Goal: Task Accomplishment & Management: Use online tool/utility

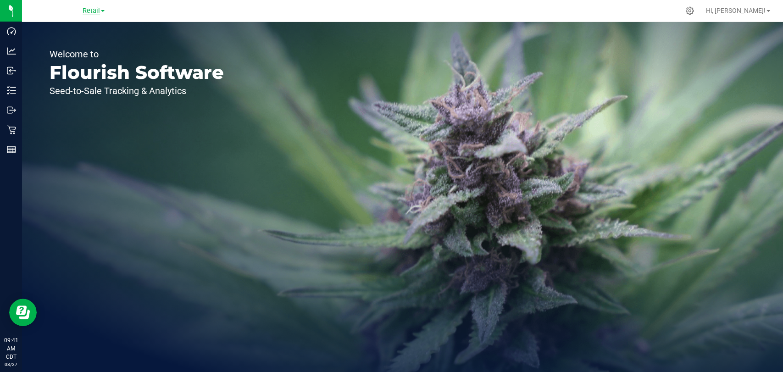
click at [96, 11] on span "Retail" at bounding box center [91, 11] width 17 height 8
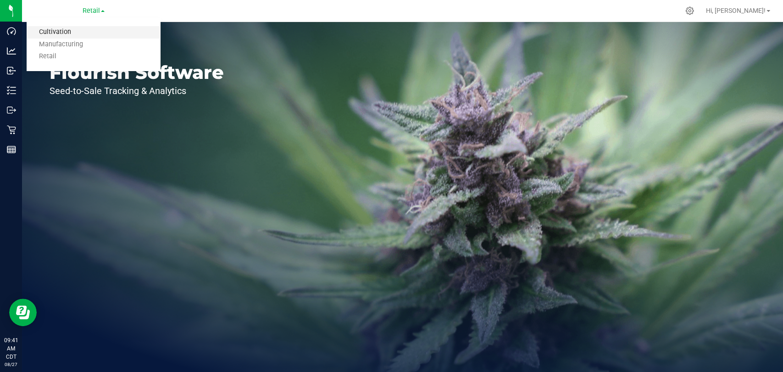
click at [101, 32] on link "Cultivation" at bounding box center [94, 32] width 134 height 12
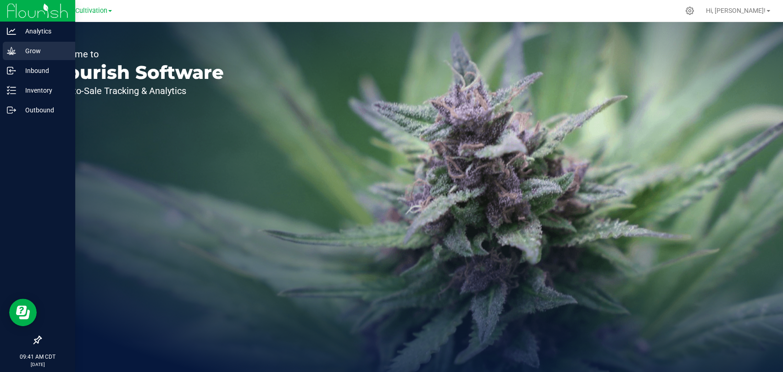
click at [11, 47] on icon at bounding box center [11, 50] width 9 height 9
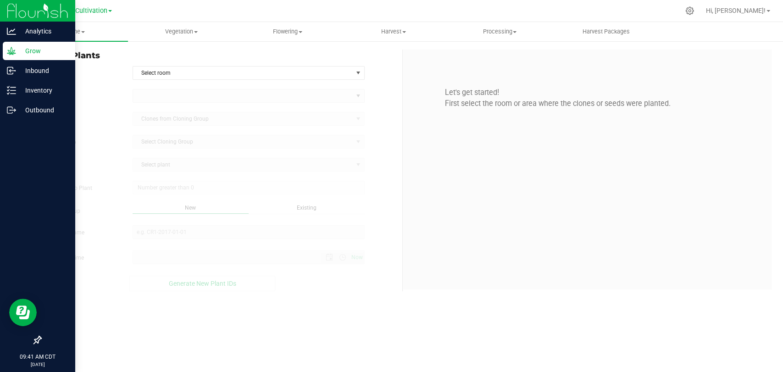
type input "[DATE] 9:41 AM"
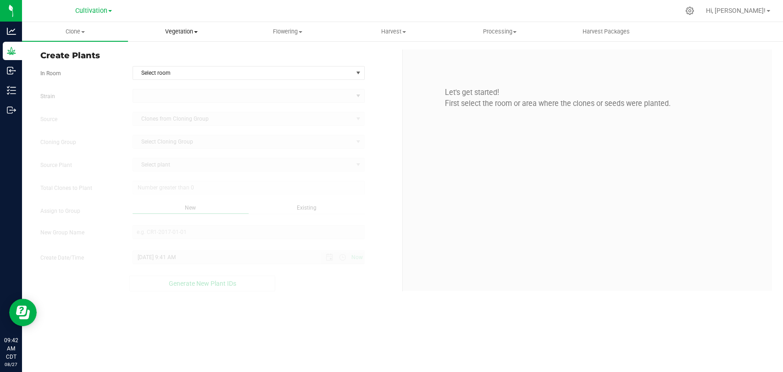
click at [191, 31] on span "Vegetation" at bounding box center [180, 32] width 105 height 8
click at [194, 21] on nav "Cultivation Cultivation Manufacturing Retail Hi, [PERSON_NAME]!" at bounding box center [402, 11] width 761 height 22
click at [87, 34] on span "Clone" at bounding box center [74, 32] width 105 height 8
click at [81, 67] on span "Cloning groups" at bounding box center [56, 66] width 69 height 8
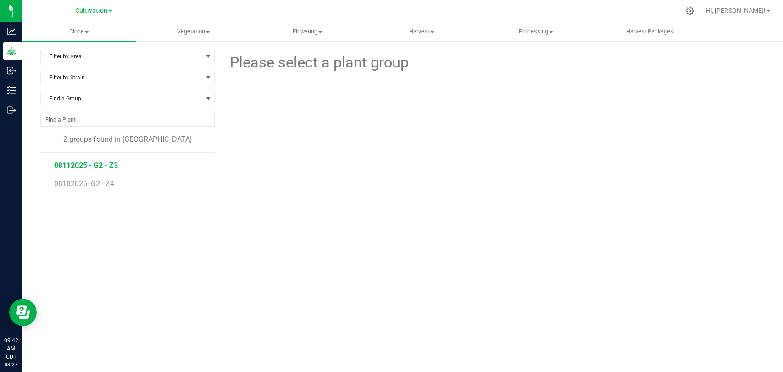
click at [63, 167] on span "08112025 - G2 - Z3" at bounding box center [86, 165] width 64 height 9
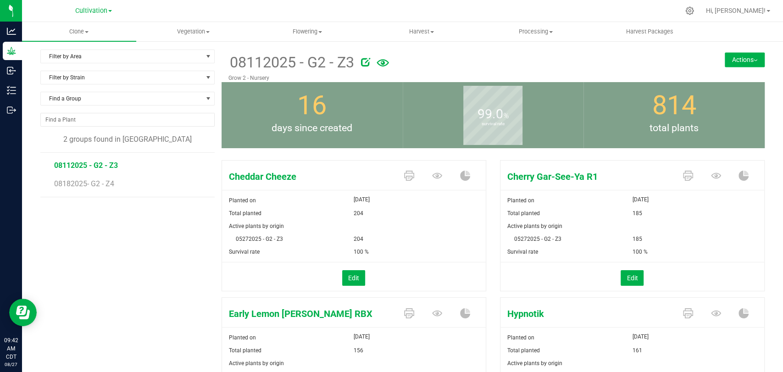
click at [766, 158] on div "Filter by Area Filter by Area All Clone Audit Grow 2 - Nursery Filter by Strain…" at bounding box center [402, 319] width 761 height 558
click at [493, 173] on div "Cherry Gar-See-Ya R1 Planted on [DATE] Total planted 185 Active plants by origi…" at bounding box center [629, 225] width 272 height 138
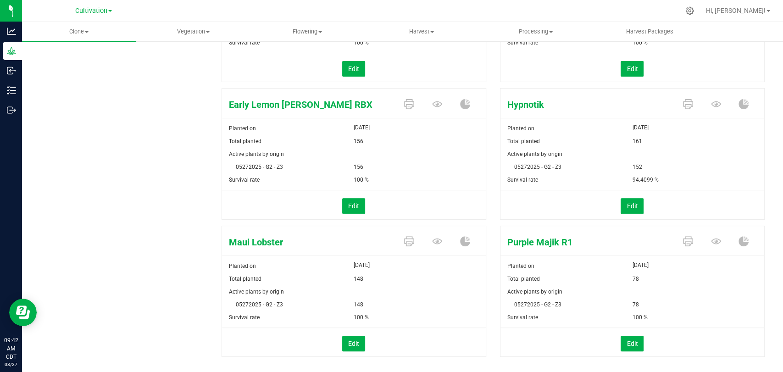
scroll to position [224, 0]
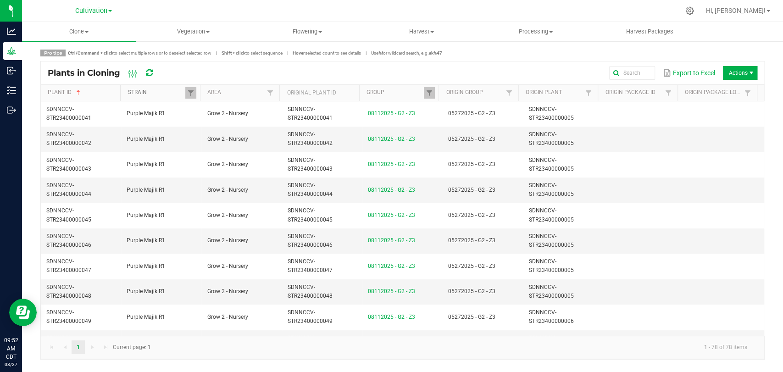
click at [167, 90] on link "Strain" at bounding box center [156, 92] width 57 height 7
click at [244, 94] on link "Area" at bounding box center [235, 92] width 57 height 7
click at [97, 88] on th "Plant ID" at bounding box center [80, 93] width 79 height 17
click at [99, 94] on link "Plant ID" at bounding box center [82, 92] width 69 height 7
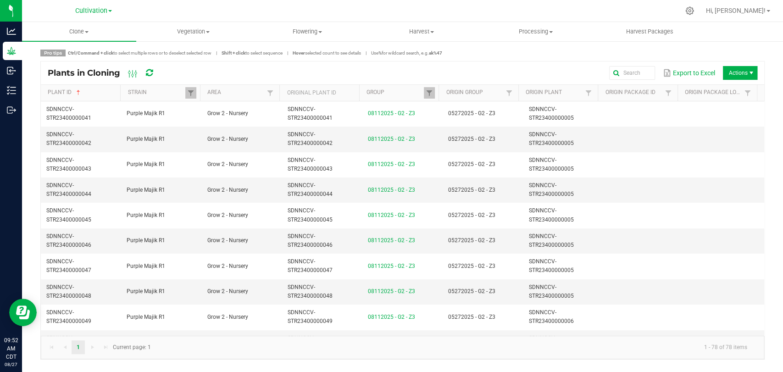
click at [572, 99] on th "Origin Plant" at bounding box center [557, 93] width 79 height 17
click at [569, 94] on link "Origin Plant" at bounding box center [554, 92] width 57 height 7
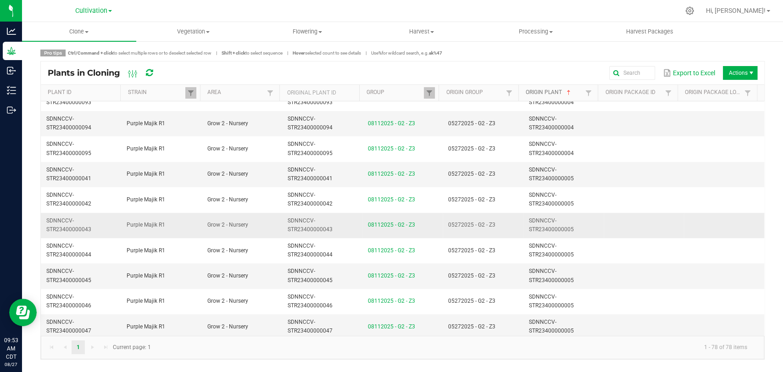
scroll to position [356, 0]
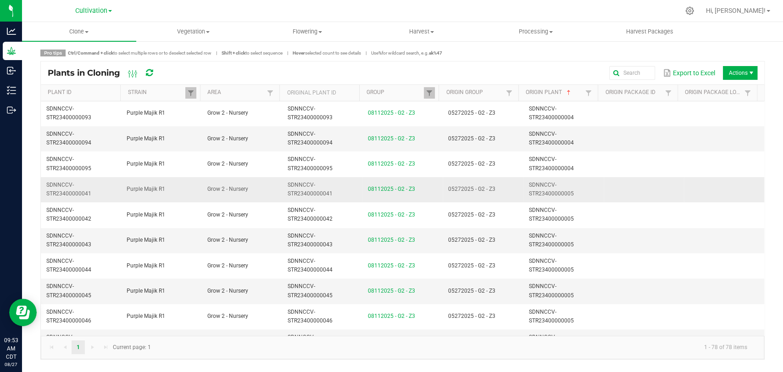
click at [606, 187] on td at bounding box center [644, 189] width 80 height 25
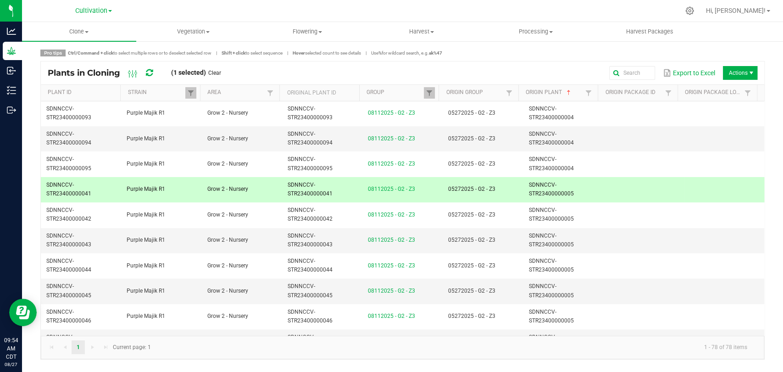
click at [604, 190] on td at bounding box center [644, 189] width 80 height 25
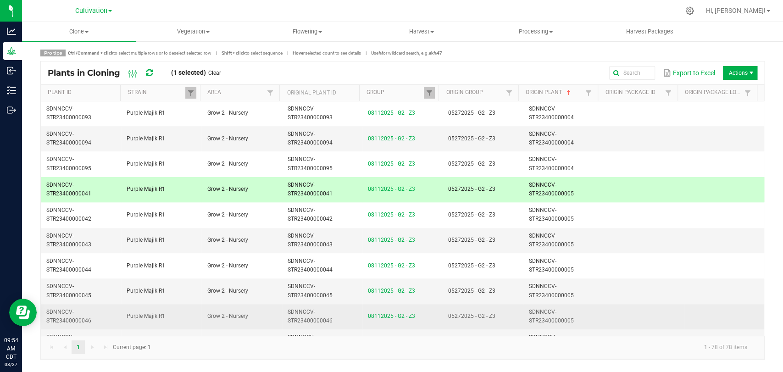
click at [604, 317] on td at bounding box center [644, 316] width 80 height 25
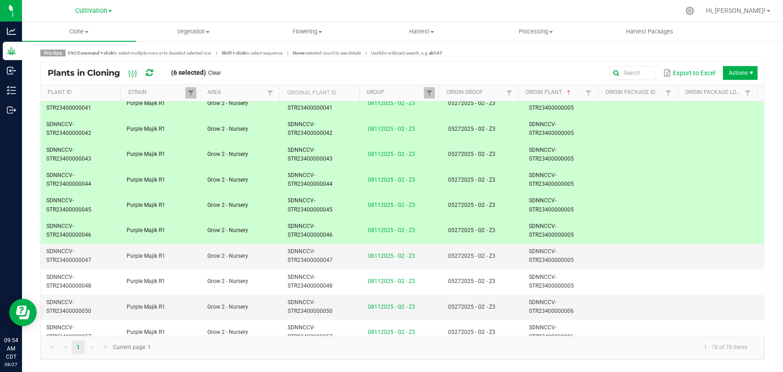
scroll to position [459, 0]
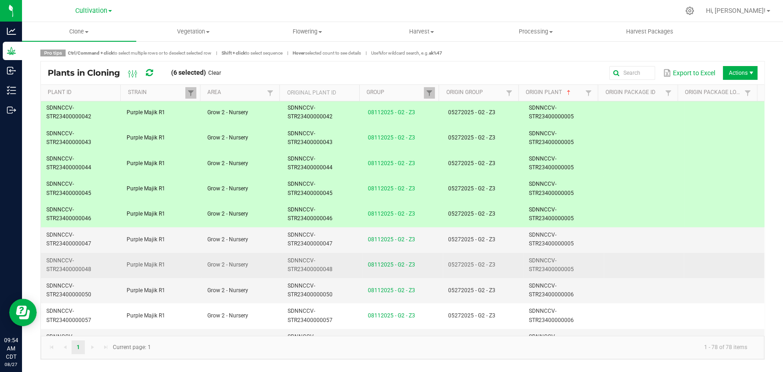
click at [584, 265] on td "SDNNCCV-STR23400000005" at bounding box center [563, 265] width 80 height 25
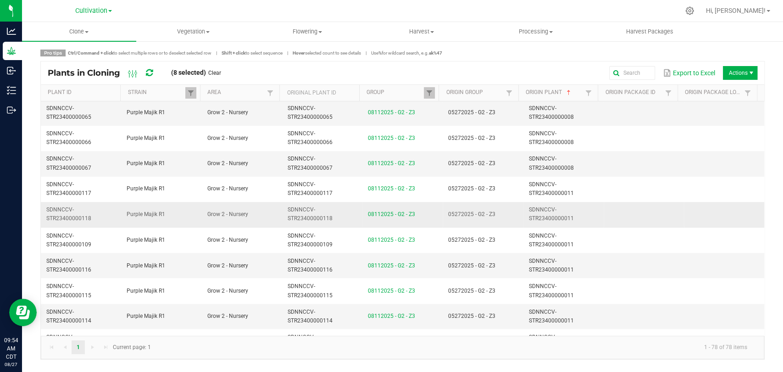
scroll to position [1019, 0]
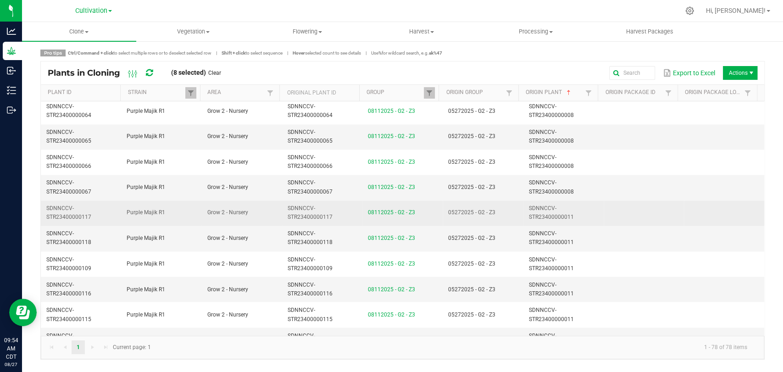
click at [542, 205] on span "SDNNCCV-STR23400000011" at bounding box center [551, 212] width 45 height 15
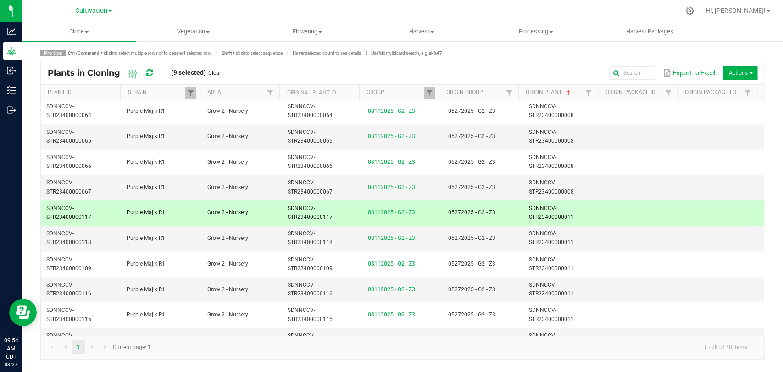
click at [546, 222] on td "SDNNCCV-STR23400000011" at bounding box center [563, 212] width 80 height 25
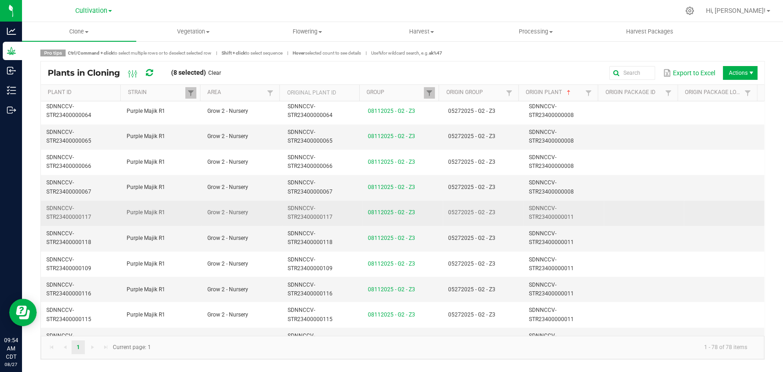
click at [546, 213] on span "SDNNCCV-STR23400000011" at bounding box center [551, 212] width 45 height 15
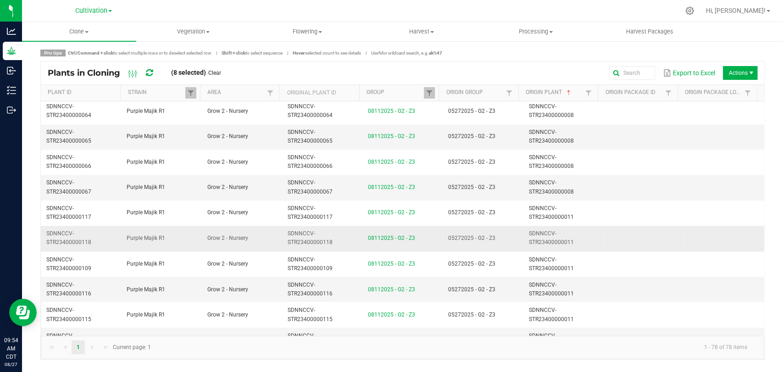
click at [547, 230] on span "SDNNCCV-STR23400000011" at bounding box center [551, 237] width 45 height 15
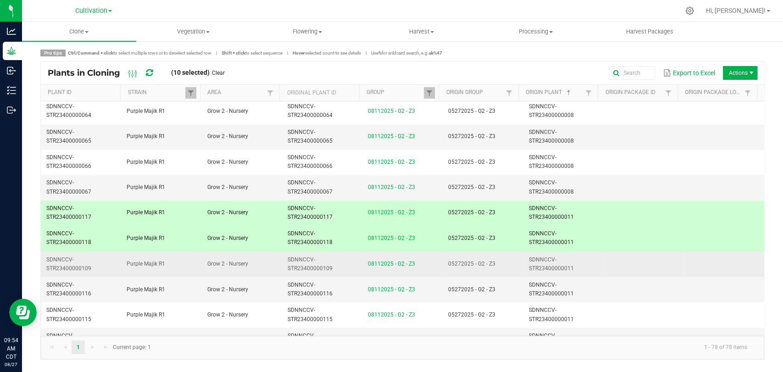
click at [547, 262] on span "SDNNCCV-STR23400000011" at bounding box center [551, 263] width 45 height 15
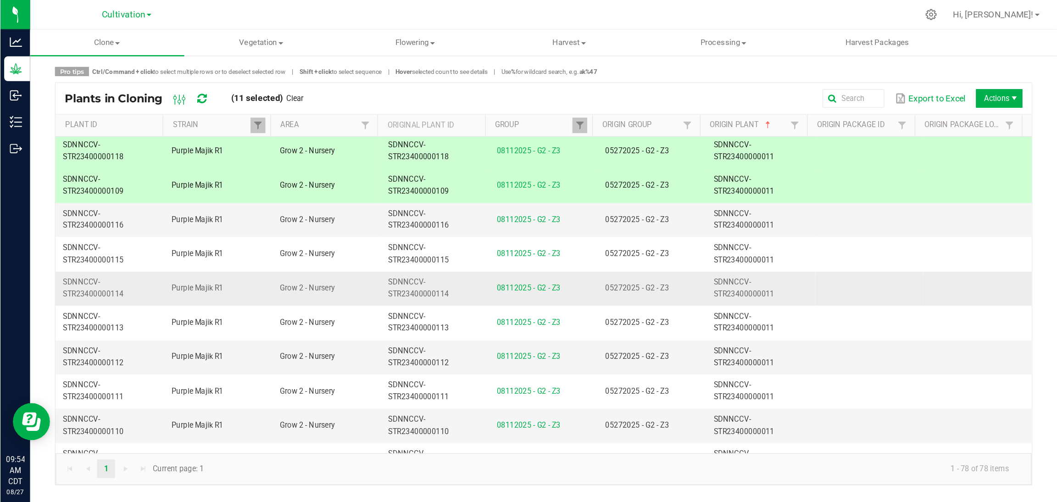
scroll to position [1121, 0]
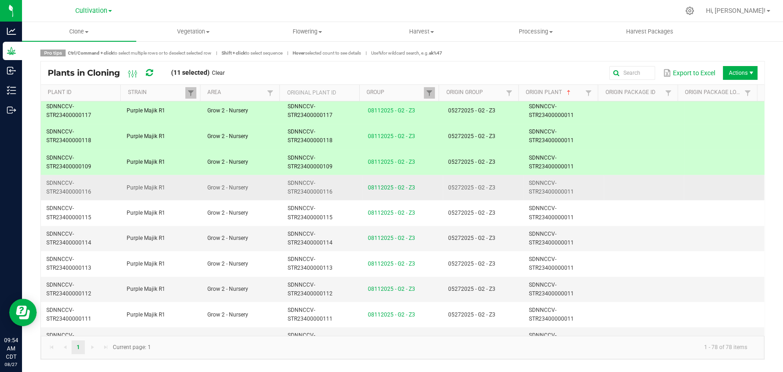
click at [549, 186] on span "SDNNCCV-STR23400000011" at bounding box center [551, 186] width 45 height 15
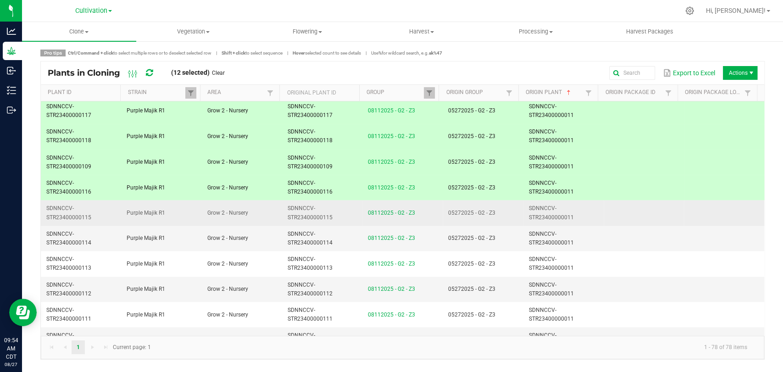
click at [550, 213] on span "SDNNCCV-STR23400000011" at bounding box center [551, 212] width 45 height 15
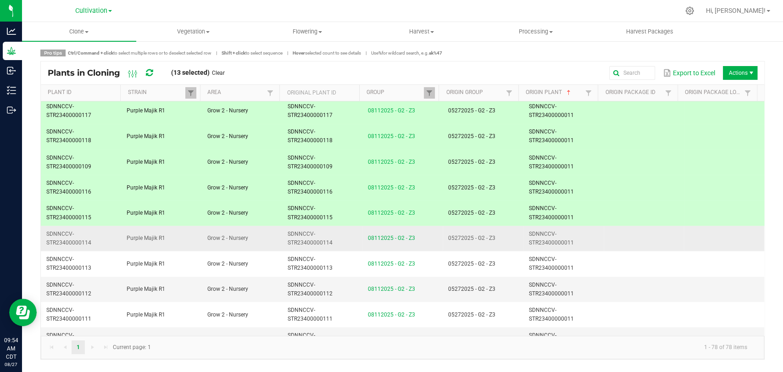
click at [548, 240] on span "SDNNCCV-STR23400000011" at bounding box center [551, 237] width 45 height 15
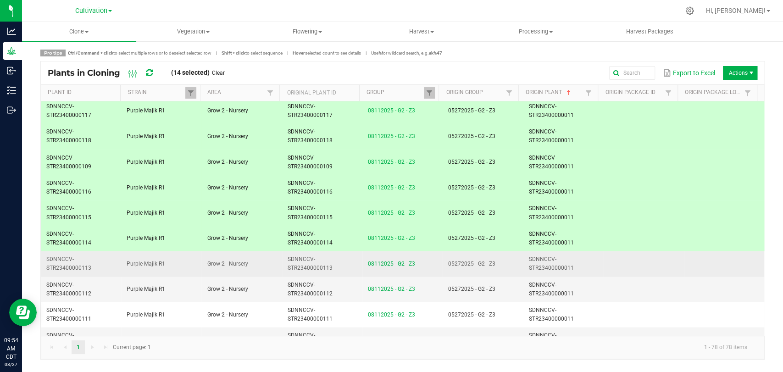
click at [549, 261] on span "SDNNCCV-STR23400000011" at bounding box center [551, 263] width 45 height 15
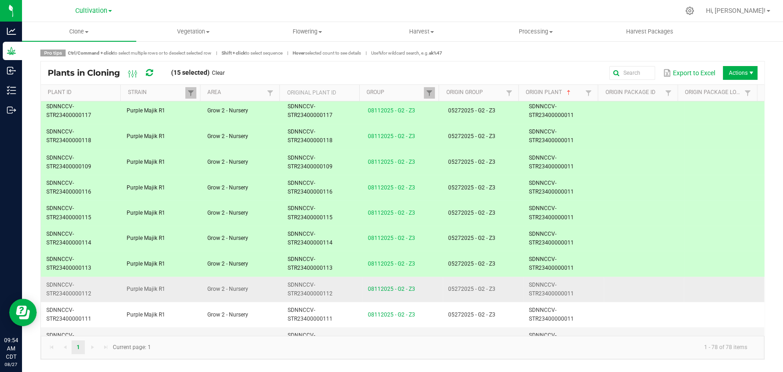
click at [547, 283] on span "SDNNCCV-STR23400000011" at bounding box center [551, 288] width 45 height 15
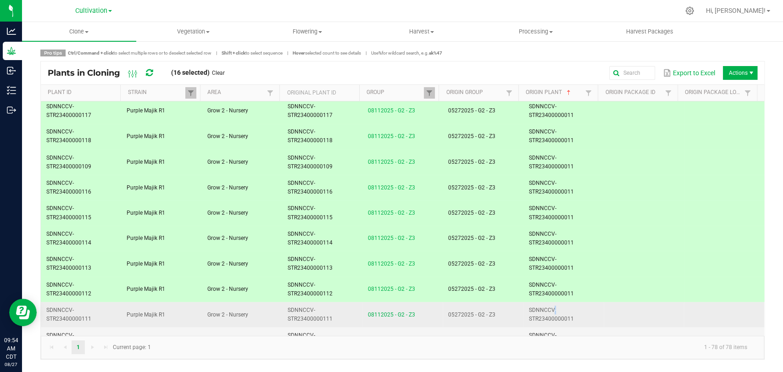
click at [549, 306] on span "SDNNCCV-STR23400000011" at bounding box center [551, 313] width 45 height 15
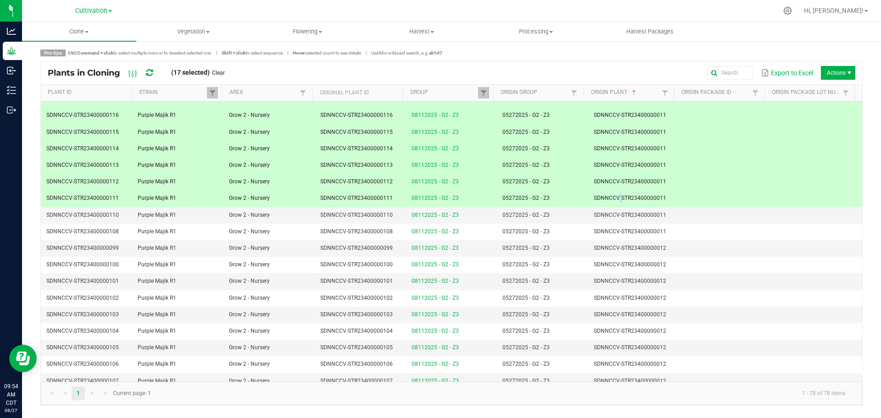
scroll to position [765, 0]
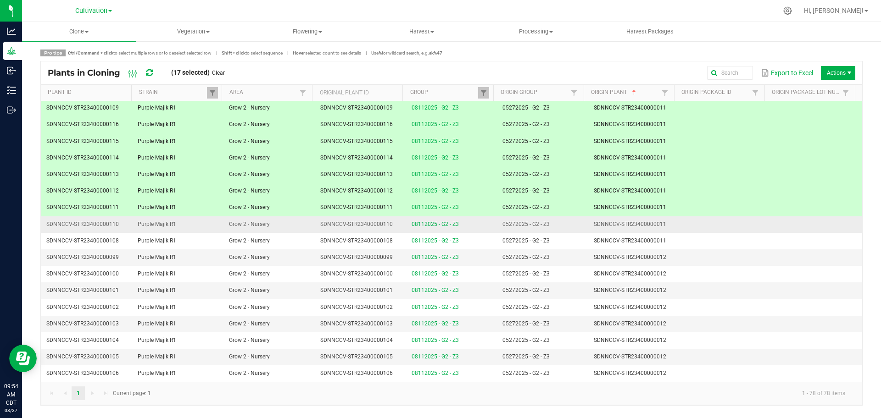
click at [630, 224] on span "SDNNCCV-STR23400000011" at bounding box center [630, 224] width 72 height 6
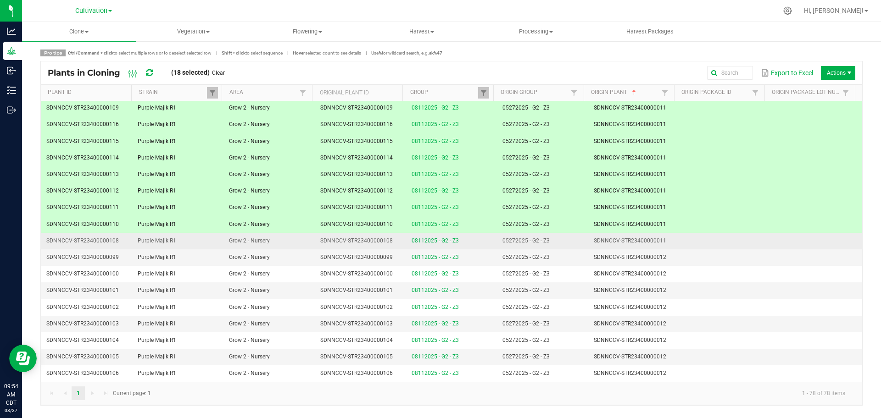
click at [632, 235] on td "SDNNCCV-STR23400000011" at bounding box center [633, 241] width 91 height 17
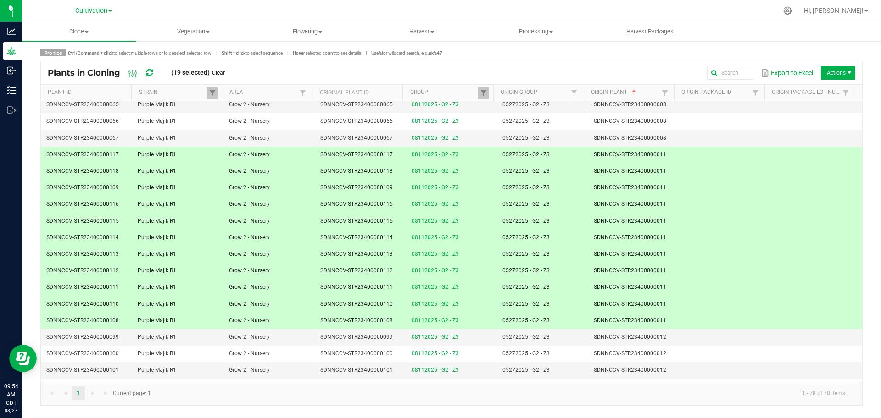
scroll to position [823, 0]
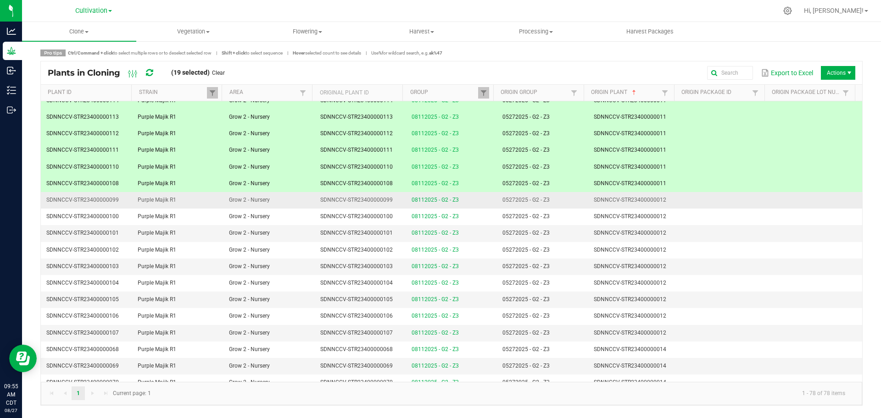
drag, startPoint x: 653, startPoint y: 200, endPoint x: 654, endPoint y: 205, distance: 5.1
click at [653, 200] on span "SDNNCCV-STR23400000012" at bounding box center [630, 200] width 72 height 6
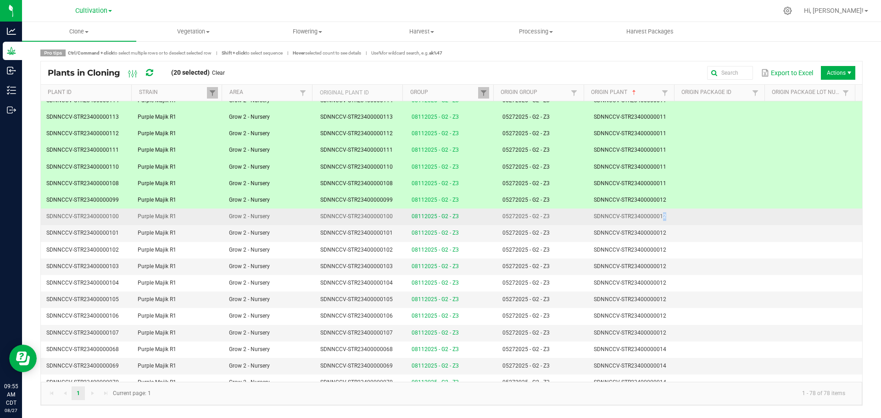
click at [654, 212] on td "SDNNCCV-STR23400000012" at bounding box center [633, 217] width 91 height 17
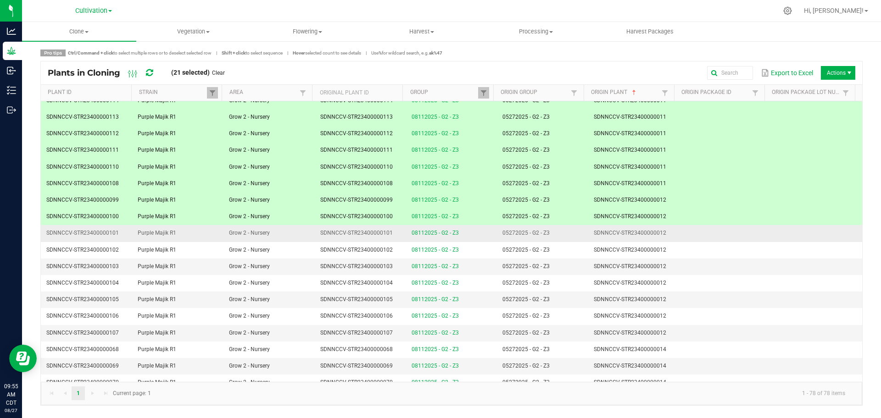
click at [670, 233] on td "SDNNCCV-STR23400000012" at bounding box center [633, 233] width 91 height 17
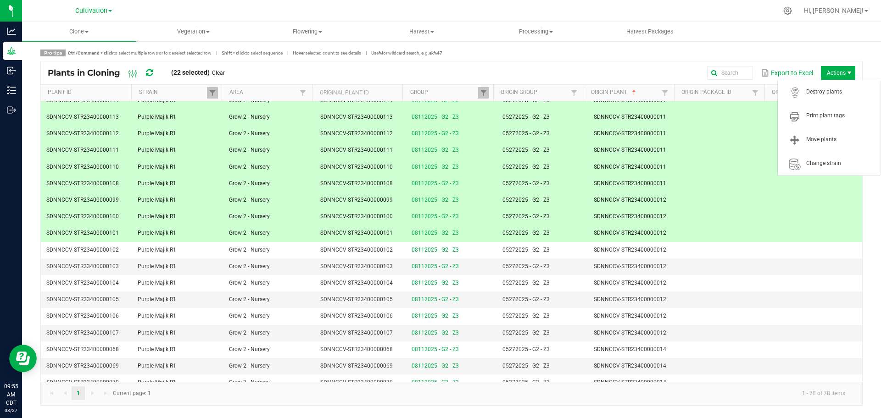
click at [783, 75] on span "Actions" at bounding box center [838, 73] width 34 height 14
click at [783, 91] on span "Destroy plants" at bounding box center [840, 92] width 69 height 8
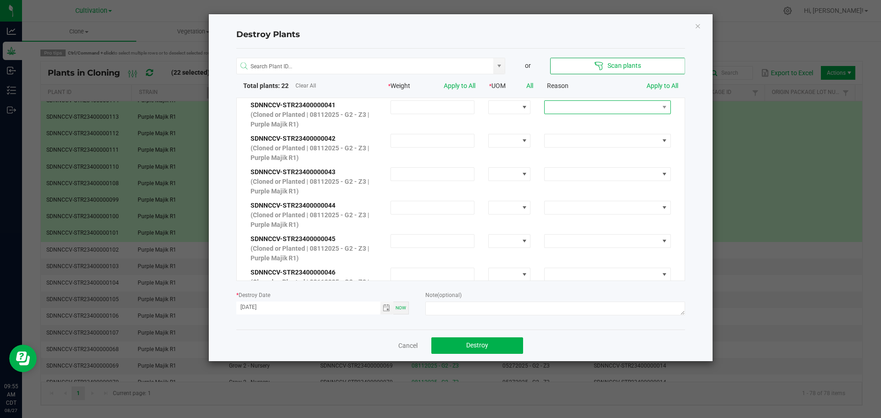
click at [607, 111] on span at bounding box center [602, 107] width 114 height 13
click at [610, 139] on li "Dried out" at bounding box center [600, 140] width 122 height 16
click at [657, 86] on link "Apply to All" at bounding box center [662, 85] width 32 height 7
click at [382, 308] on span "Toggle calendar" at bounding box center [386, 308] width 13 height 13
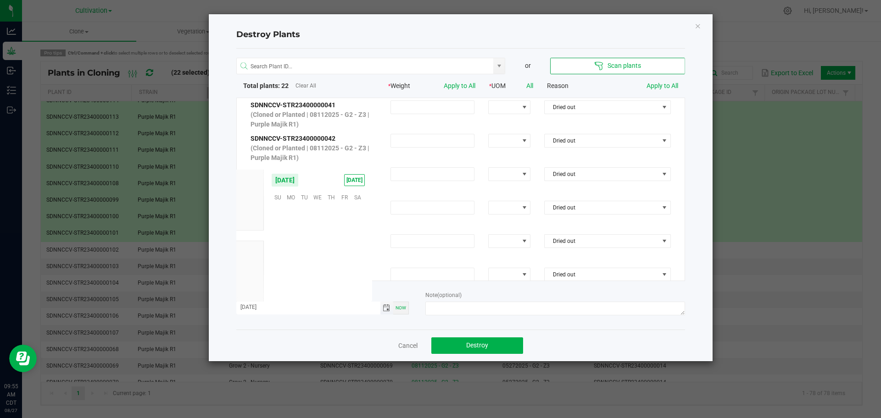
scroll to position [148695, 0]
click at [306, 268] on span "26" at bounding box center [304, 268] width 13 height 14
type input "[DATE]"
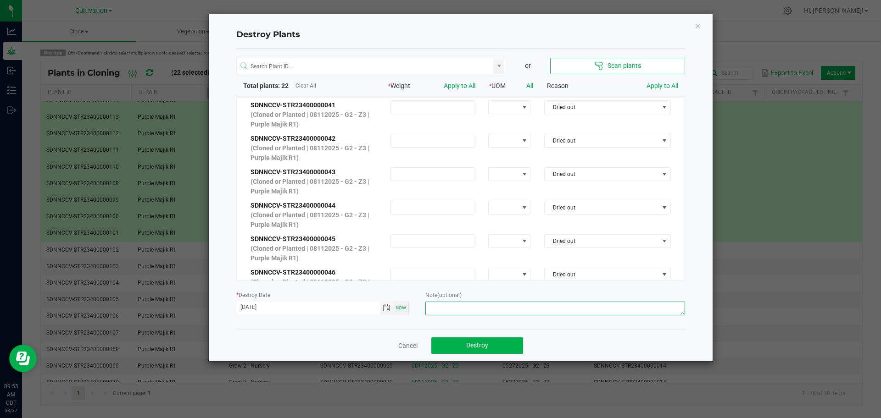
click at [565, 309] on textarea at bounding box center [554, 309] width 259 height 14
type textarea "Dried out - [PERSON_NAME]"
click at [561, 295] on div "Note (optional) Dried out - [PERSON_NAME]" at bounding box center [554, 304] width 259 height 28
click at [484, 326] on div "or Scan plants Total plants: 22 Clear All * Weight Apply to All * UOM All Reaso…" at bounding box center [460, 189] width 449 height 281
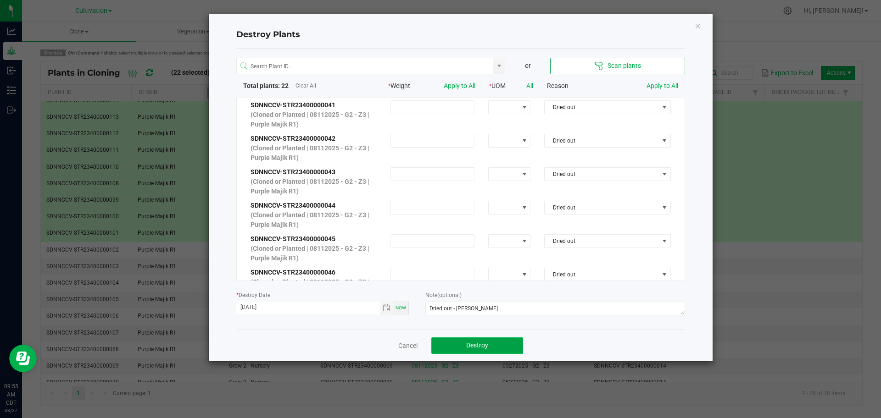
click at [494, 344] on button "Destroy" at bounding box center [477, 346] width 92 height 17
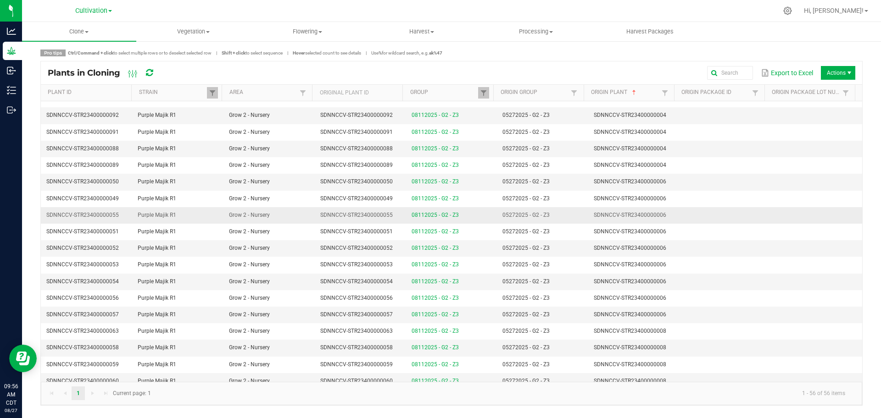
scroll to position [229, 0]
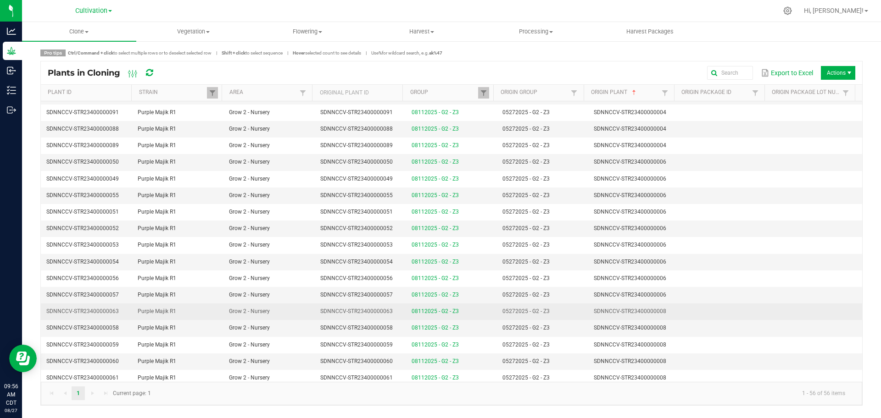
click at [709, 306] on td at bounding box center [724, 312] width 91 height 17
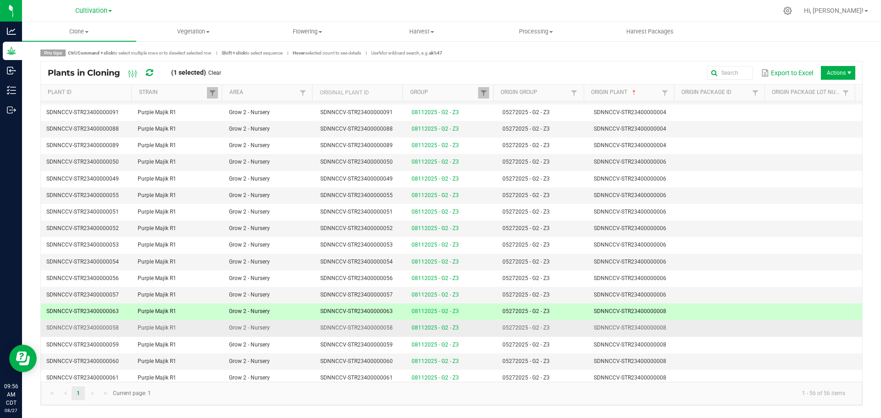
click at [711, 326] on td at bounding box center [724, 328] width 91 height 17
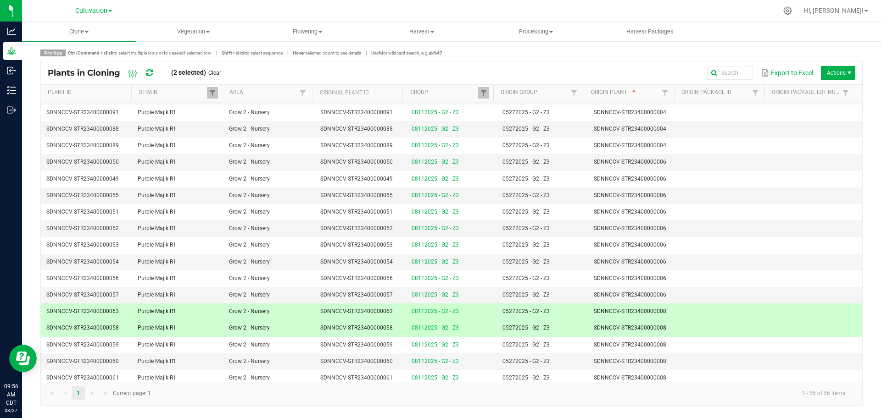
click at [707, 328] on td at bounding box center [724, 328] width 91 height 17
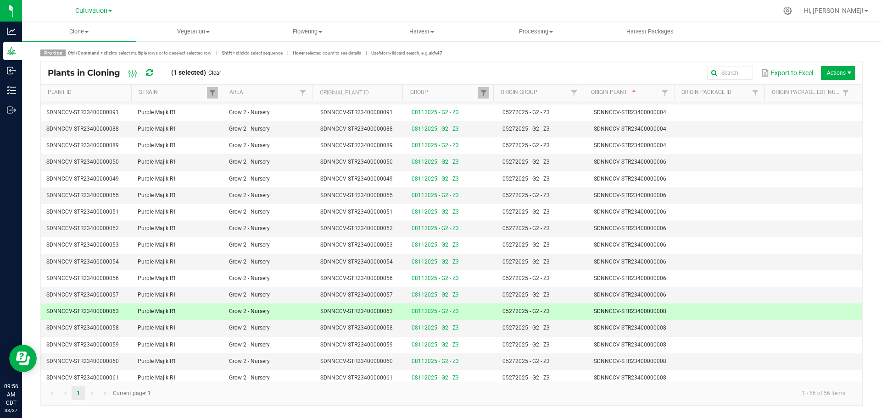
click at [783, 72] on span "Actions" at bounding box center [838, 73] width 34 height 14
click at [783, 89] on span "Destroy plants" at bounding box center [840, 92] width 69 height 8
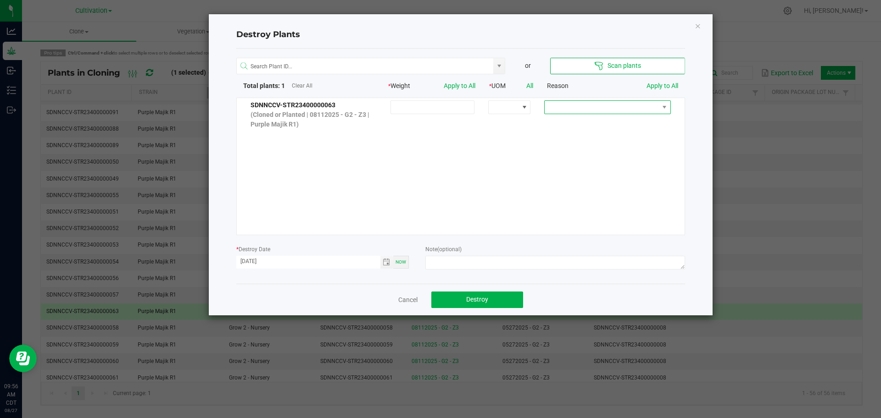
click at [603, 107] on span at bounding box center [602, 107] width 114 height 13
click at [597, 142] on li "Dried out" at bounding box center [600, 140] width 122 height 16
click at [386, 264] on span "Toggle calendar" at bounding box center [386, 262] width 7 height 7
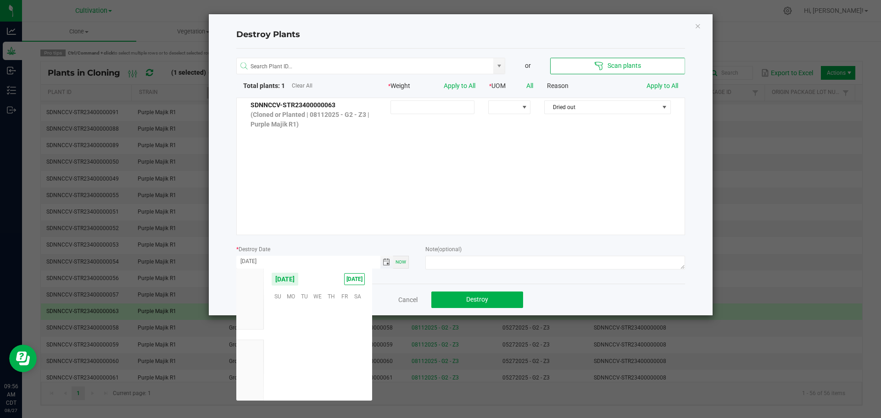
scroll to position [148695, 0]
click at [292, 364] on span "25" at bounding box center [290, 367] width 13 height 14
type input "[DATE]"
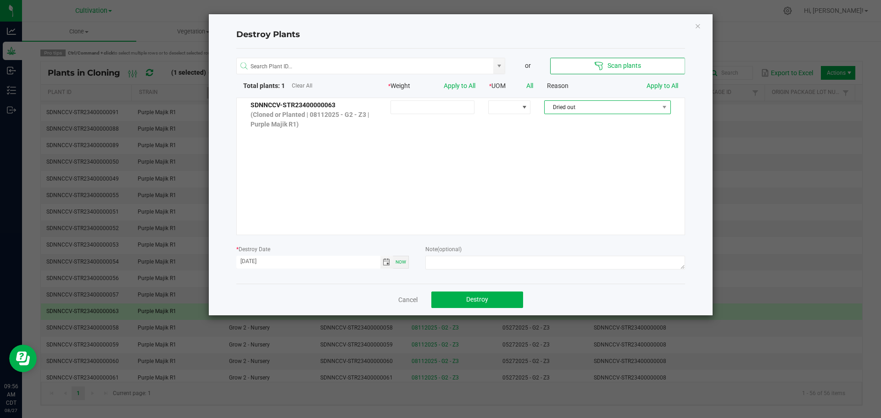
click at [647, 106] on span "Dried out" at bounding box center [602, 107] width 114 height 13
click at [621, 171] on li "No Roots" at bounding box center [600, 169] width 122 height 16
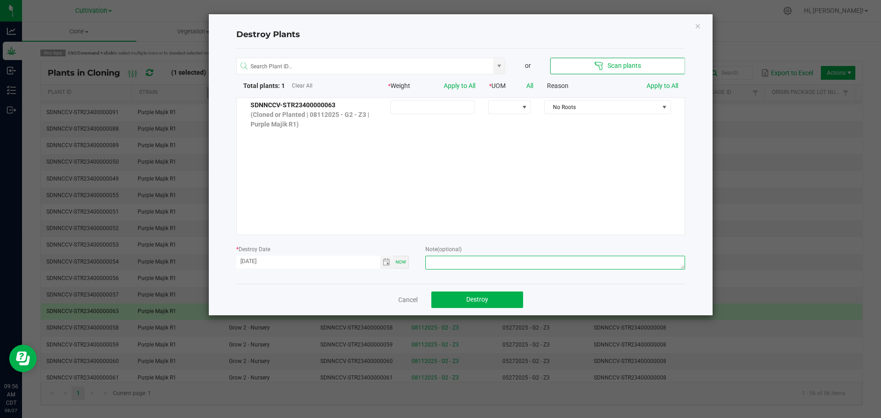
click at [502, 260] on textarea at bounding box center [554, 263] width 259 height 14
type textarea "Not rooted - [PERSON_NAME]"
click at [543, 239] on div "or Scan plants Total plants: 1 Clear All * Weight Apply to All * UOM All Reason…" at bounding box center [460, 166] width 449 height 235
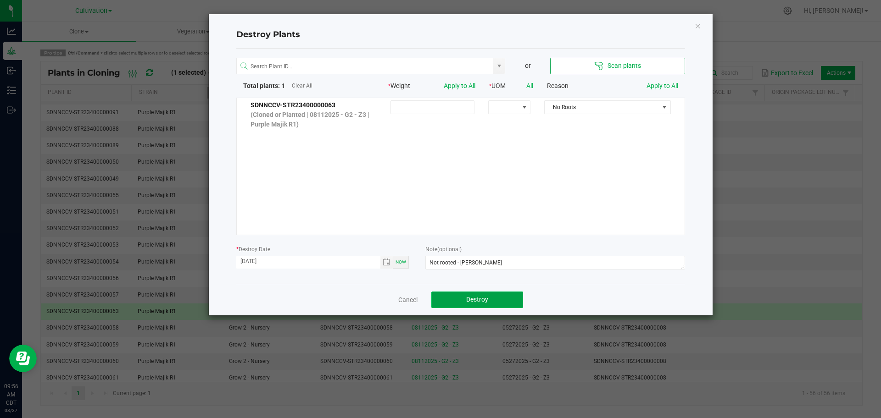
click at [491, 297] on button "Destroy" at bounding box center [477, 300] width 92 height 17
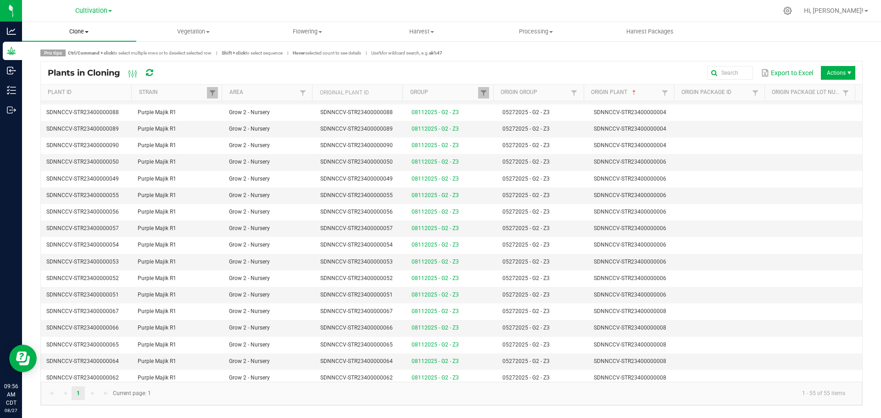
click at [94, 29] on span "Clone" at bounding box center [79, 32] width 114 height 8
click at [89, 64] on span "Cloning groups" at bounding box center [56, 66] width 69 height 8
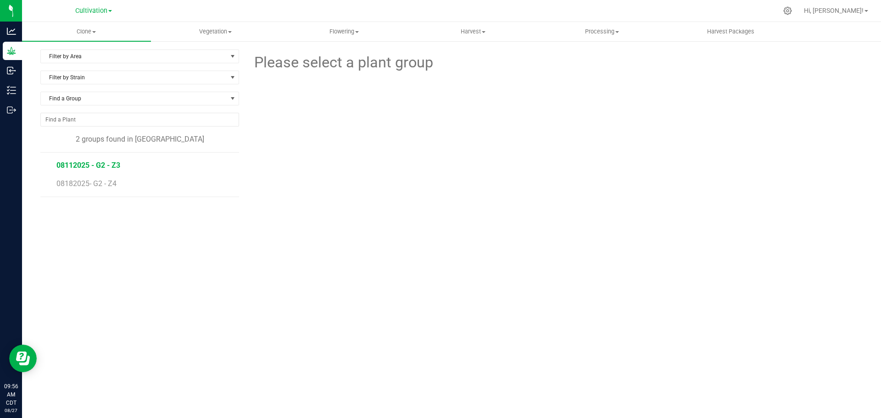
click at [78, 168] on span "08112025 - G2 - Z3" at bounding box center [88, 165] width 64 height 9
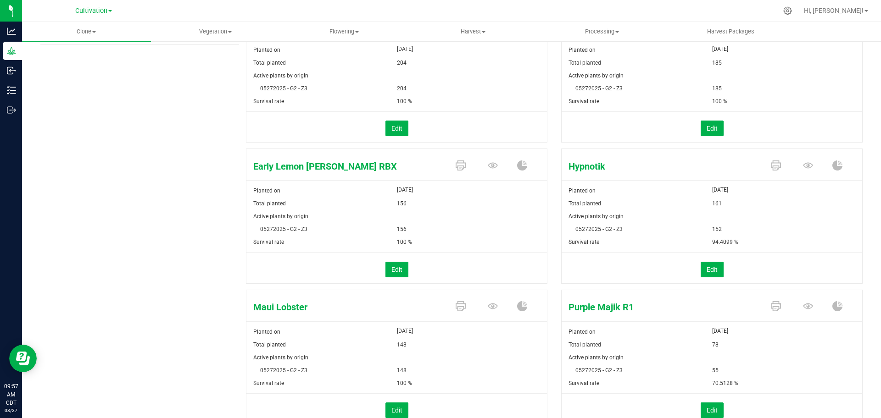
scroll to position [133, 0]
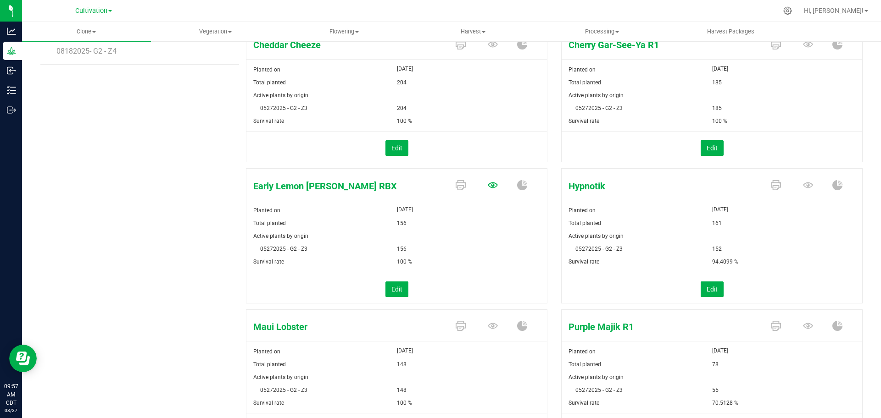
click at [488, 47] on icon at bounding box center [493, 44] width 10 height 6
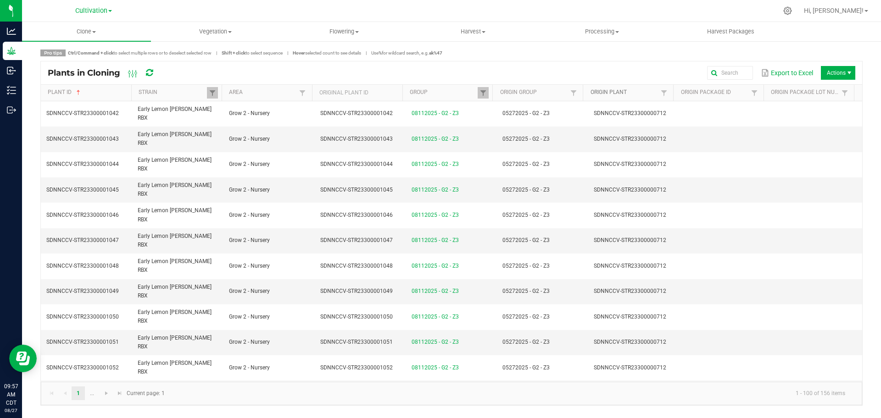
click at [636, 90] on link "Origin Plant" at bounding box center [624, 92] width 68 height 7
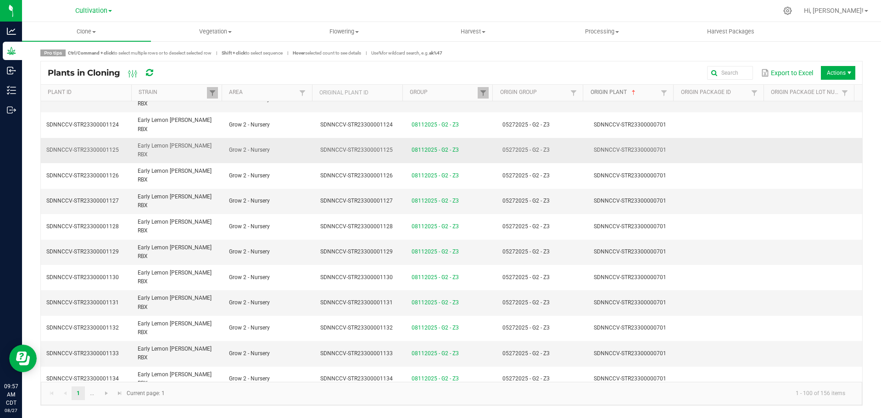
scroll to position [115, 0]
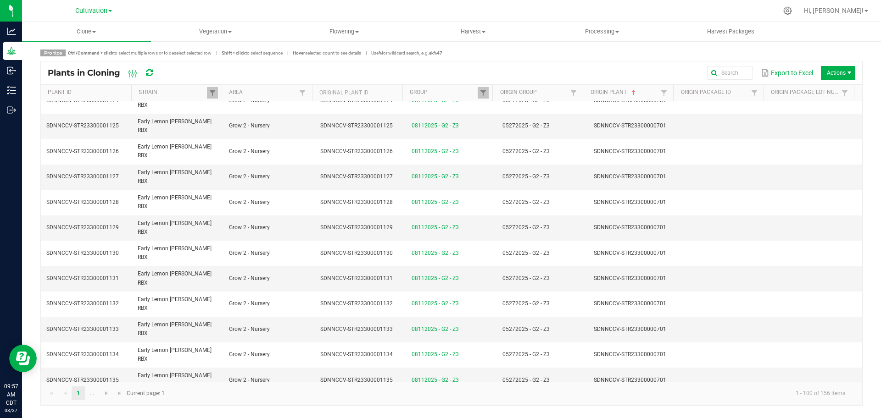
click at [691, 372] on td at bounding box center [724, 405] width 91 height 25
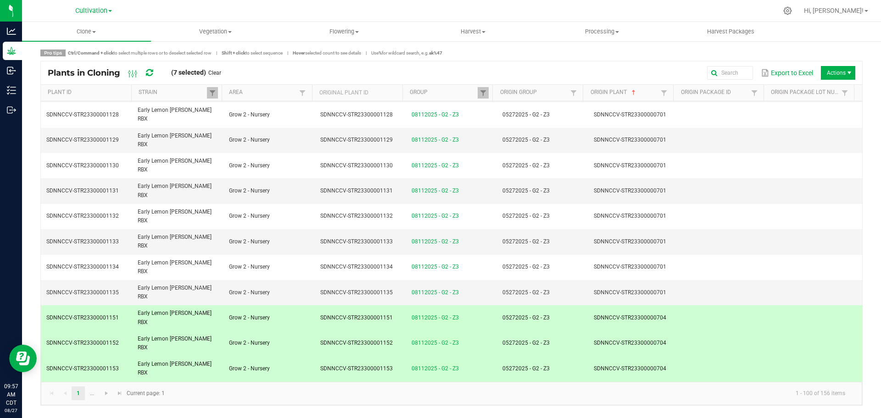
scroll to position [401, 0]
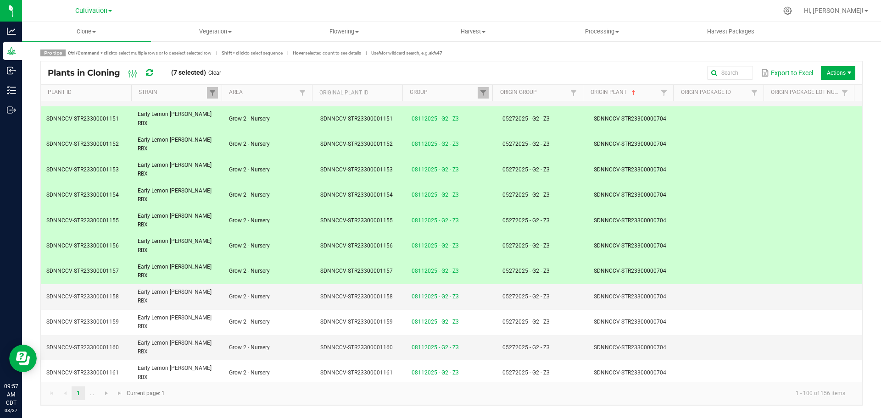
drag, startPoint x: 600, startPoint y: 236, endPoint x: 602, endPoint y: 245, distance: 9.0
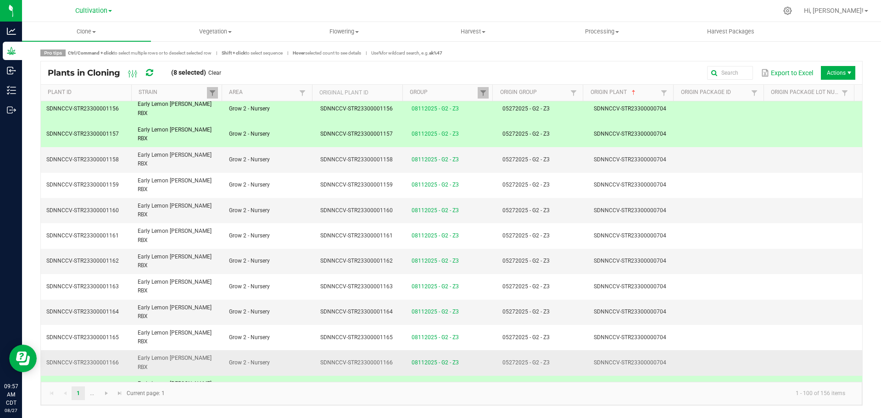
scroll to position [631, 0]
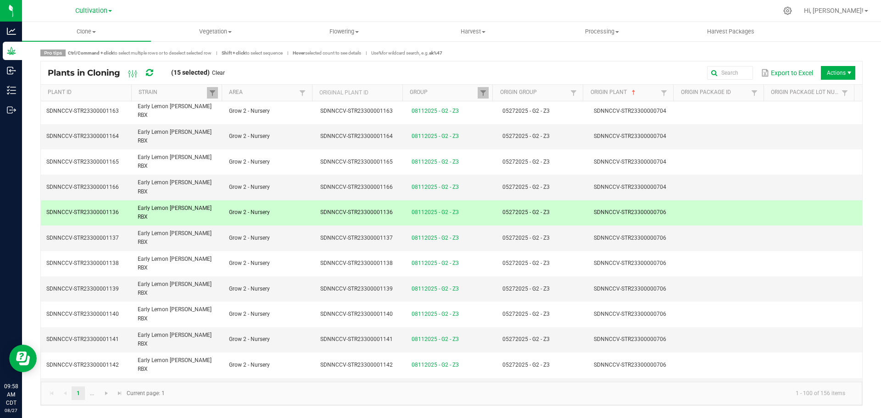
scroll to position [803, 0]
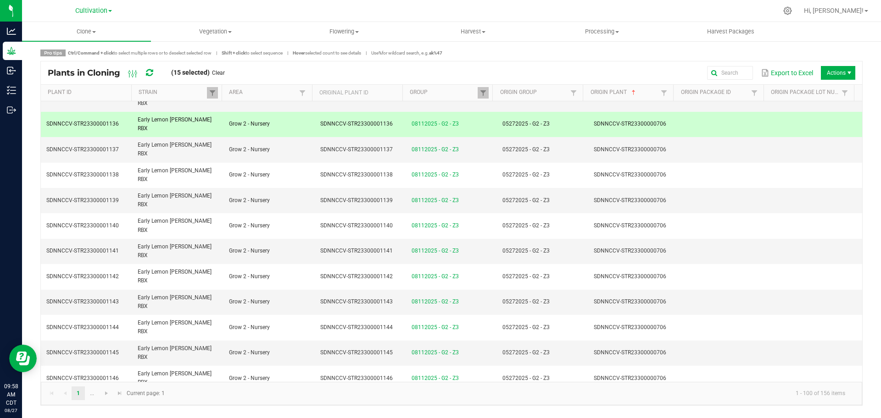
drag, startPoint x: 531, startPoint y: 220, endPoint x: 533, endPoint y: 237, distance: 16.6
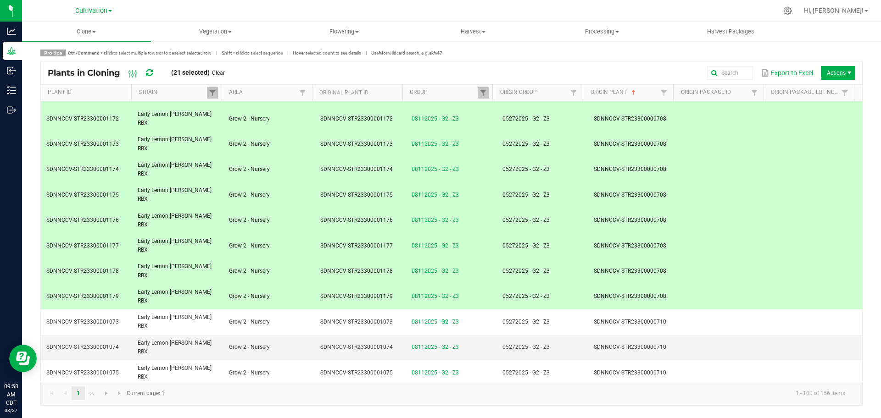
scroll to position [1380, 0]
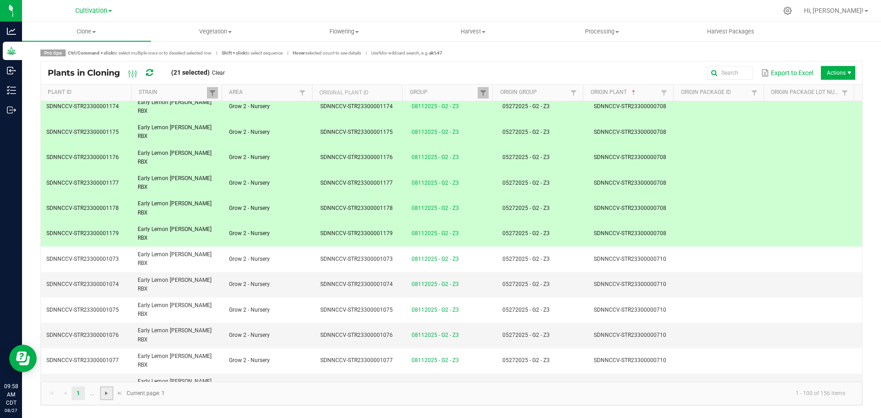
click at [109, 372] on span "Go to the next page" at bounding box center [106, 393] width 7 height 7
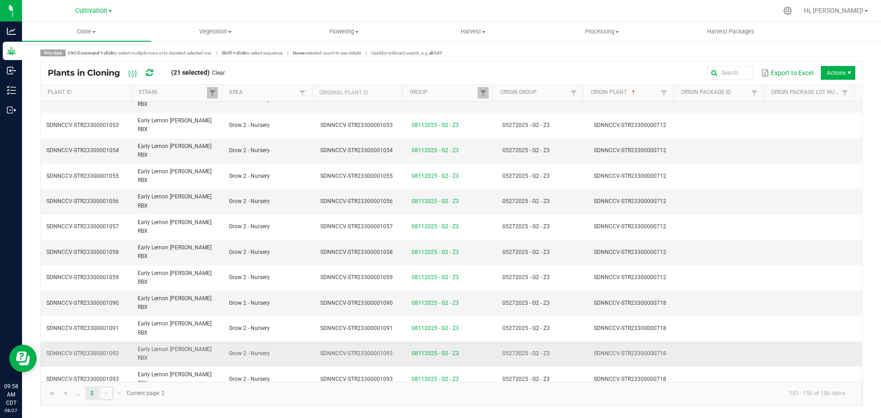
scroll to position [172, 0]
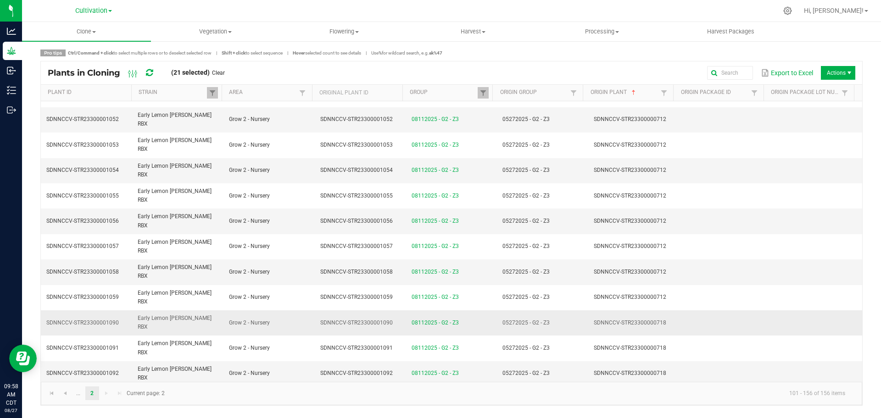
click at [679, 311] on td at bounding box center [724, 323] width 91 height 25
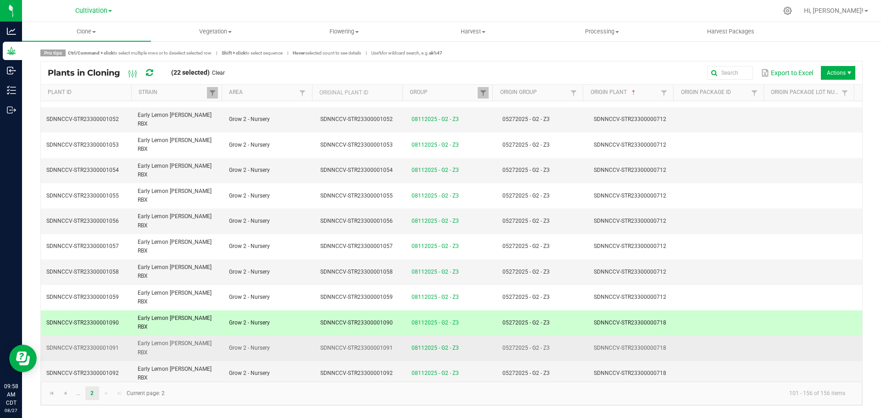
click at [679, 336] on td at bounding box center [724, 348] width 91 height 25
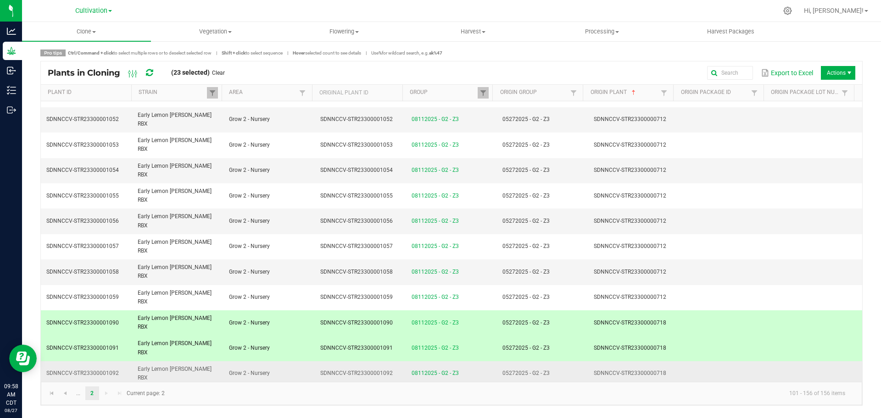
click at [679, 362] on td at bounding box center [724, 374] width 91 height 25
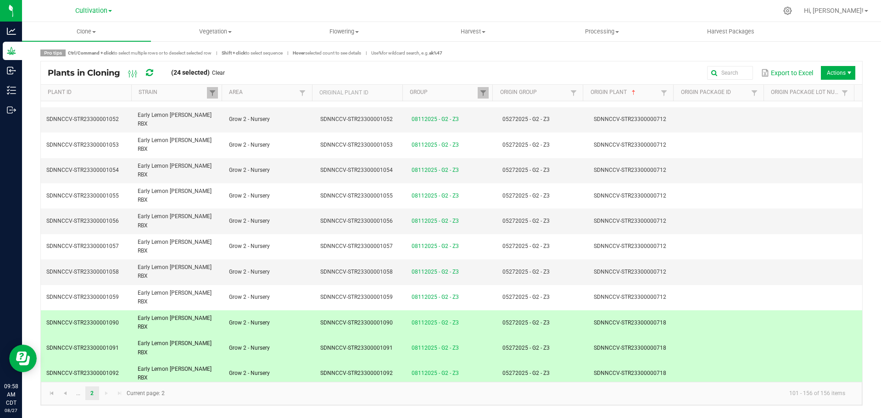
click at [671, 372] on td "SDNNCCV-STR23300000718" at bounding box center [633, 399] width 91 height 25
click at [679, 372] on td at bounding box center [724, 424] width 91 height 25
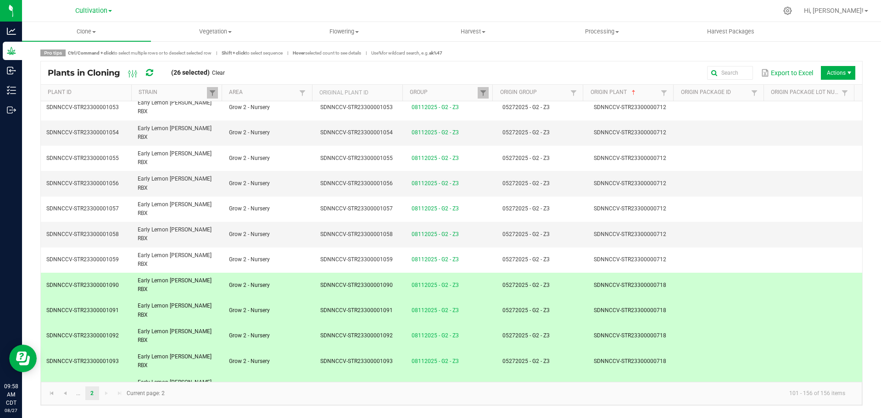
scroll to position [229, 0]
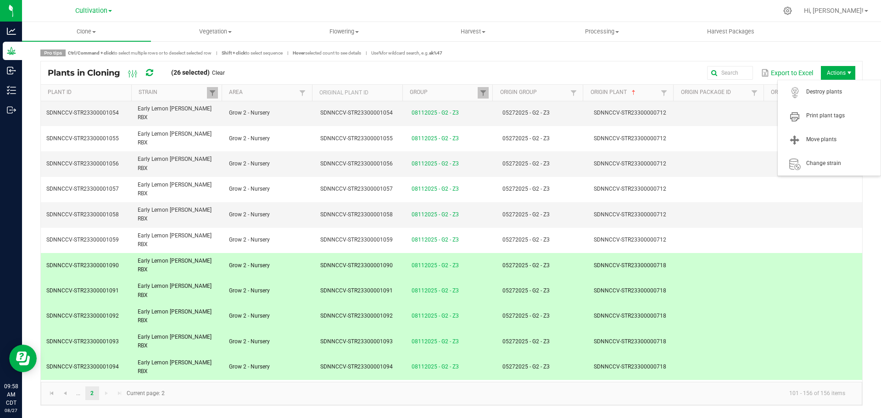
click at [783, 70] on span "Actions" at bounding box center [838, 73] width 34 height 14
click at [783, 99] on span "Destroy plants" at bounding box center [829, 92] width 92 height 18
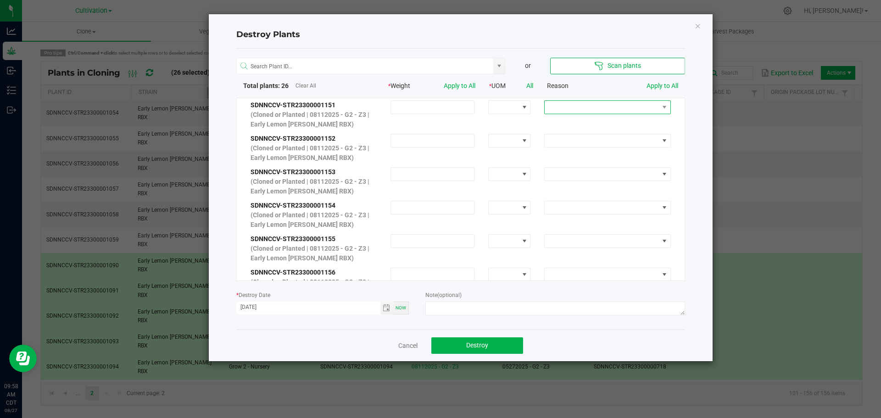
click at [602, 104] on span at bounding box center [602, 107] width 114 height 13
click at [598, 168] on li "No Roots" at bounding box center [600, 169] width 122 height 16
click at [664, 83] on link "Apply to All" at bounding box center [662, 85] width 32 height 7
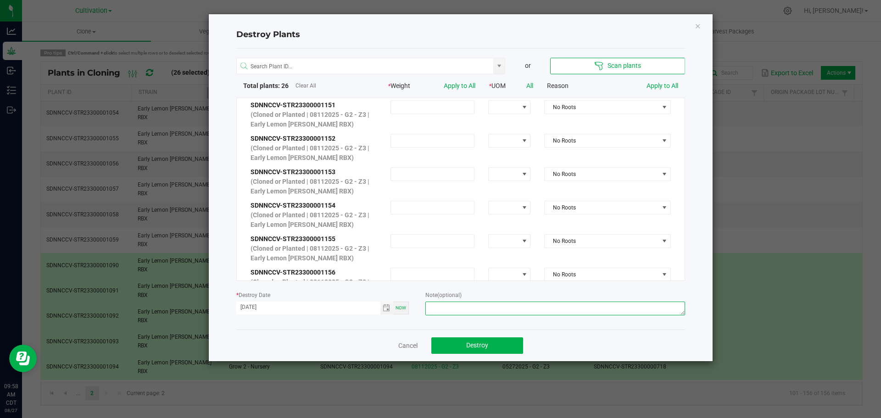
click at [505, 307] on textarea at bounding box center [554, 309] width 259 height 14
click at [384, 309] on span "Toggle calendar" at bounding box center [386, 308] width 7 height 7
type textarea "Not rooted - [PERSON_NAME]"
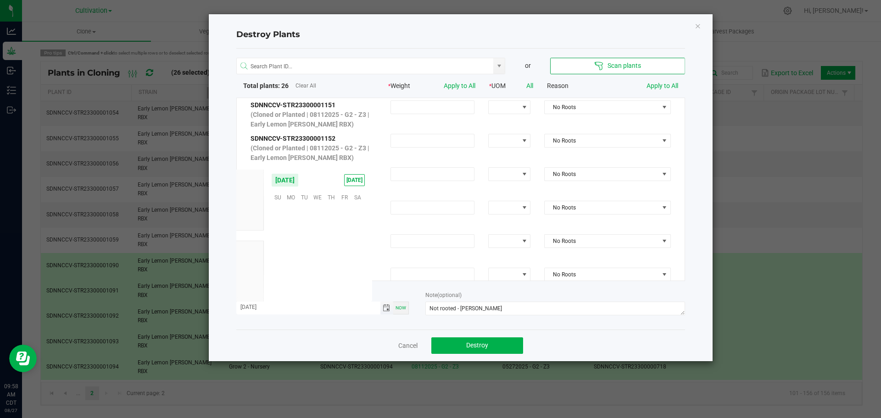
scroll to position [148695, 0]
click at [298, 270] on span "26" at bounding box center [304, 268] width 13 height 14
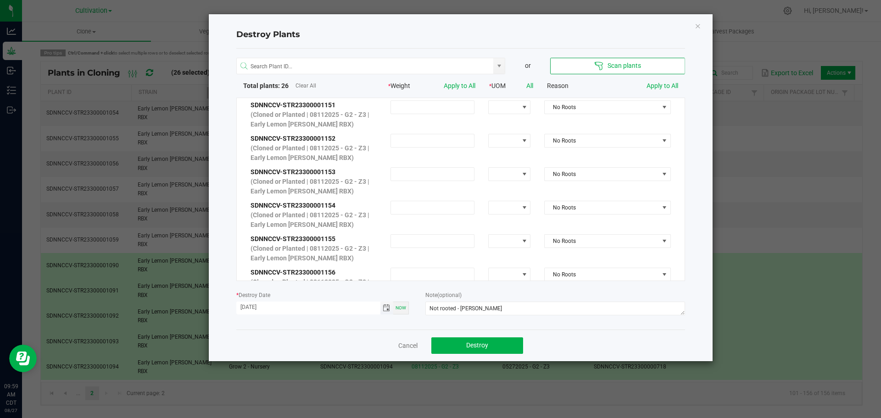
click at [384, 312] on span "Toggle calendar" at bounding box center [386, 308] width 13 height 13
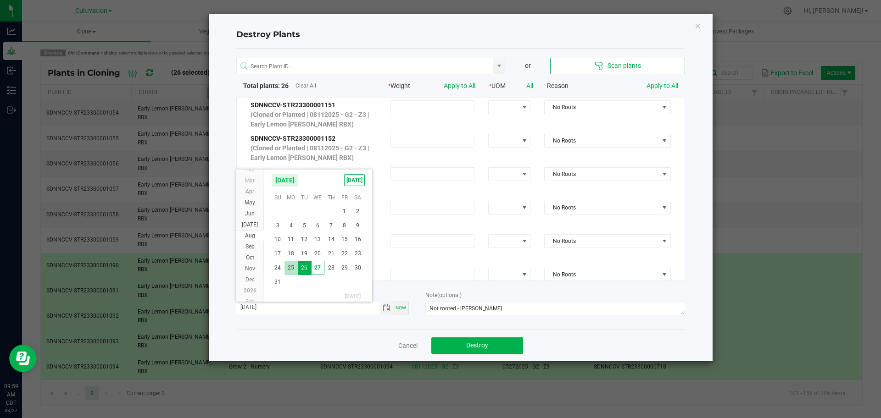
click at [292, 265] on span "25" at bounding box center [290, 268] width 13 height 14
type input "[DATE]"
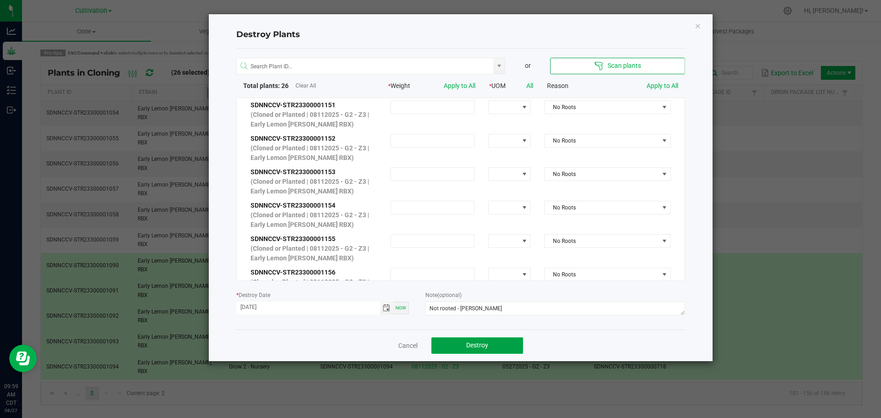
click at [490, 344] on button "Destroy" at bounding box center [477, 346] width 92 height 17
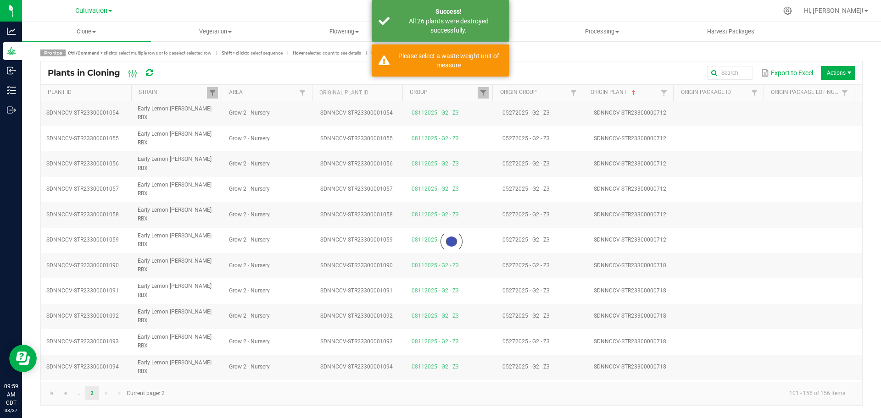
scroll to position [217, 0]
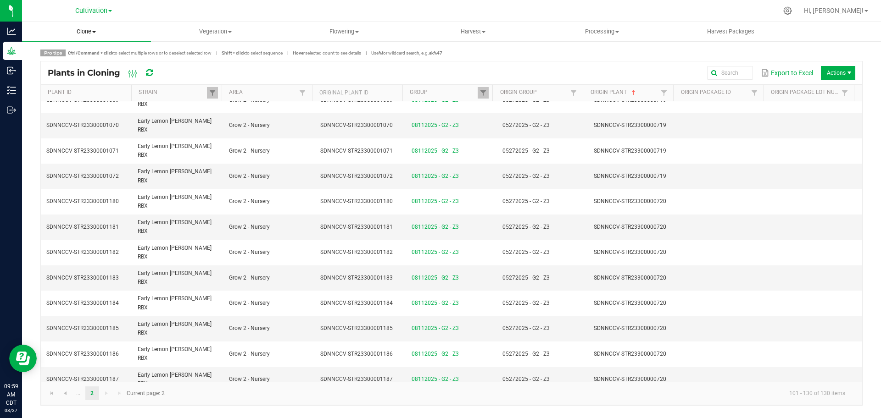
click at [80, 30] on span "Clone" at bounding box center [86, 32] width 129 height 8
click at [93, 71] on li "Cloning groups" at bounding box center [86, 66] width 129 height 11
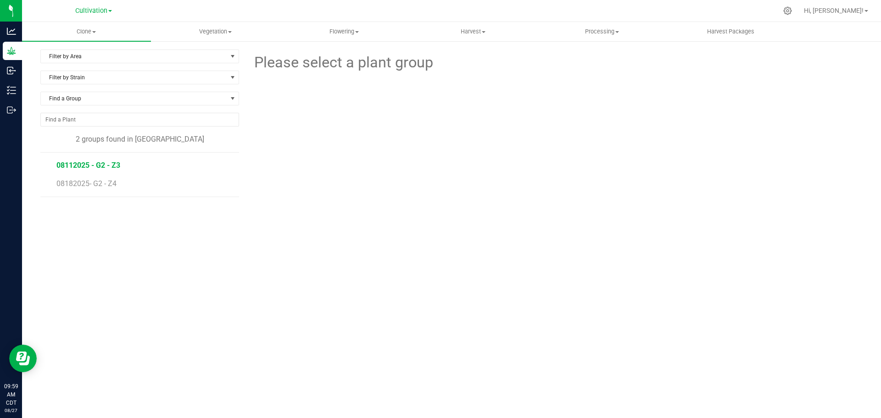
click at [119, 169] on span "08112025 - G2 - Z3" at bounding box center [88, 165] width 64 height 9
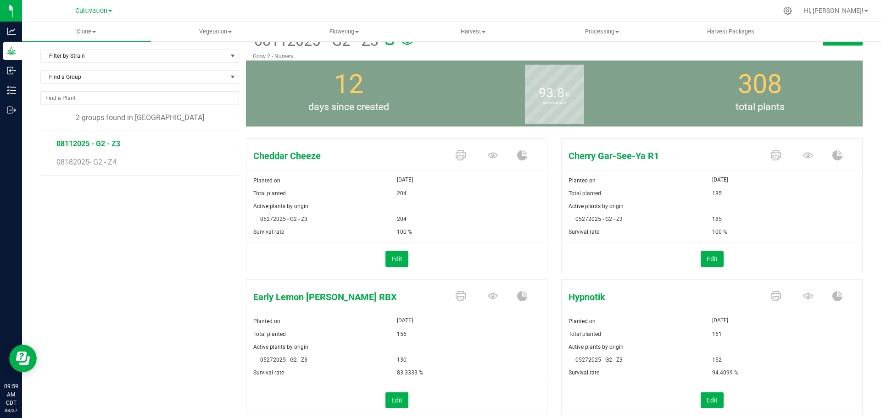
scroll to position [57, 0]
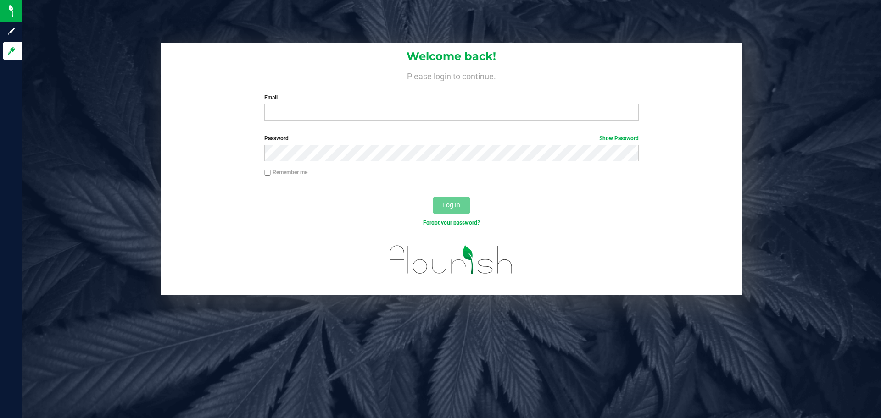
click at [480, 126] on div "Welcome back! Please login to continue. Email Required Please format your email…" at bounding box center [452, 85] width 582 height 85
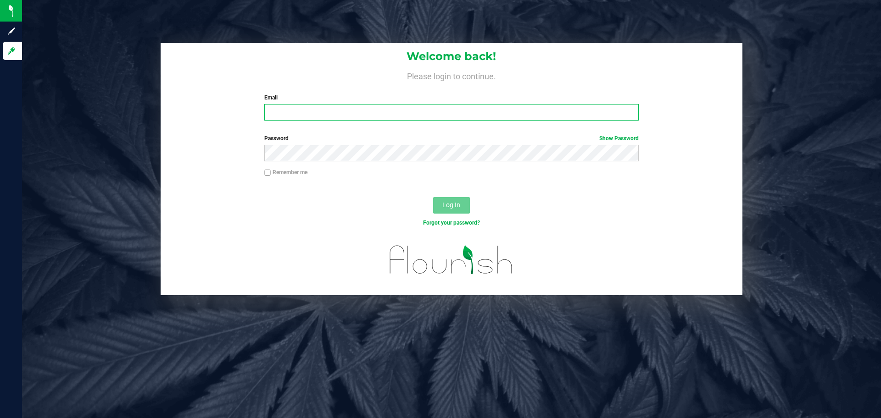
click at [477, 115] on input "Email" at bounding box center [451, 112] width 374 height 17
type input "[EMAIL_ADDRESS][PERSON_NAME][DOMAIN_NAME]"
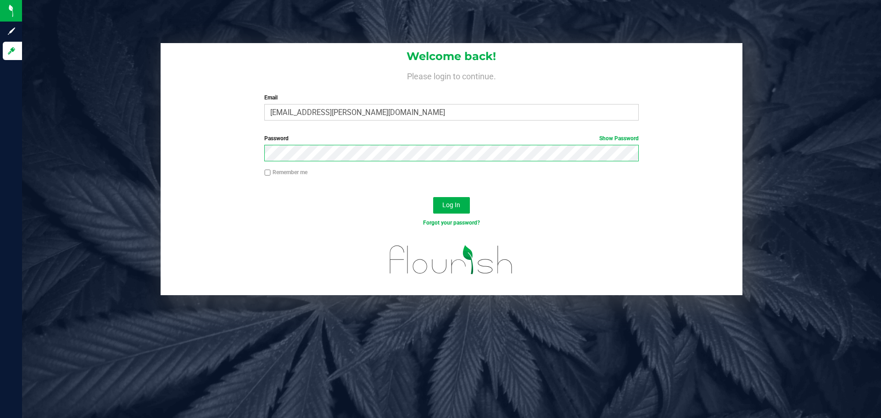
click at [433, 197] on button "Log In" at bounding box center [451, 205] width 37 height 17
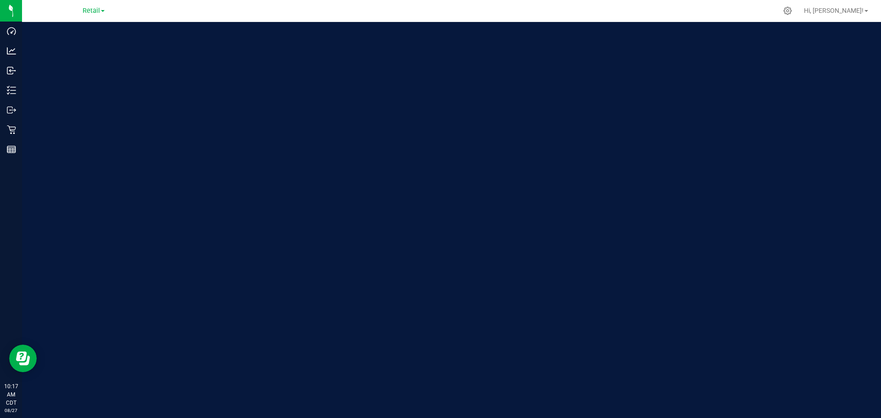
click at [107, 10] on div "Retail" at bounding box center [94, 11] width 134 height 14
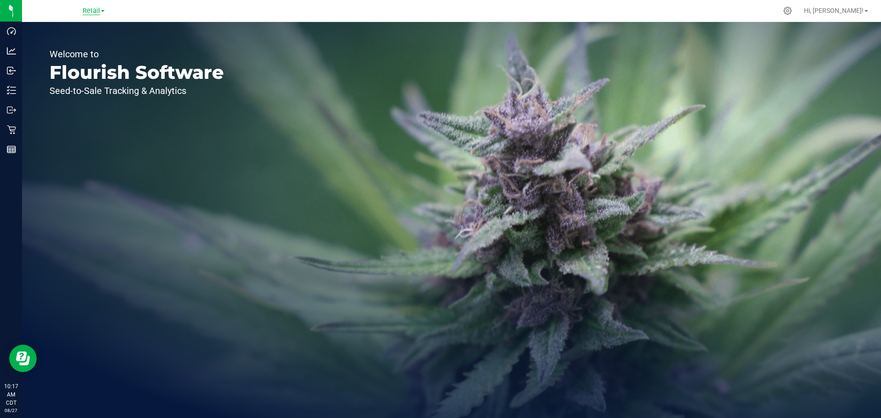
click at [97, 13] on span "Retail" at bounding box center [91, 11] width 17 height 8
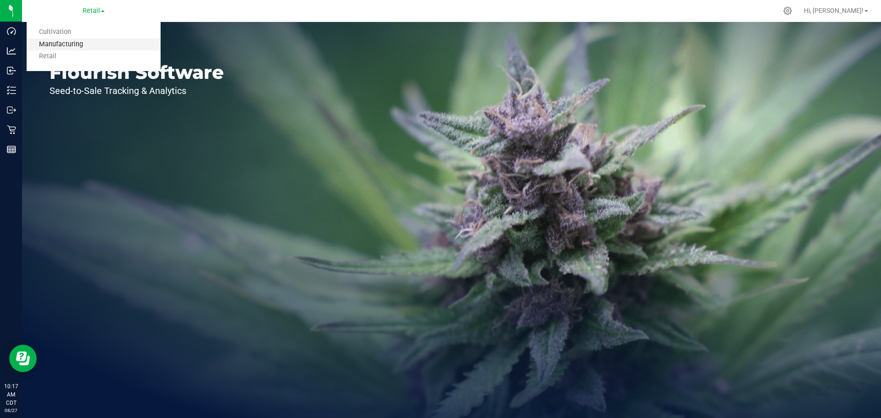
click at [94, 42] on link "Manufacturing" at bounding box center [94, 45] width 134 height 12
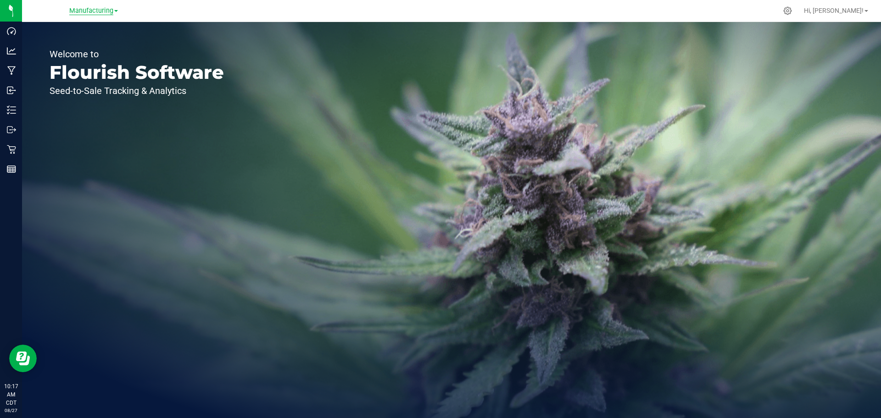
click at [106, 12] on span "Manufacturing" at bounding box center [91, 11] width 44 height 8
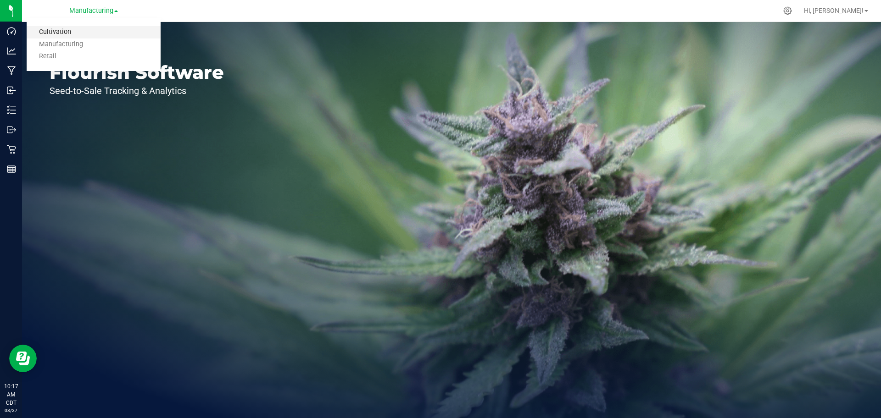
click at [96, 34] on link "Cultivation" at bounding box center [94, 32] width 134 height 12
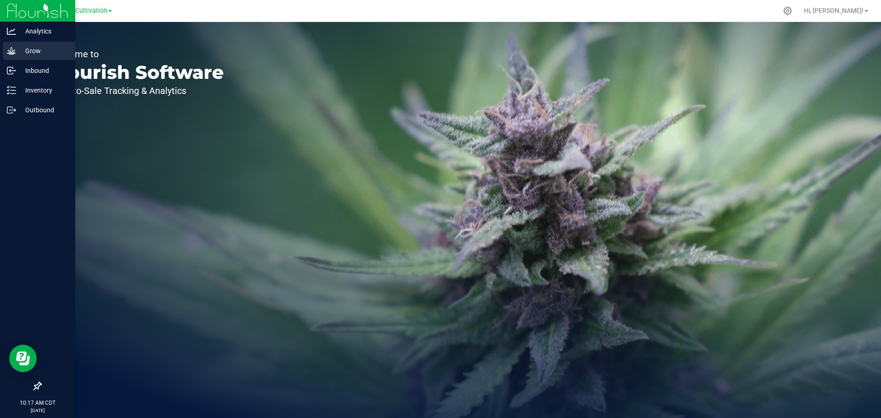
click at [8, 50] on icon at bounding box center [11, 50] width 9 height 9
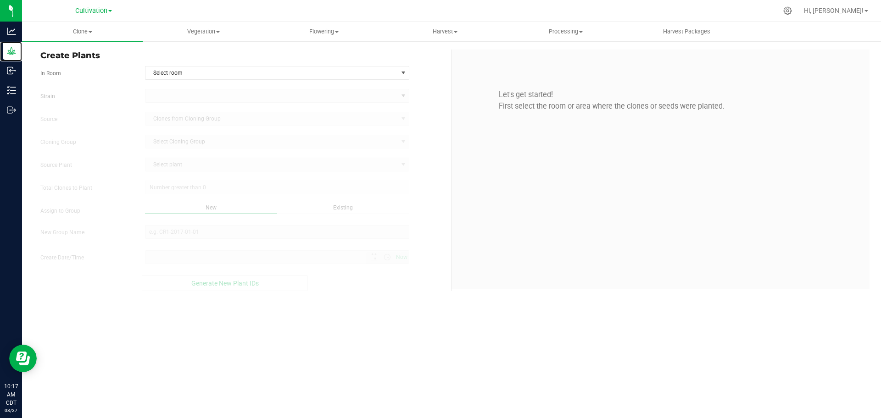
type input "[DATE] 10:17 AM"
click at [62, 45] on div "Create Plants In Room Select room Select room Clone Audit Grow 2 - Nursery [GEO…" at bounding box center [451, 170] width 859 height 260
click at [72, 38] on uib-tab-heading "Clone Create plants Cloning groups Cloning plants Apply to plants" at bounding box center [82, 31] width 121 height 19
click at [83, 67] on span "Cloning groups" at bounding box center [56, 66] width 69 height 8
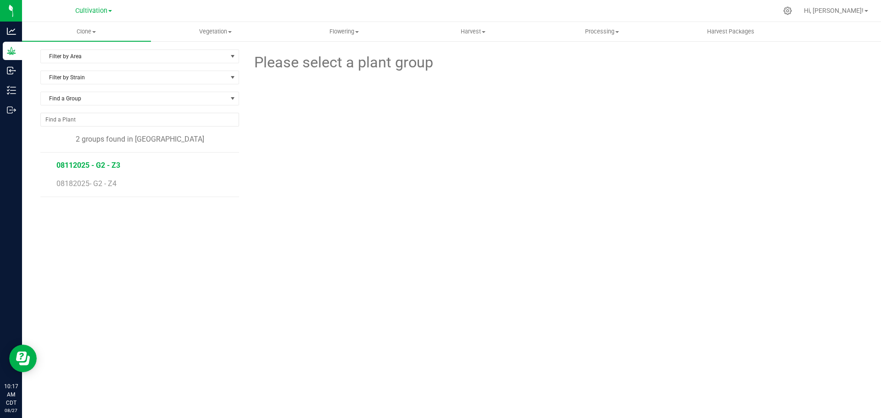
click at [87, 166] on span "08112025 - G2 - Z3" at bounding box center [88, 165] width 64 height 9
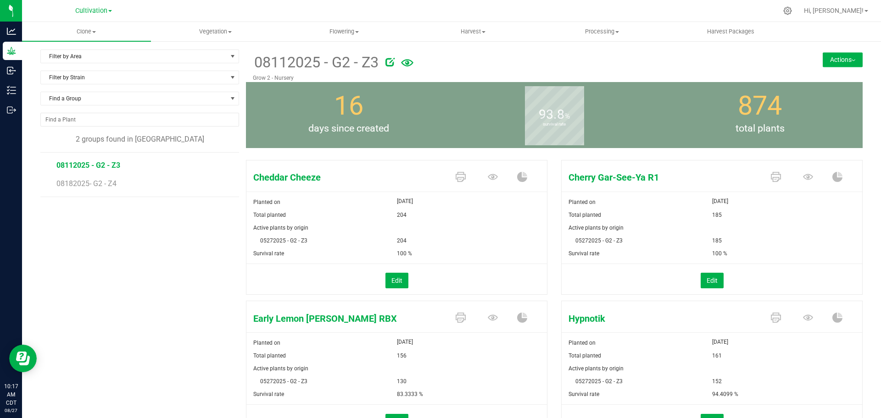
click at [494, 316] on span at bounding box center [495, 319] width 32 height 16
click at [489, 180] on icon at bounding box center [493, 177] width 10 height 6
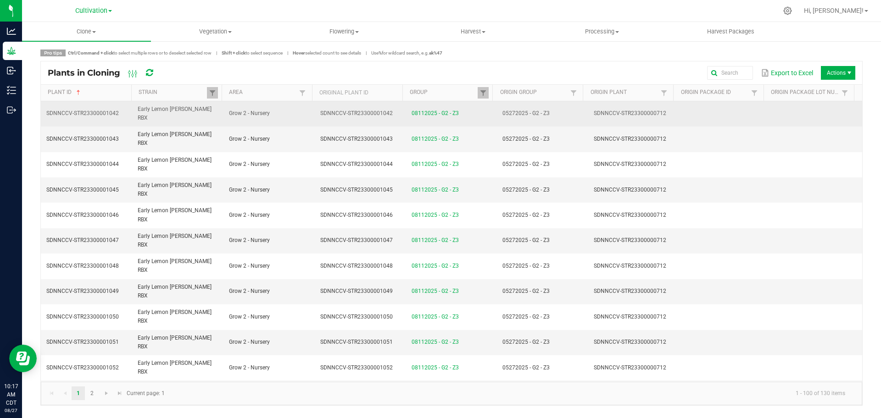
click at [735, 105] on td at bounding box center [724, 113] width 91 height 25
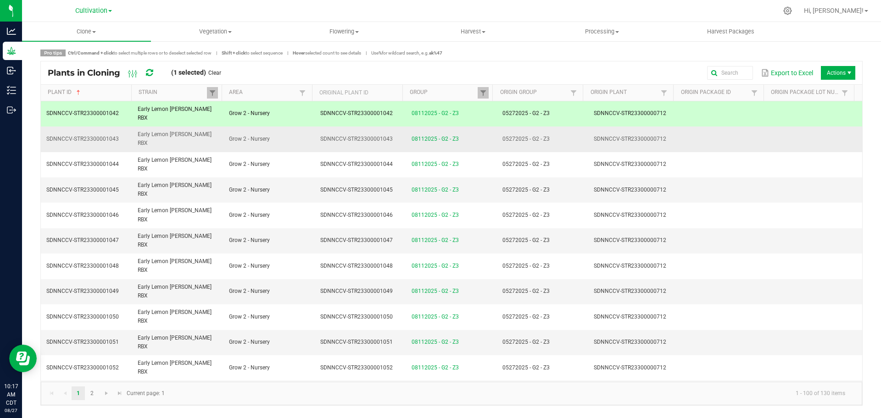
click at [736, 127] on td at bounding box center [724, 139] width 91 height 25
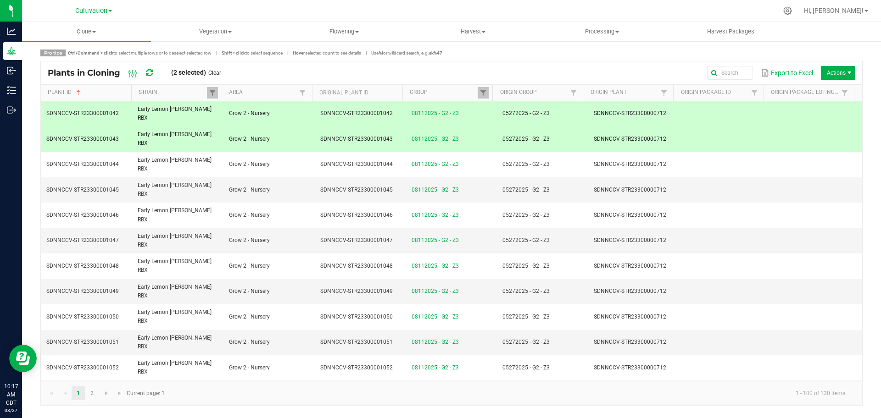
click at [729, 127] on td at bounding box center [724, 139] width 91 height 25
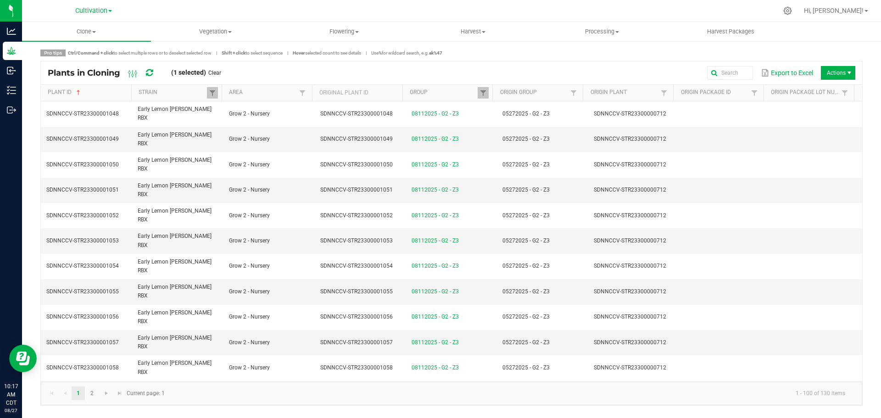
scroll to position [172, 0]
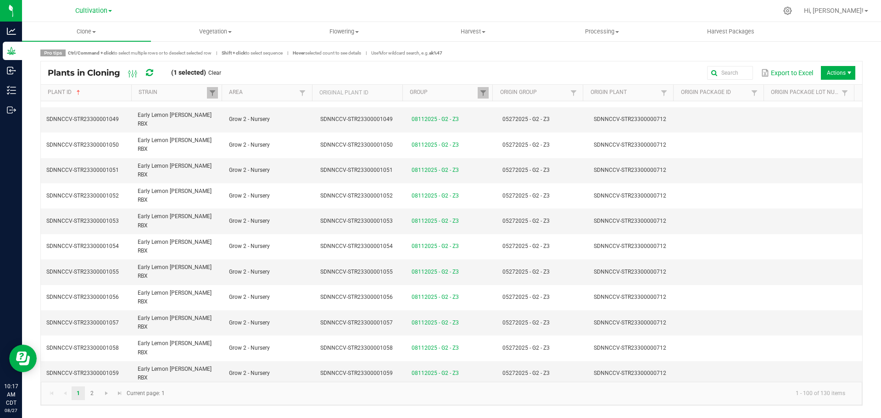
click at [715, 372] on td at bounding box center [724, 399] width 91 height 25
click at [716, 372] on td at bounding box center [724, 424] width 91 height 25
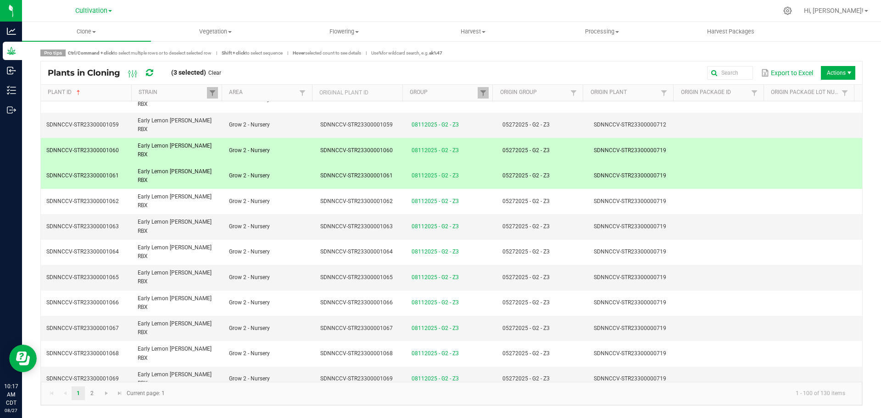
scroll to position [401, 0]
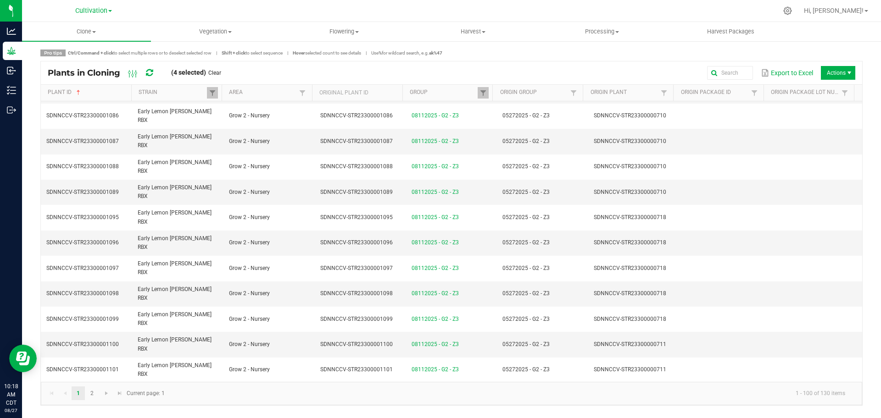
scroll to position [1147, 0]
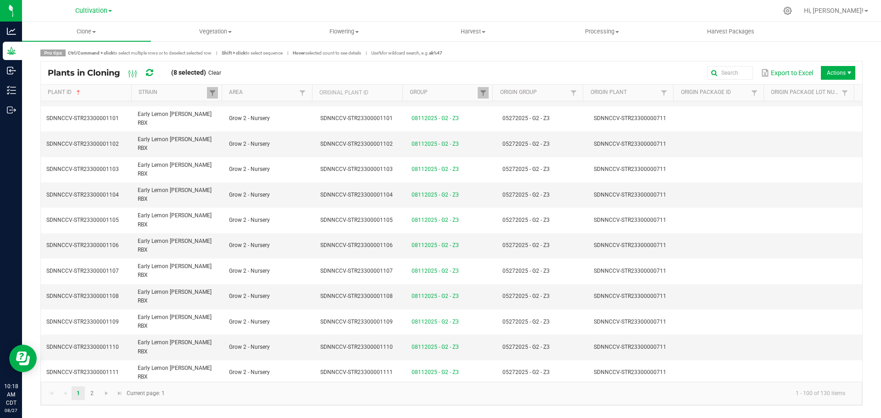
scroll to position [1376, 0]
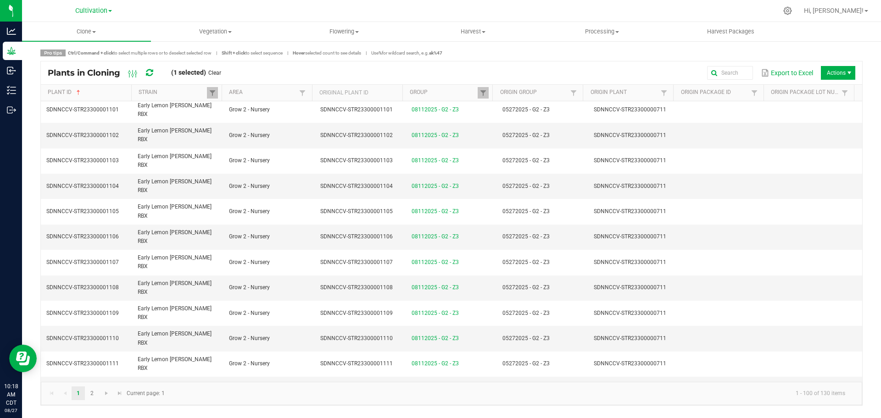
click at [221, 73] on link "Clear" at bounding box center [214, 73] width 13 height 8
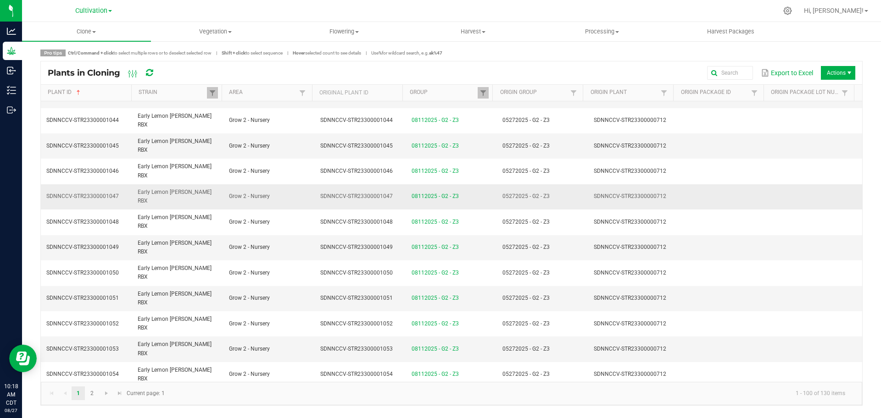
scroll to position [0, 0]
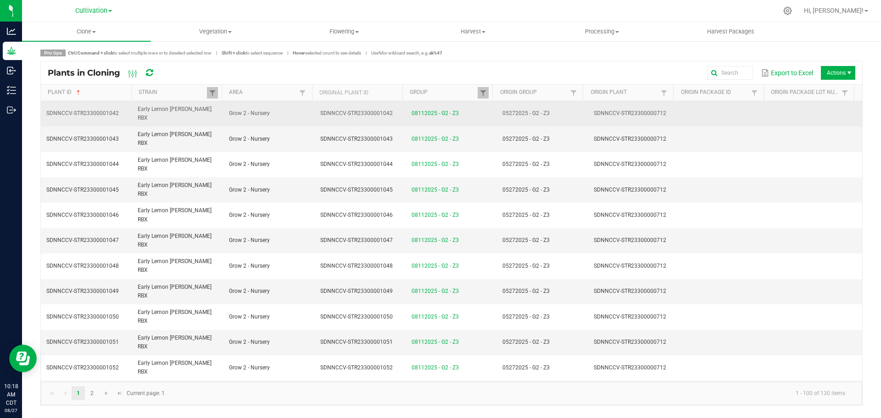
click at [608, 111] on span "SDNNCCV-STR23300000712" at bounding box center [630, 113] width 72 height 6
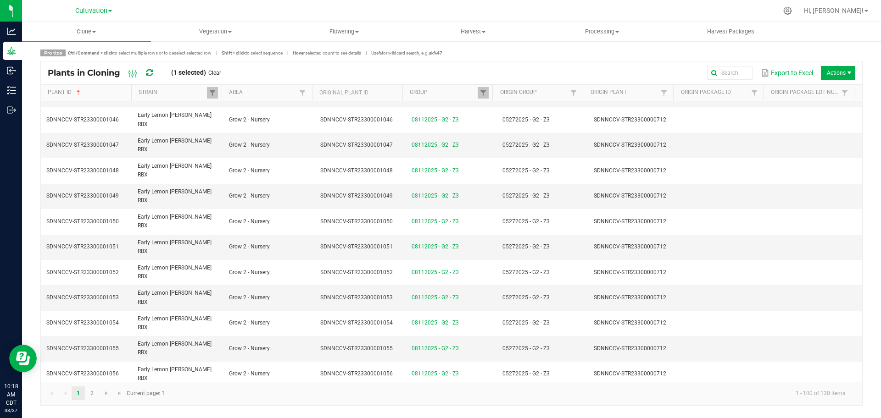
scroll to position [115, 0]
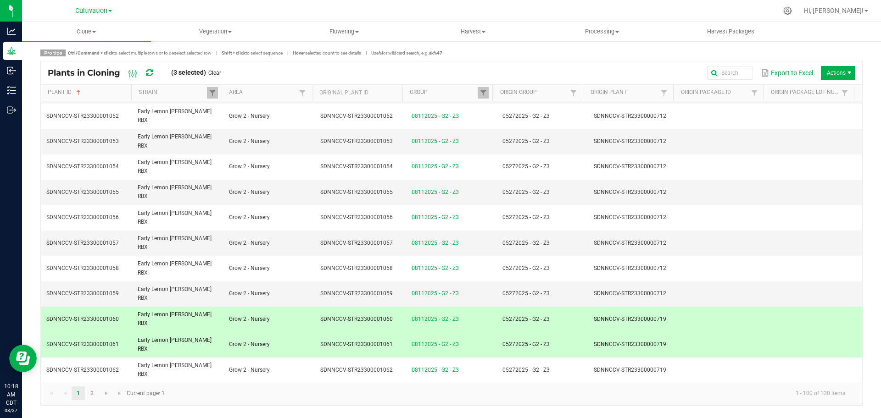
scroll to position [344, 0]
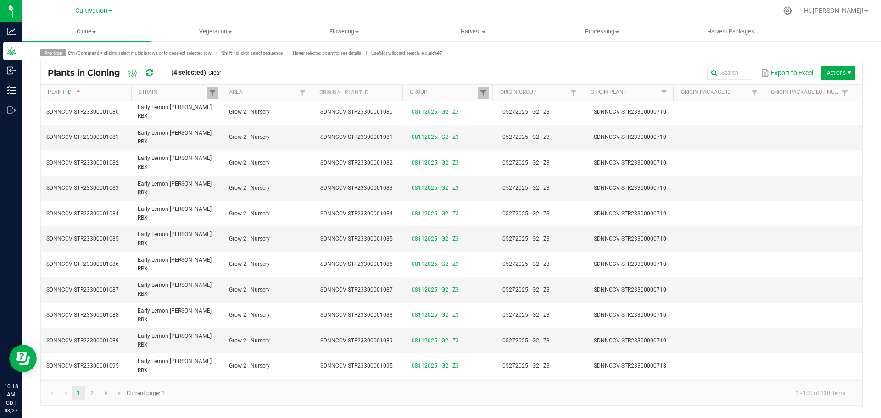
scroll to position [1032, 0]
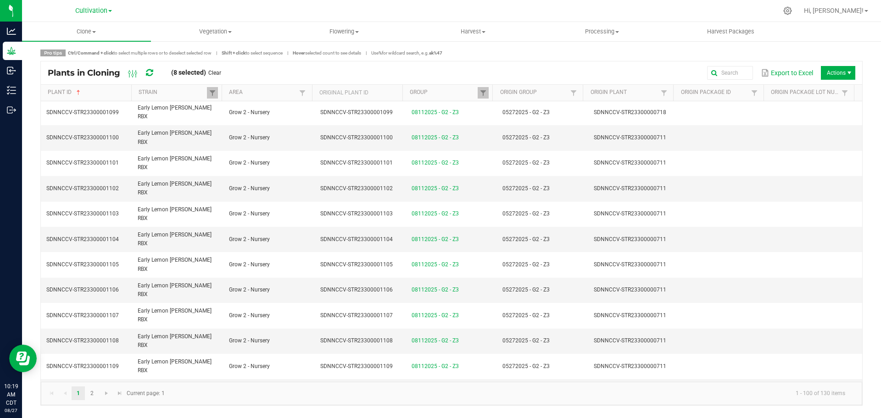
scroll to position [1380, 0]
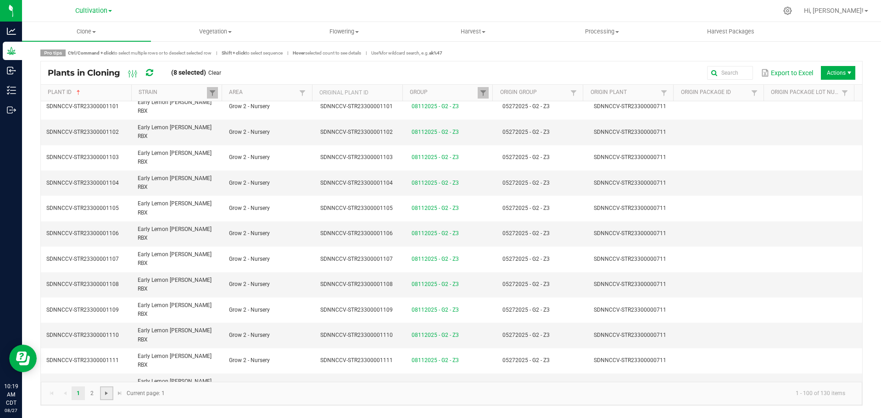
click at [107, 372] on span "Go to the next page" at bounding box center [106, 393] width 7 height 7
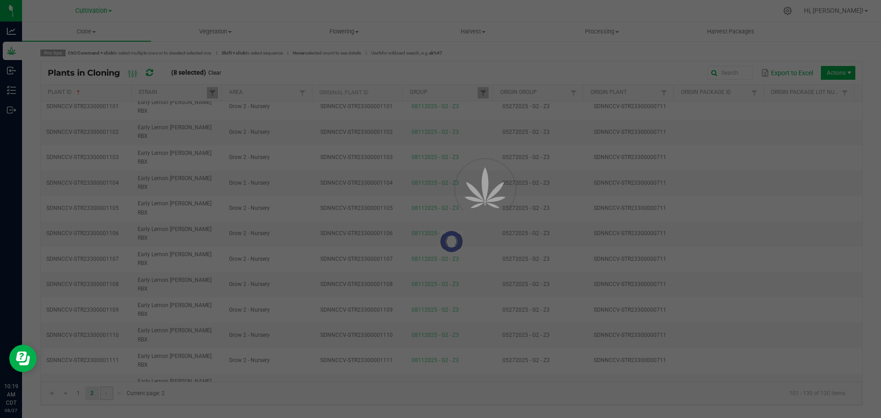
scroll to position [0, 0]
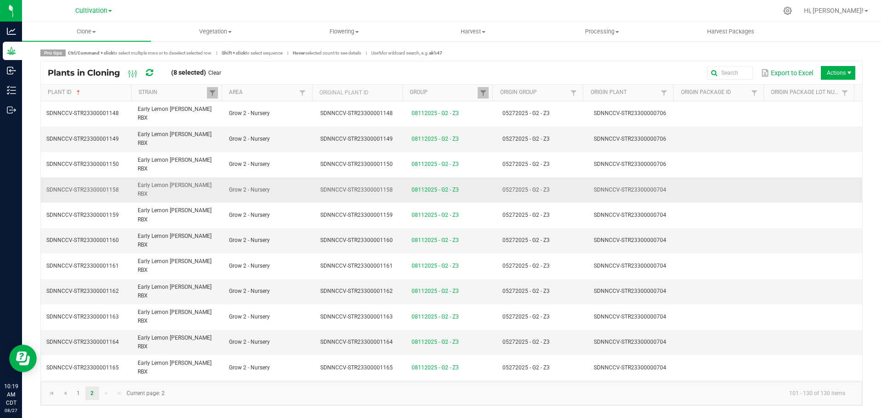
click at [603, 178] on td "SDNNCCV-STR23300000704" at bounding box center [633, 190] width 91 height 25
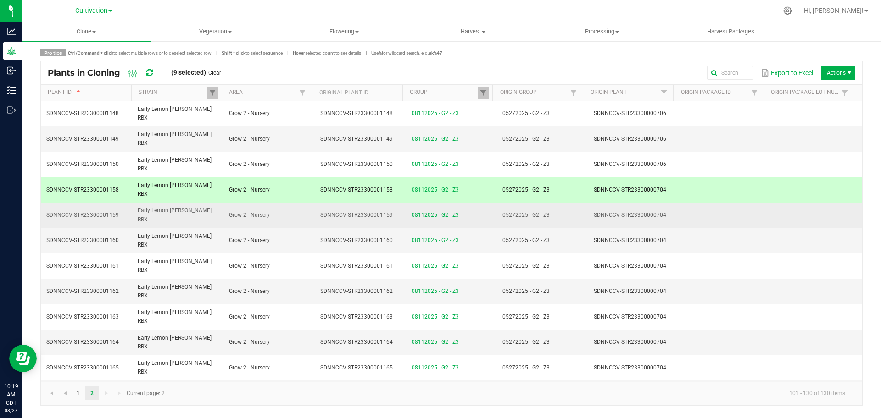
click at [604, 212] on span "SDNNCCV-STR23300000704" at bounding box center [630, 215] width 72 height 6
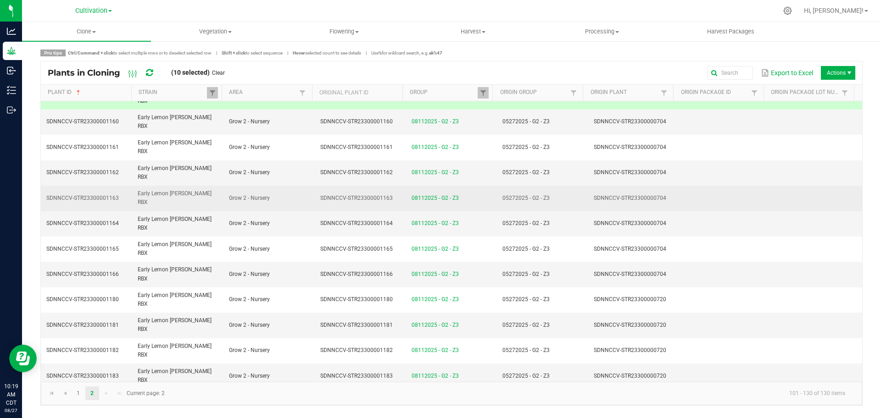
scroll to position [102, 0]
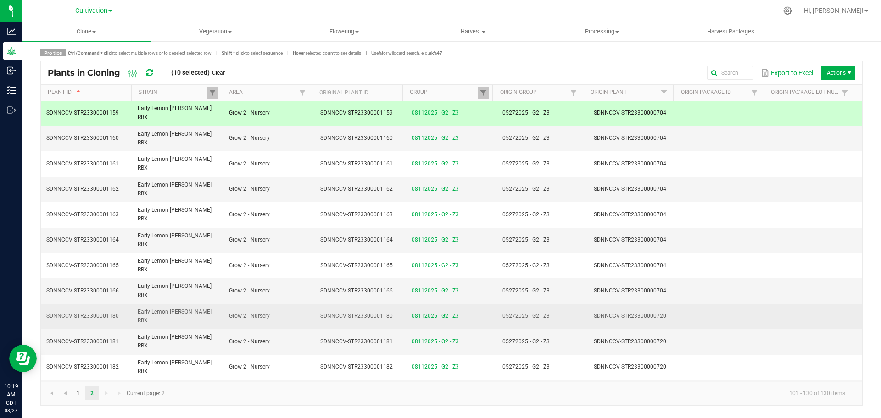
click at [577, 304] on td "05272025 - G2 - Z3" at bounding box center [542, 316] width 91 height 25
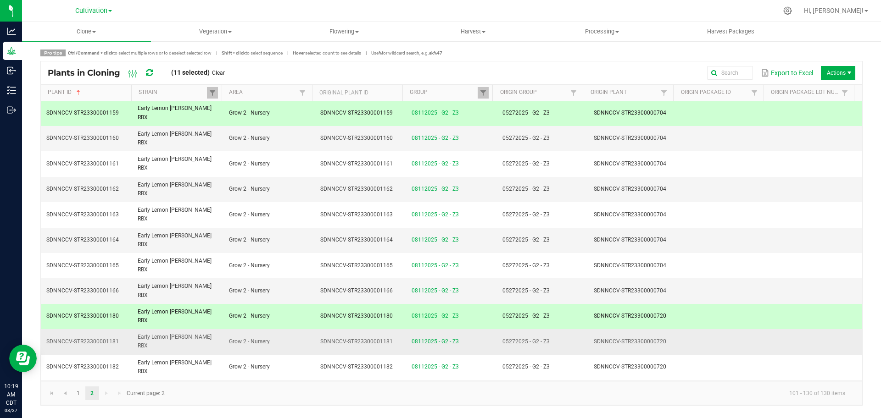
click at [578, 329] on td "05272025 - G2 - Z3" at bounding box center [542, 341] width 91 height 25
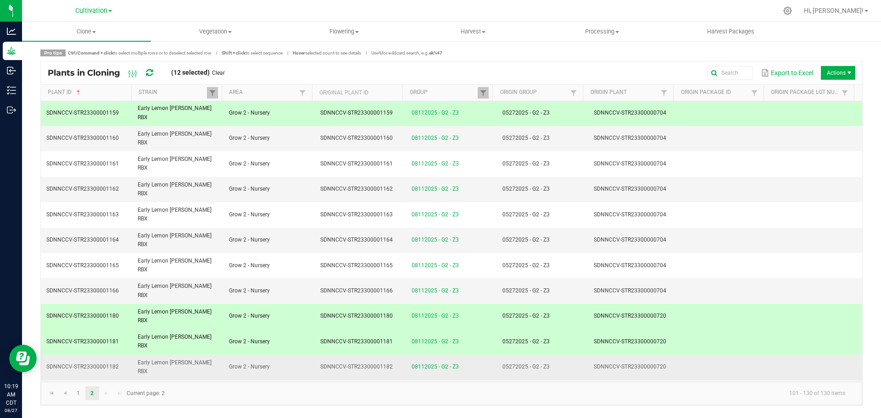
click at [581, 355] on td "05272025 - G2 - Z3" at bounding box center [542, 367] width 91 height 25
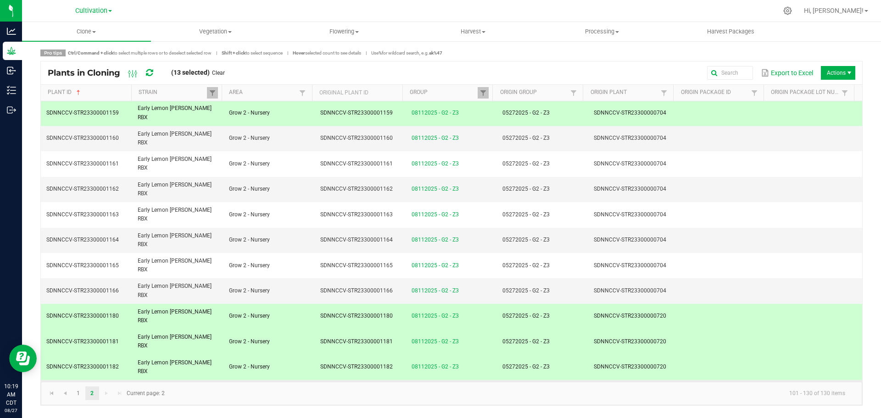
click at [580, 372] on td "05272025 - G2 - Z3" at bounding box center [542, 392] width 91 height 25
click at [783, 72] on span "Actions" at bounding box center [838, 73] width 34 height 14
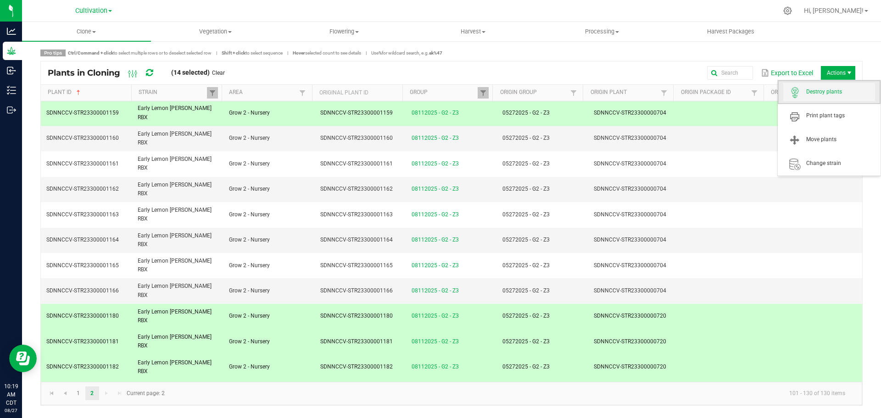
click at [783, 89] on span "Destroy plants" at bounding box center [840, 92] width 69 height 8
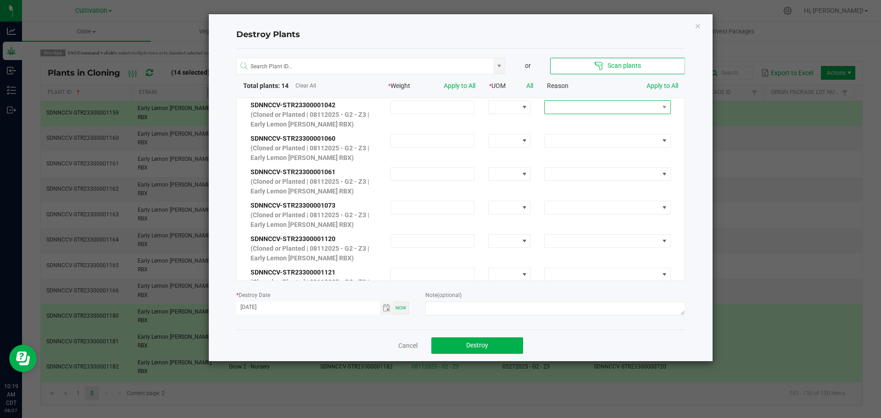
click at [592, 105] on span at bounding box center [602, 107] width 114 height 13
click at [586, 139] on li "Dried out" at bounding box center [600, 140] width 122 height 16
click at [652, 89] on link "Apply to All" at bounding box center [662, 85] width 32 height 7
click at [386, 310] on span "Toggle calendar" at bounding box center [386, 308] width 7 height 7
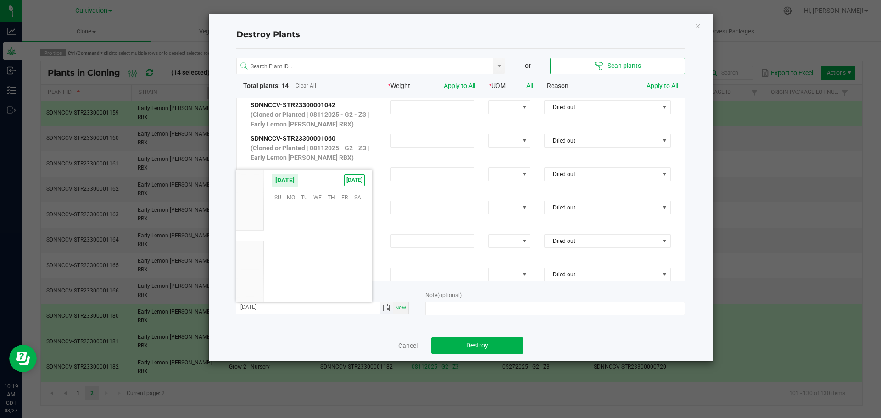
scroll to position [148695, 0]
click at [304, 268] on span "26" at bounding box center [304, 268] width 13 height 14
type input "[DATE]"
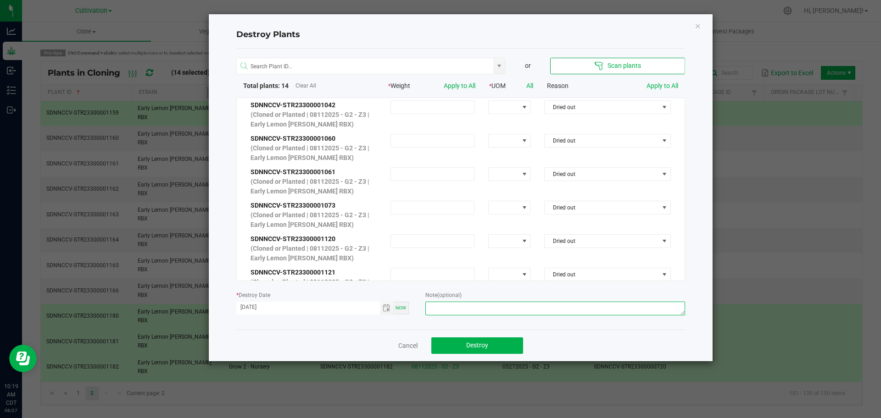
click at [532, 307] on textarea at bounding box center [554, 309] width 259 height 14
type textarea "Dried out - [PERSON_NAME]"
click at [556, 288] on div "or Scan plants Total plants: 14 Clear All * Weight Apply to All * UOM All Reaso…" at bounding box center [460, 189] width 449 height 281
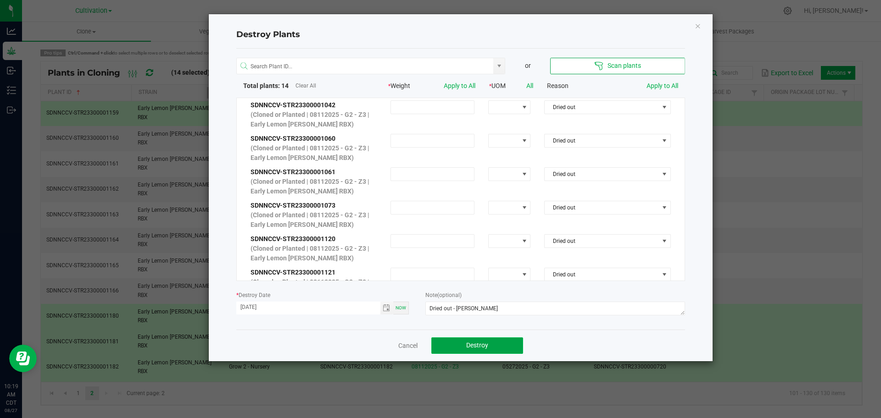
click at [490, 347] on button "Destroy" at bounding box center [477, 346] width 92 height 17
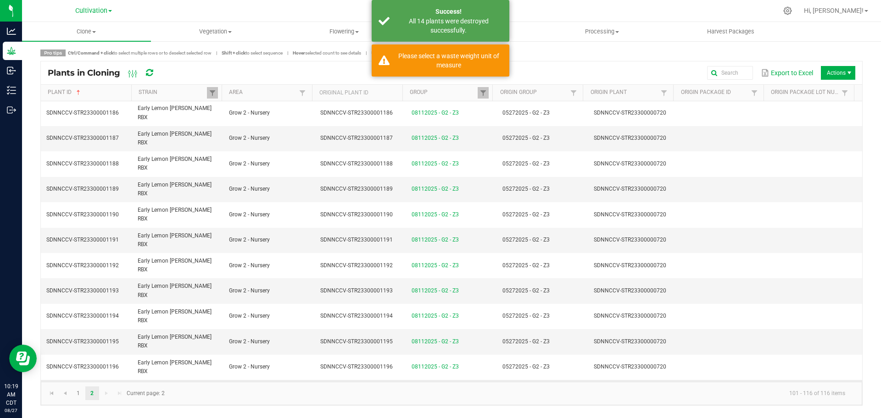
scroll to position [0, 0]
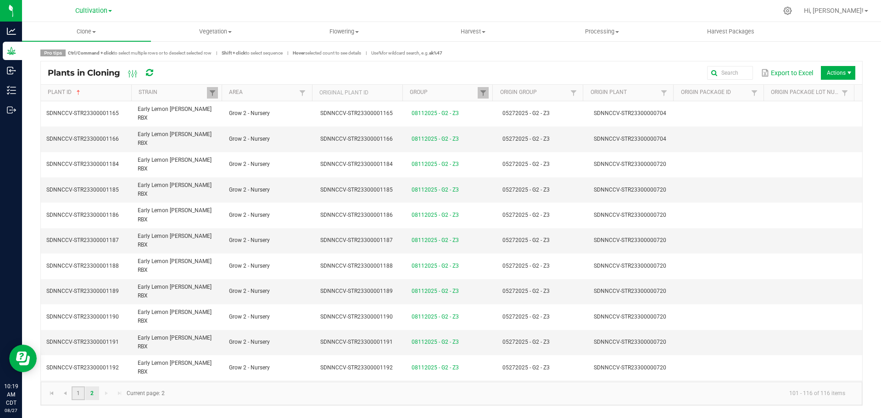
click at [83, 372] on link "1" at bounding box center [78, 394] width 13 height 14
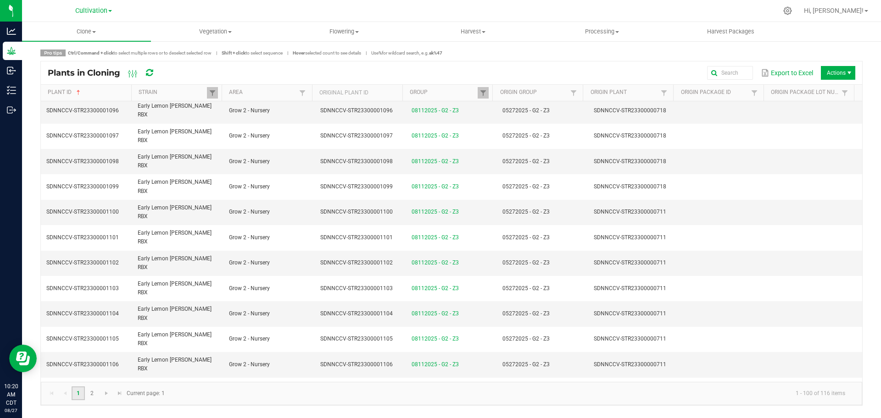
scroll to position [1204, 0]
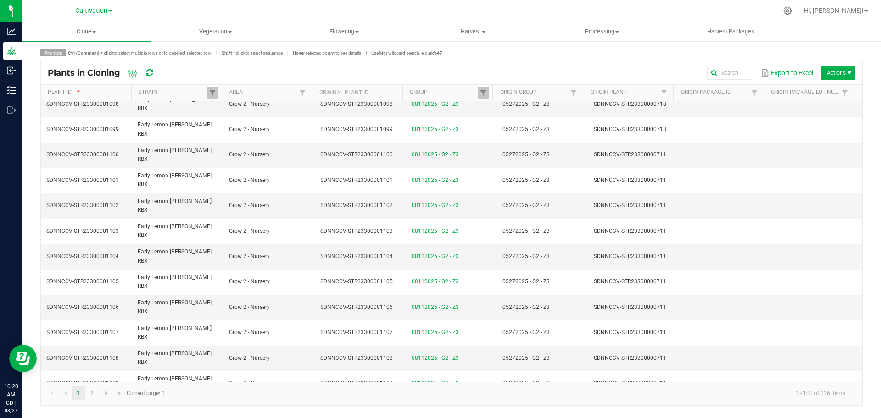
click at [783, 71] on span "Actions" at bounding box center [838, 73] width 34 height 14
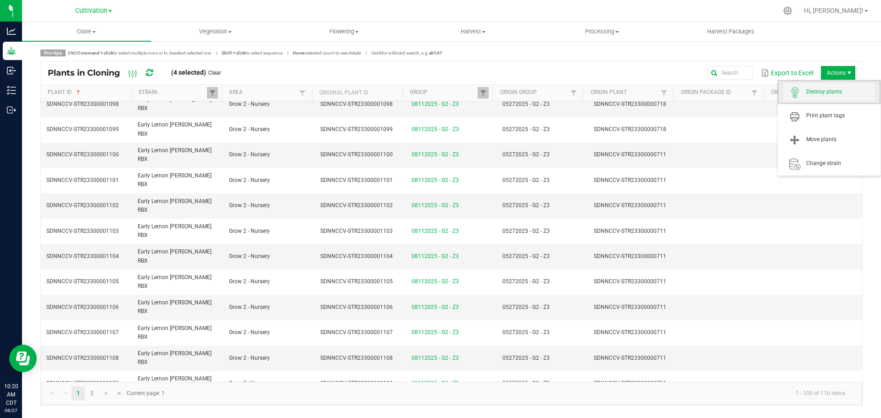
click at [783, 96] on span "Destroy plants" at bounding box center [840, 92] width 69 height 8
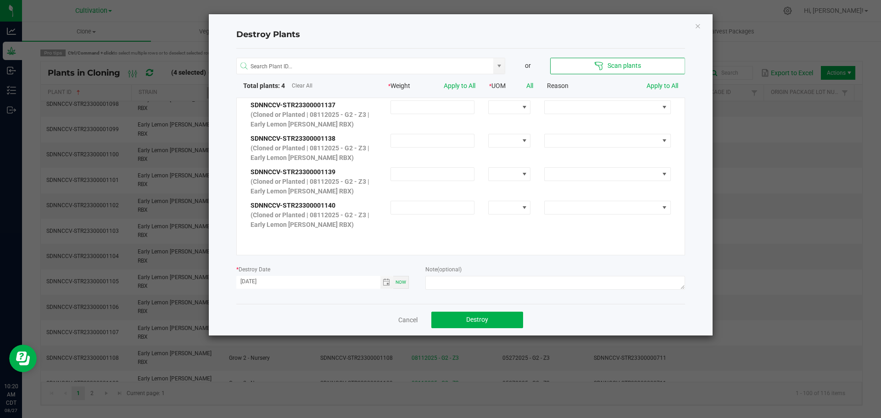
click at [657, 100] on div "SDNNCCV-STR23300001137 (Cloned or Planted | 08112025 - G2 - Z3 | Early Lemon [P…" at bounding box center [461, 114] width 434 height 33
click at [661, 107] on span at bounding box center [664, 107] width 7 height 7
click at [618, 173] on li "No Roots" at bounding box center [600, 169] width 122 height 16
click at [669, 87] on link "Apply to All" at bounding box center [662, 85] width 32 height 7
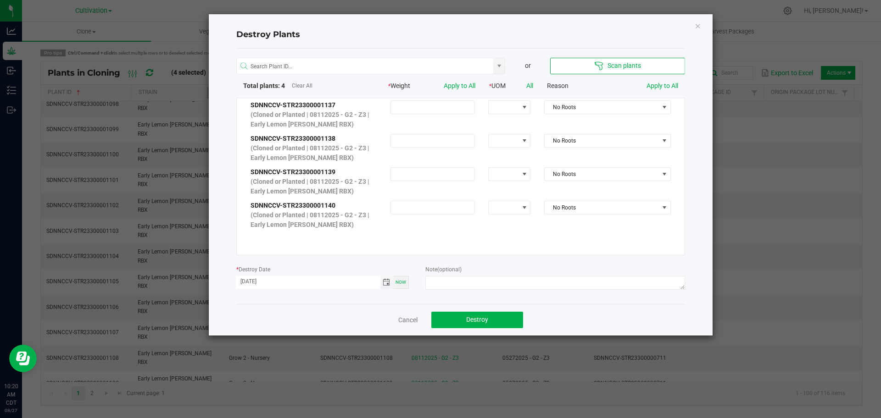
click at [387, 282] on span "Toggle calendar" at bounding box center [386, 282] width 7 height 7
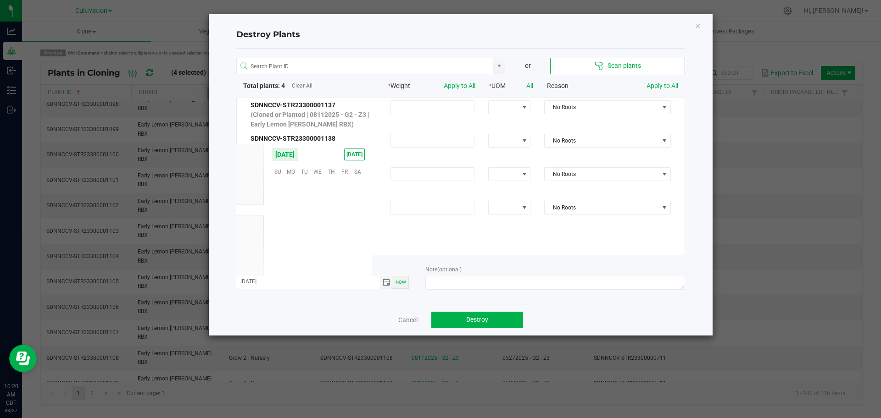
scroll to position [148695, 0]
click at [302, 238] on span "26" at bounding box center [304, 242] width 13 height 14
type input "[DATE]"
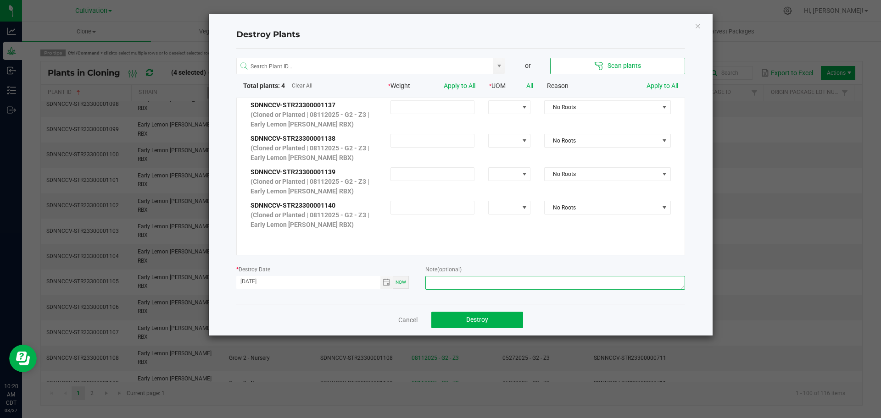
click at [481, 283] on textarea at bounding box center [554, 283] width 259 height 14
type textarea "Not rooted - [PERSON_NAME]"
click at [489, 317] on button "Destroy" at bounding box center [477, 320] width 92 height 17
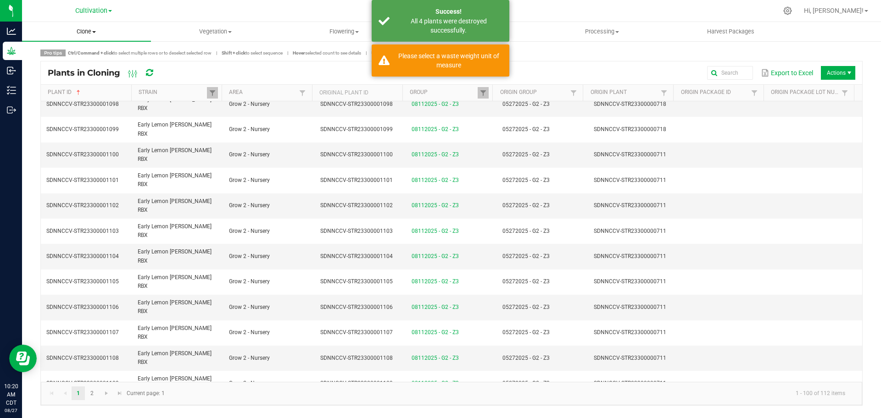
click at [79, 32] on span "Clone" at bounding box center [86, 32] width 129 height 8
click at [84, 65] on span "Cloning groups" at bounding box center [56, 66] width 69 height 8
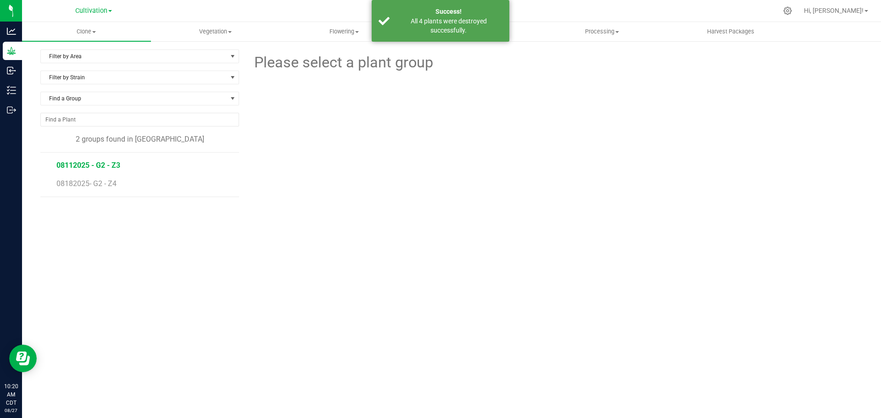
click at [110, 161] on span "08112025 - G2 - Z3" at bounding box center [88, 165] width 64 height 9
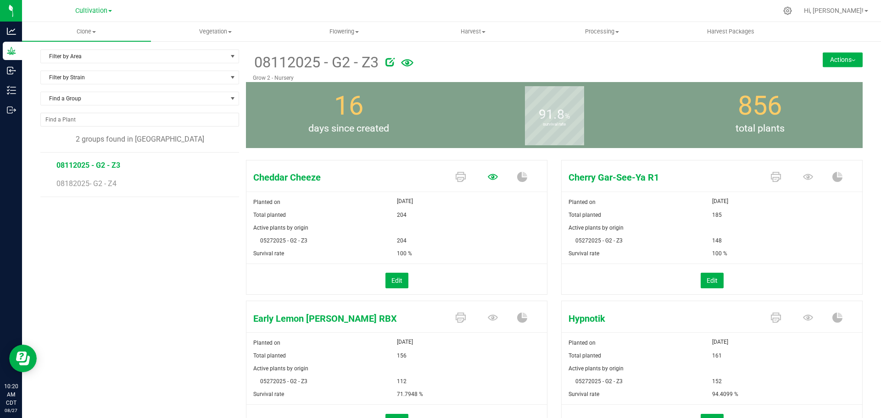
click at [488, 175] on icon at bounding box center [493, 177] width 10 height 6
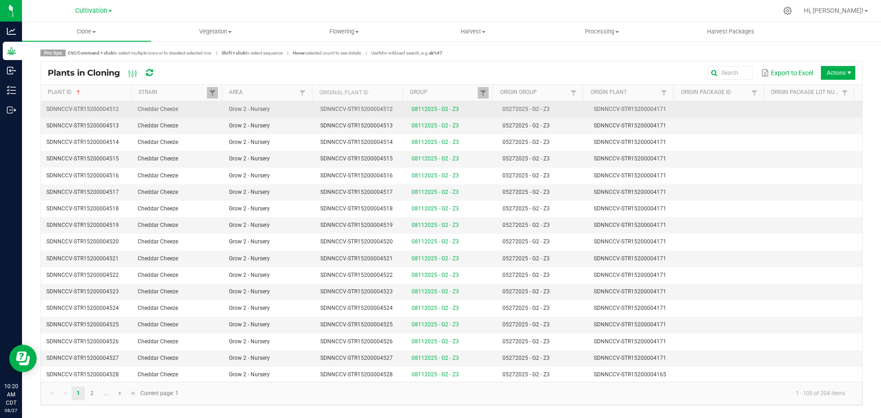
drag, startPoint x: 637, startPoint y: 110, endPoint x: 639, endPoint y: 117, distance: 6.6
click at [638, 110] on span "SDNNCCV-STR15200004171" at bounding box center [630, 109] width 72 height 6
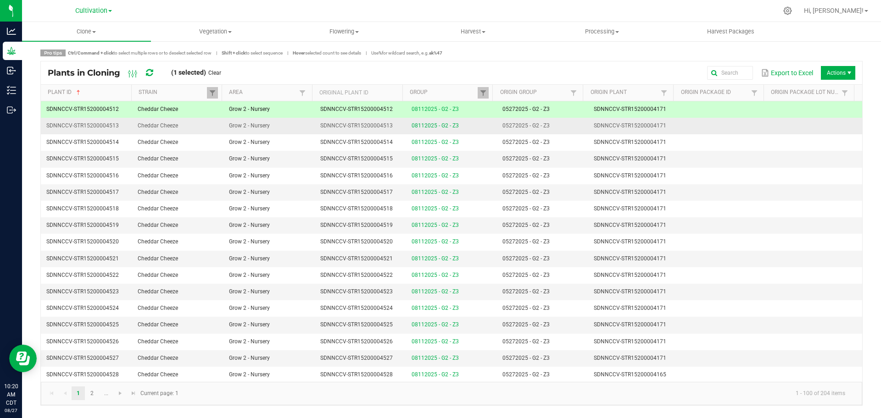
click at [640, 130] on td "SDNNCCV-STR15200004171" at bounding box center [633, 126] width 91 height 17
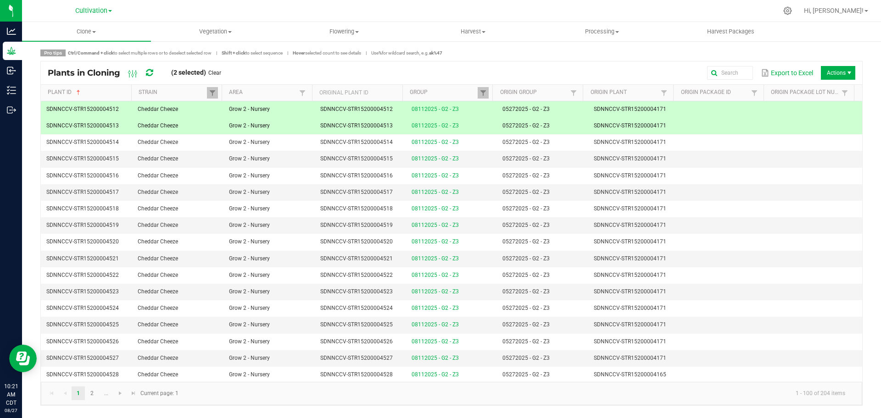
click at [783, 75] on span "Actions" at bounding box center [838, 73] width 34 height 14
click at [783, 97] on span "Destroy plants" at bounding box center [829, 92] width 92 height 18
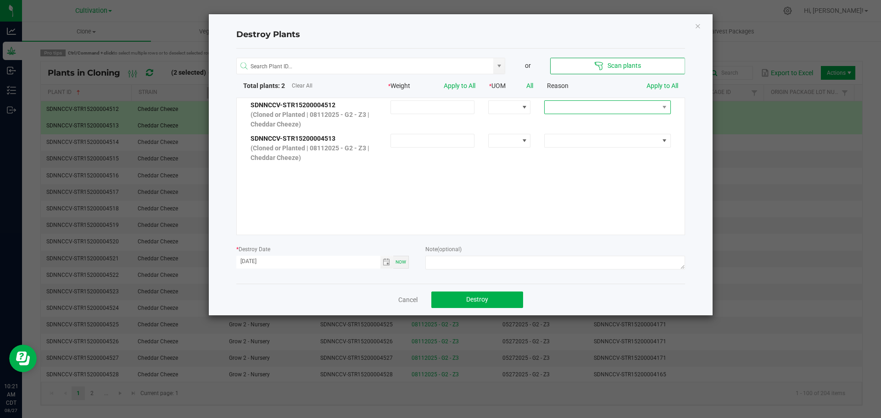
click at [618, 110] on span at bounding box center [602, 107] width 114 height 13
click at [611, 170] on li "No Roots" at bounding box center [600, 169] width 122 height 16
click at [663, 85] on link "Apply to All" at bounding box center [662, 85] width 32 height 7
click at [383, 264] on span "Toggle calendar" at bounding box center [386, 262] width 7 height 7
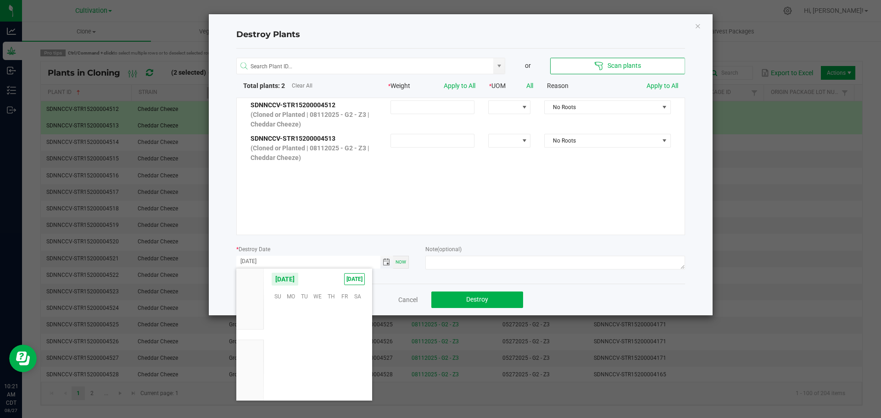
scroll to position [148695, 0]
click at [290, 371] on span "25" at bounding box center [290, 367] width 13 height 14
type input "[DATE]"
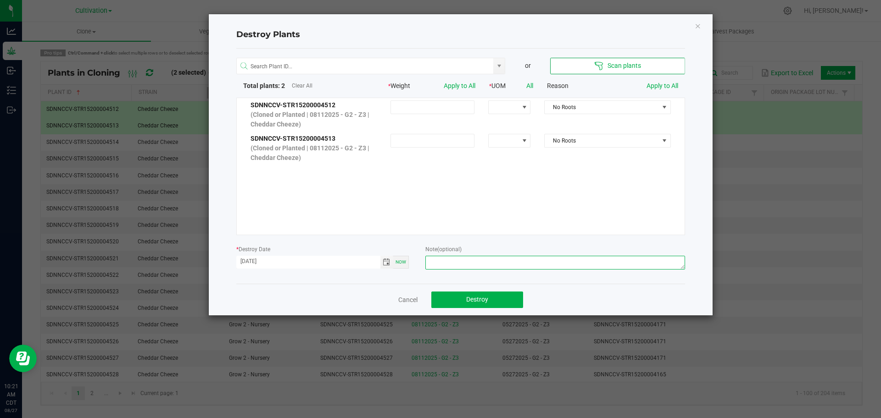
click at [562, 262] on textarea at bounding box center [554, 263] width 259 height 14
type textarea "Not rooted - [PERSON_NAME]"
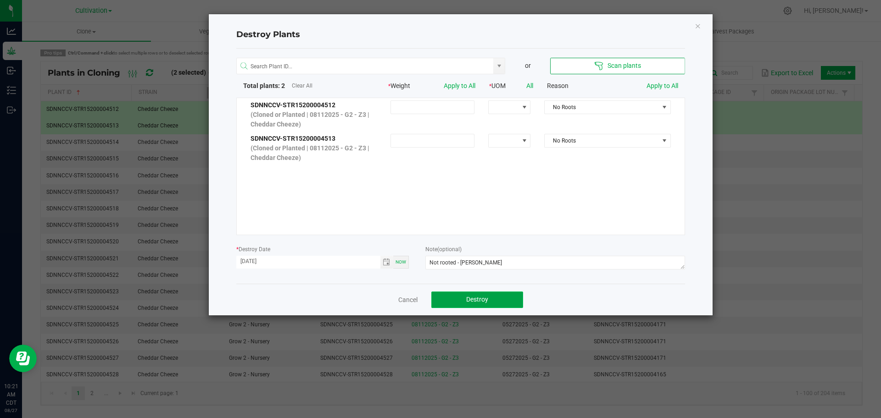
click at [502, 299] on button "Destroy" at bounding box center [477, 300] width 92 height 17
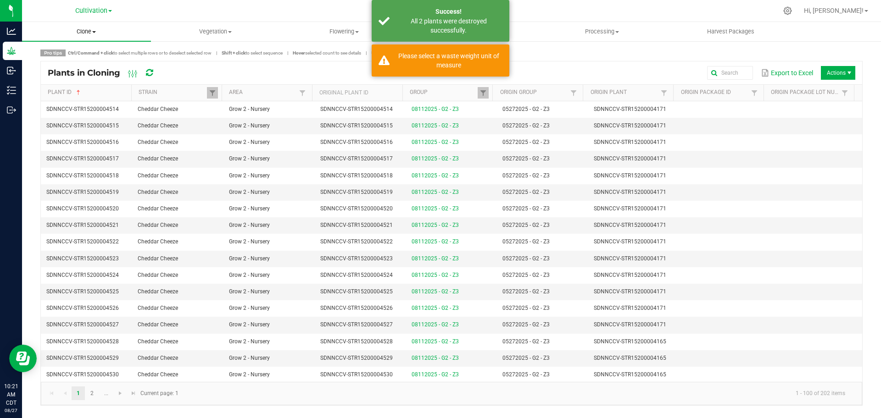
click at [89, 31] on span "Clone" at bounding box center [86, 32] width 129 height 8
click at [84, 65] on span "Cloning groups" at bounding box center [56, 66] width 69 height 8
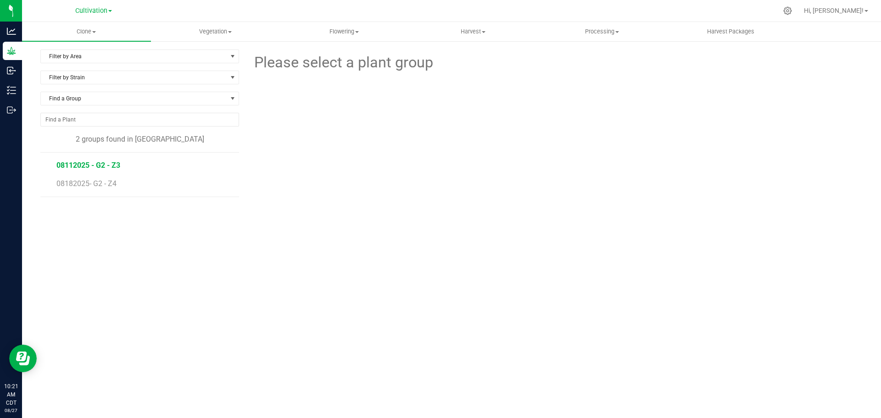
click at [98, 164] on span "08112025 - G2 - Z3" at bounding box center [88, 165] width 64 height 9
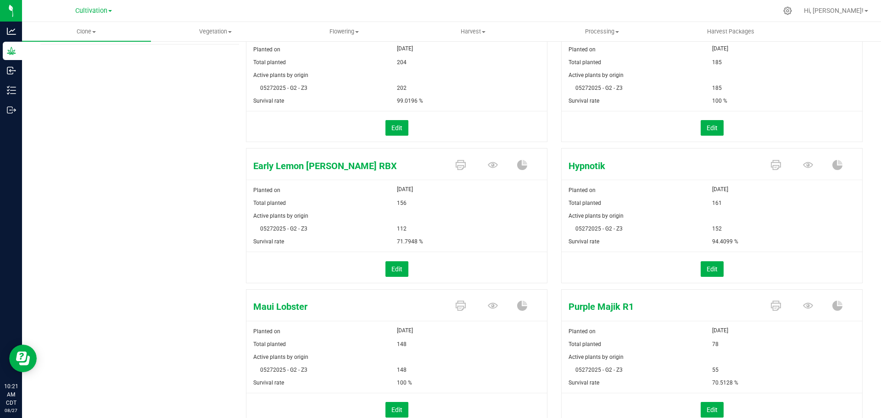
scroll to position [133, 0]
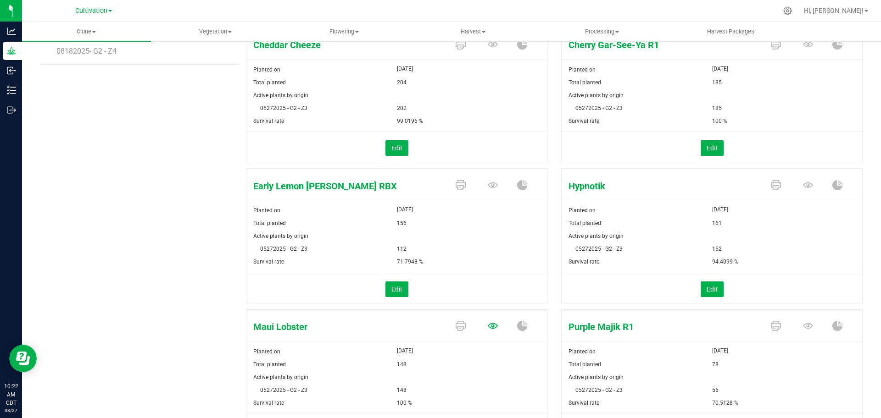
click at [488, 50] on icon at bounding box center [493, 44] width 10 height 10
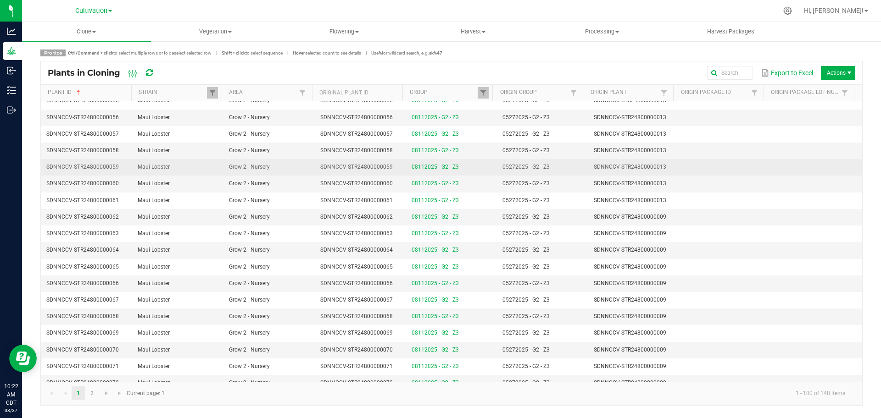
scroll to position [229, 0]
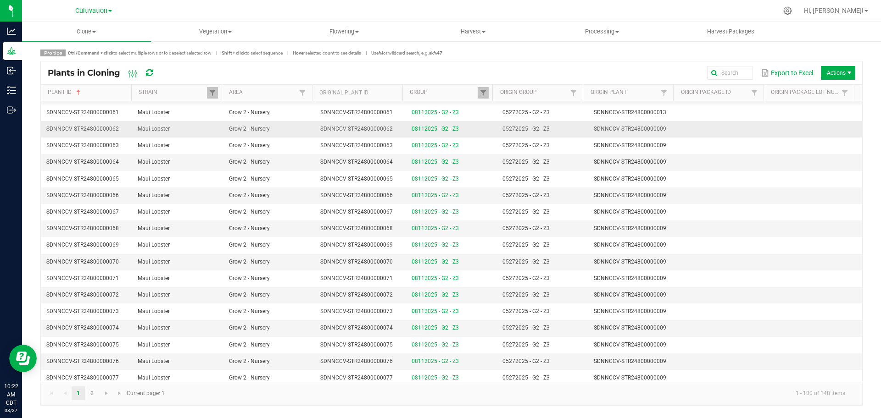
click at [689, 125] on td at bounding box center [724, 129] width 91 height 17
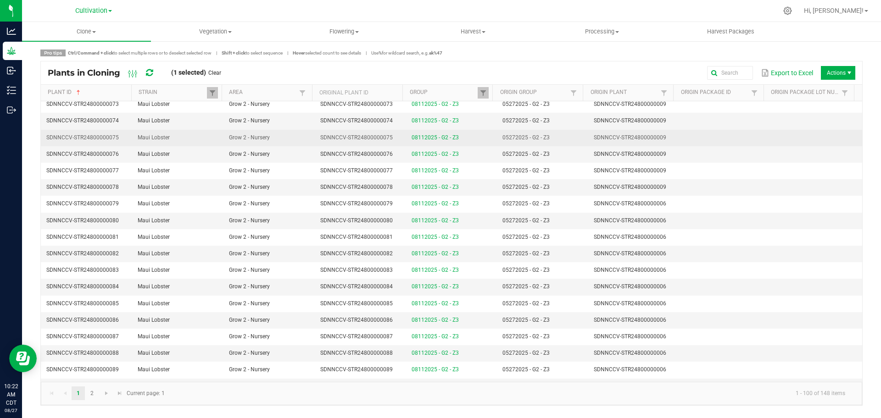
scroll to position [459, 0]
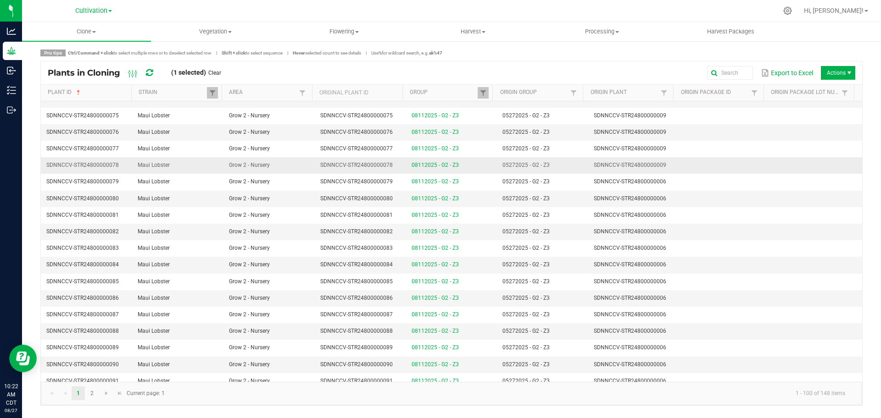
click at [702, 166] on td at bounding box center [724, 165] width 91 height 17
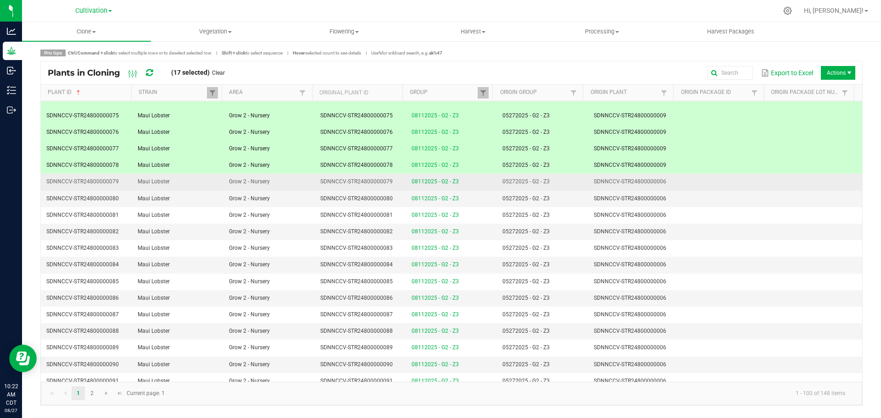
click at [576, 184] on td "05272025 - G2 - Z3" at bounding box center [542, 182] width 91 height 17
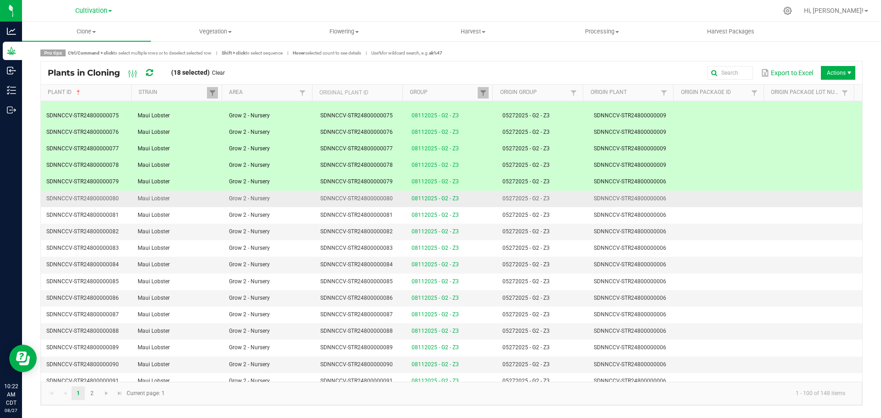
click at [576, 195] on td "05272025 - G2 - Z3" at bounding box center [542, 199] width 91 height 17
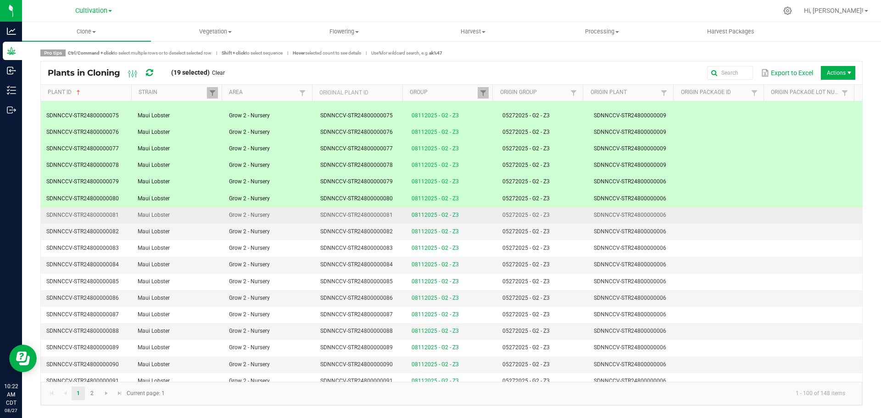
click at [576, 213] on td "05272025 - G2 - Z3" at bounding box center [542, 215] width 91 height 17
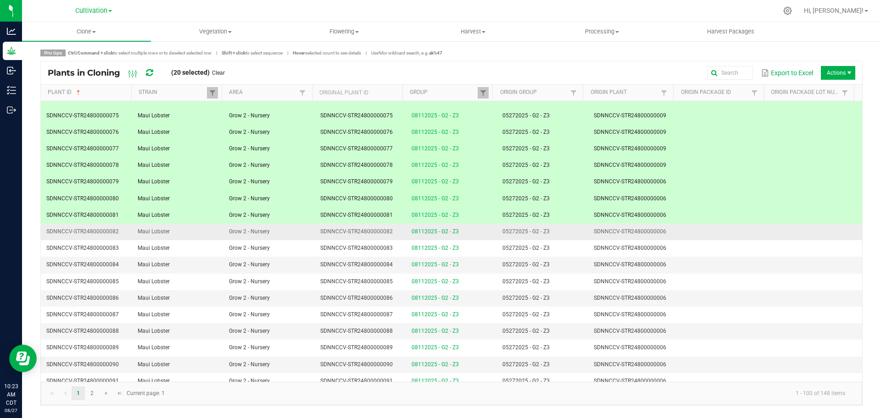
click at [573, 233] on td "05272025 - G2 - Z3" at bounding box center [542, 232] width 91 height 17
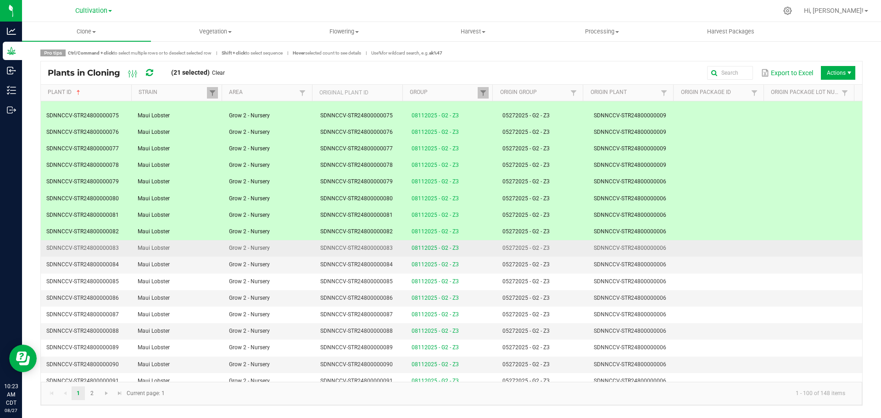
click at [573, 250] on td "05272025 - G2 - Z3" at bounding box center [542, 248] width 91 height 17
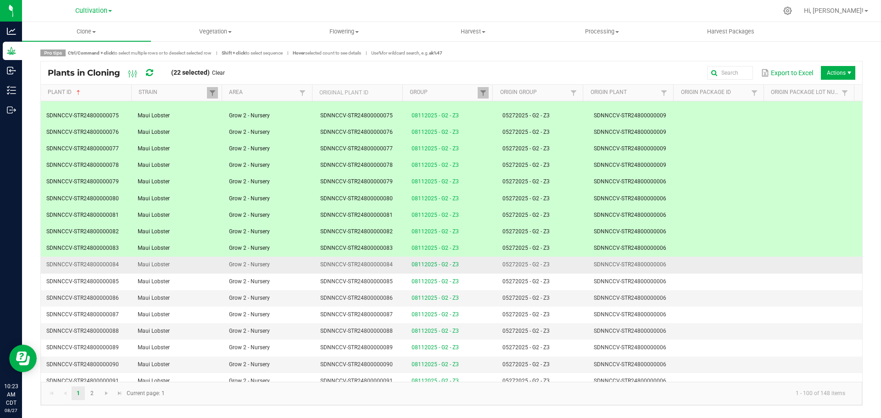
click at [571, 266] on td "05272025 - G2 - Z3" at bounding box center [542, 265] width 91 height 17
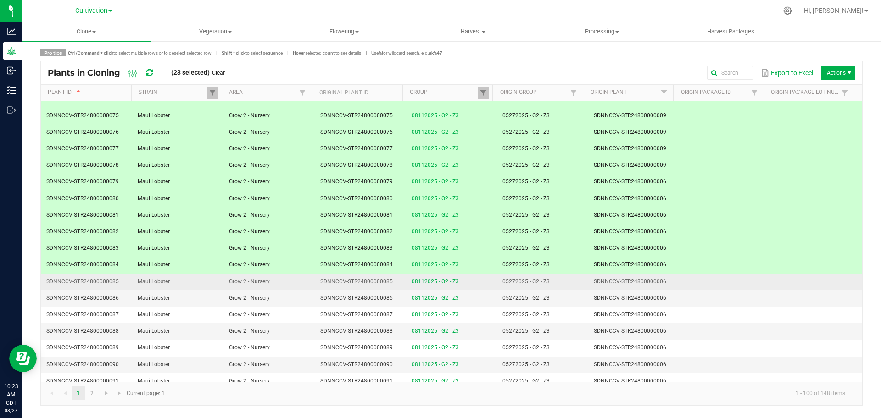
click at [568, 282] on td "05272025 - G2 - Z3" at bounding box center [542, 282] width 91 height 17
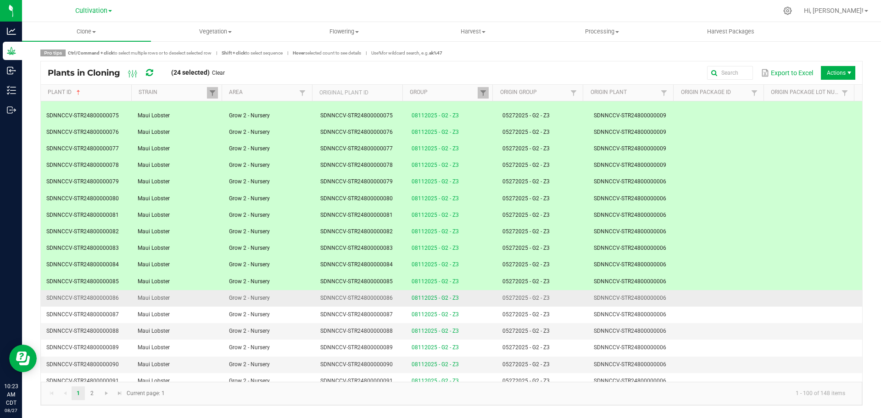
click at [568, 299] on td "05272025 - G2 - Z3" at bounding box center [542, 298] width 91 height 17
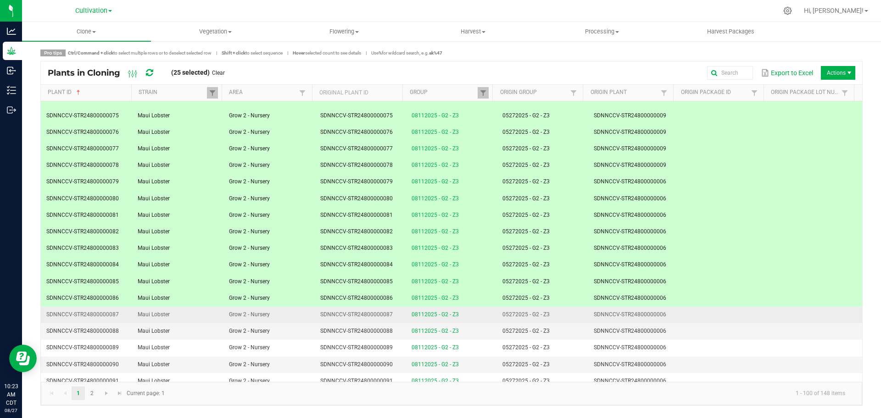
click at [567, 312] on td "05272025 - G2 - Z3" at bounding box center [542, 315] width 91 height 17
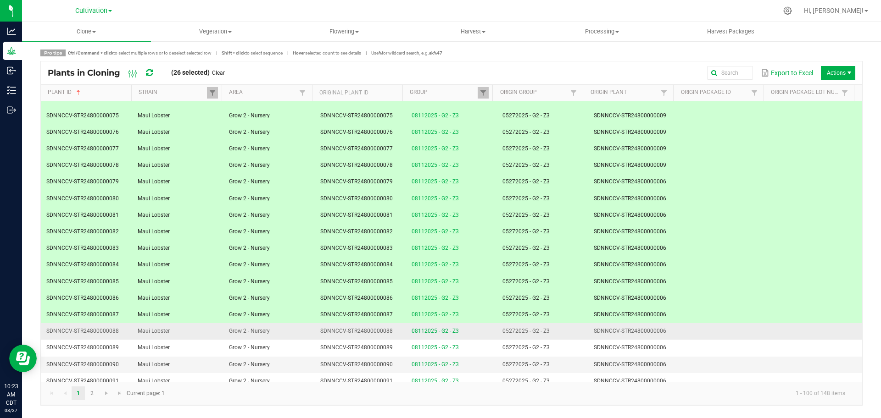
click at [564, 331] on td "05272025 - G2 - Z3" at bounding box center [542, 331] width 91 height 17
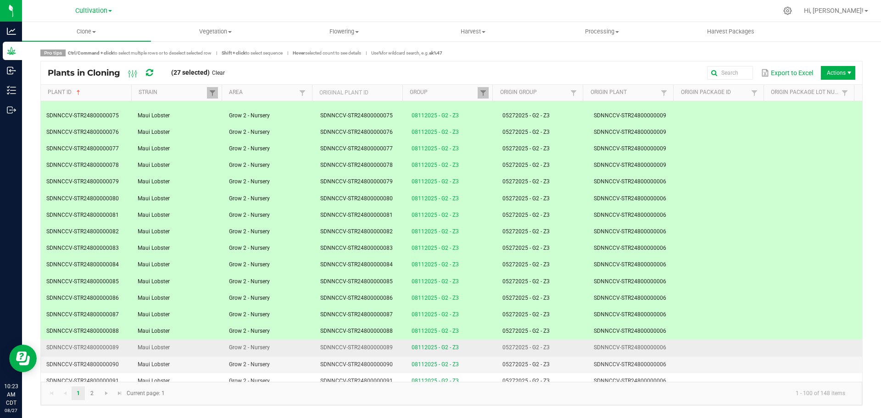
click at [565, 349] on td "05272025 - G2 - Z3" at bounding box center [542, 348] width 91 height 17
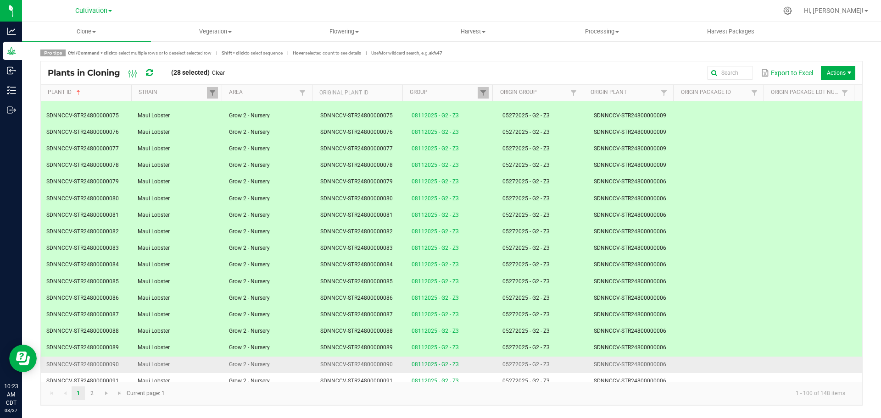
click at [566, 365] on td "05272025 - G2 - Z3" at bounding box center [542, 365] width 91 height 17
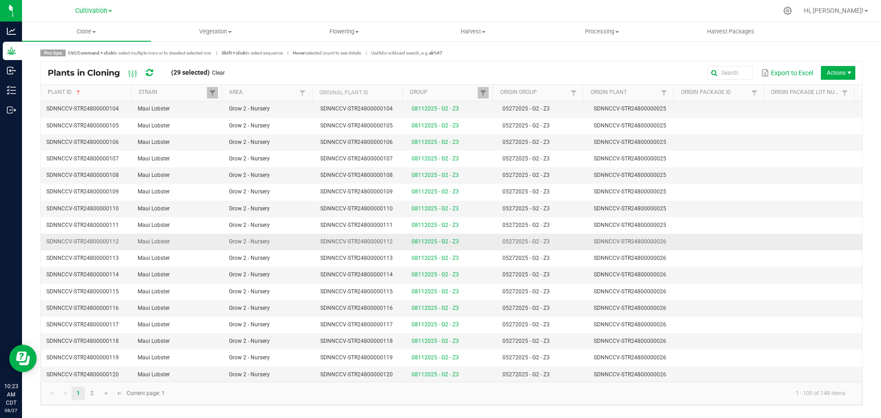
scroll to position [975, 0]
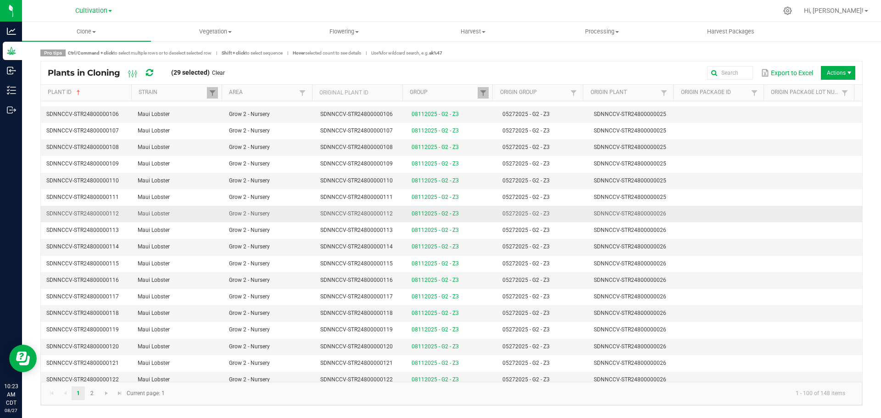
click at [571, 216] on td "05272025 - G2 - Z3" at bounding box center [542, 214] width 91 height 17
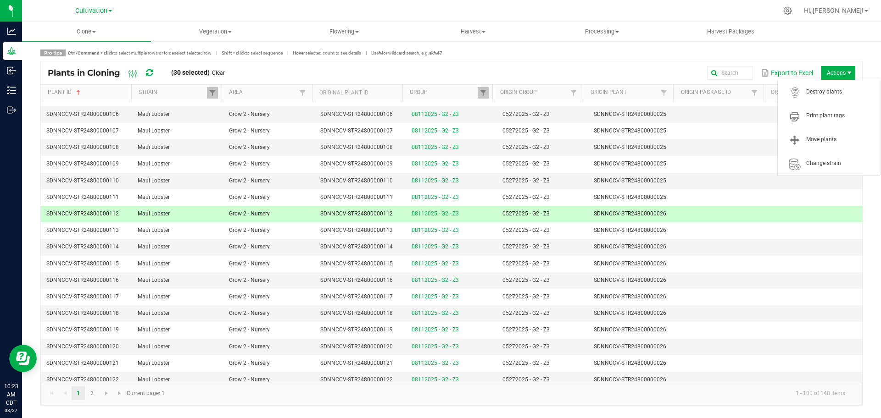
click at [783, 72] on span "Actions" at bounding box center [838, 73] width 34 height 14
click at [783, 91] on span "Destroy plants" at bounding box center [840, 92] width 69 height 8
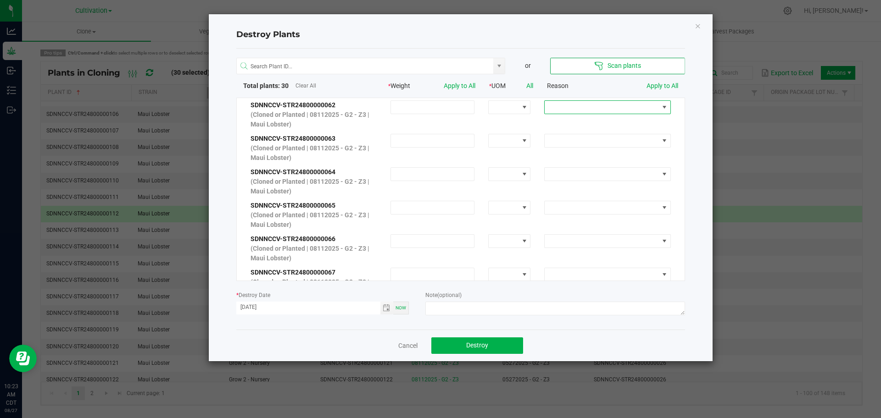
click at [647, 107] on span at bounding box center [602, 107] width 114 height 13
click at [592, 165] on li "No Roots" at bounding box center [600, 169] width 122 height 16
click at [657, 84] on link "Apply to All" at bounding box center [662, 85] width 32 height 7
click at [381, 307] on span "Toggle calendar" at bounding box center [386, 308] width 13 height 13
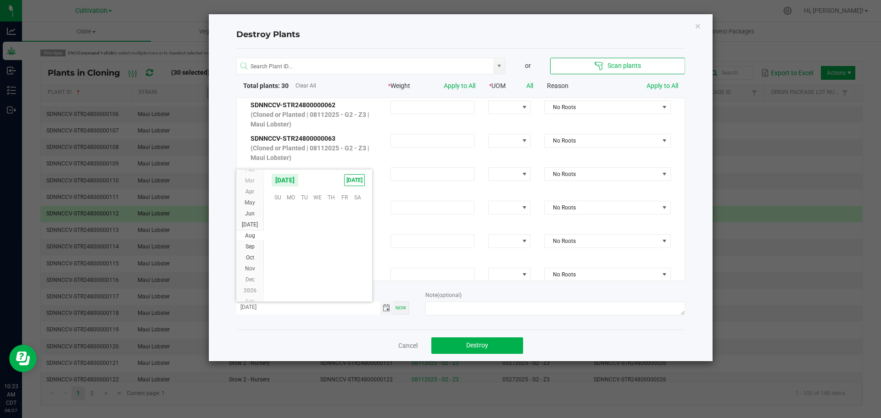
scroll to position [148695, 0]
click at [296, 267] on span "25" at bounding box center [290, 268] width 13 height 14
type input "[DATE]"
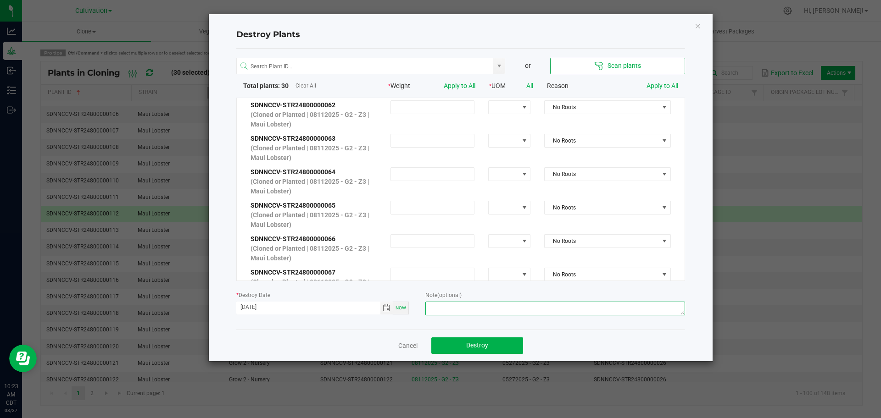
click at [479, 311] on textarea at bounding box center [554, 309] width 259 height 14
type textarea "Not rooted - [PERSON_NAME]"
click at [538, 327] on div "or Scan plants Total plants: 30 Clear All * Weight Apply to All * UOM All Reaso…" at bounding box center [460, 189] width 449 height 281
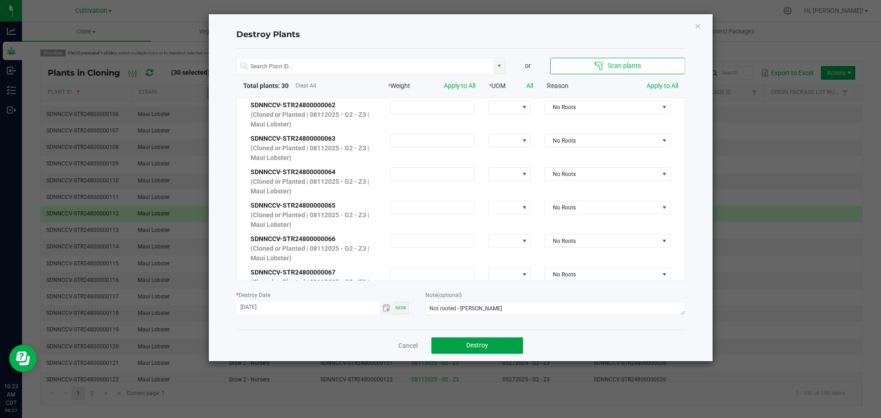
click at [514, 341] on button "Destroy" at bounding box center [477, 346] width 92 height 17
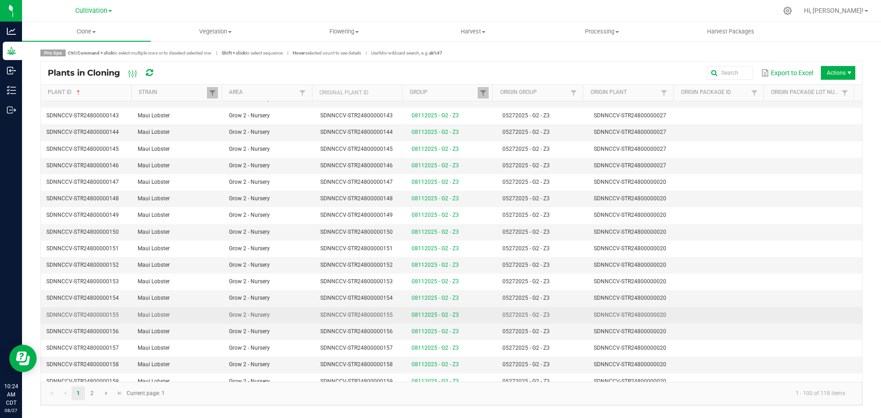
scroll to position [1032, 0]
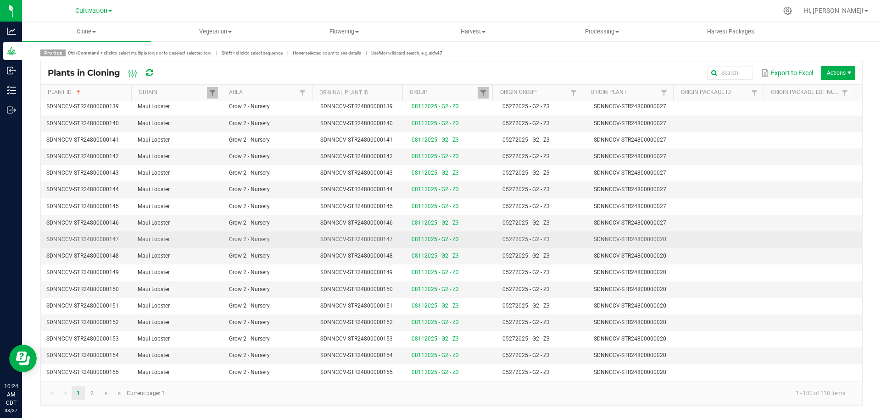
click at [594, 240] on span "SDNNCCV-STR24800000020" at bounding box center [630, 239] width 72 height 6
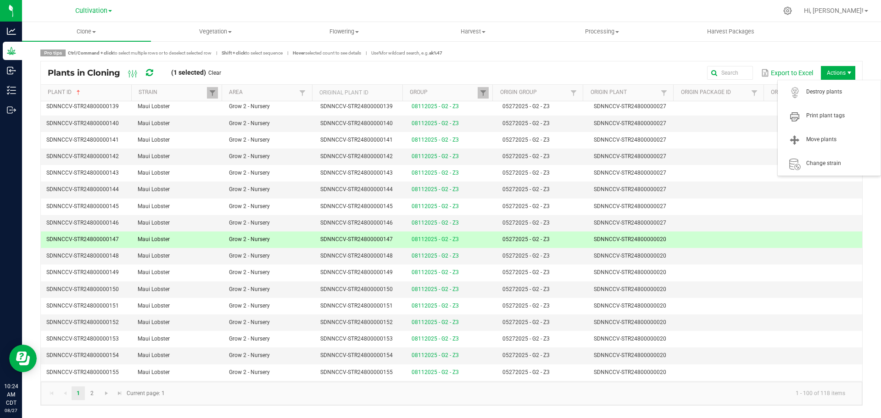
click at [783, 72] on span "Actions" at bounding box center [838, 73] width 34 height 14
click at [783, 87] on span "Destroy plants" at bounding box center [829, 92] width 92 height 18
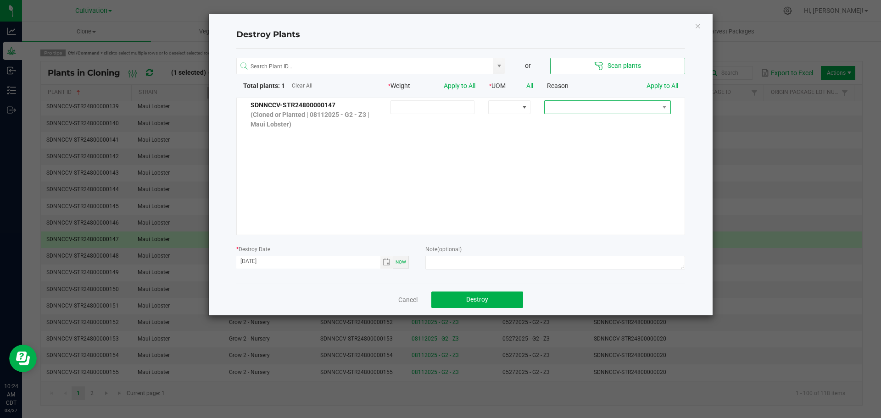
click at [602, 101] on span at bounding box center [602, 107] width 114 height 13
click at [603, 166] on li "No Roots" at bounding box center [600, 169] width 122 height 16
click at [645, 101] on span "No Roots" at bounding box center [602, 107] width 114 height 13
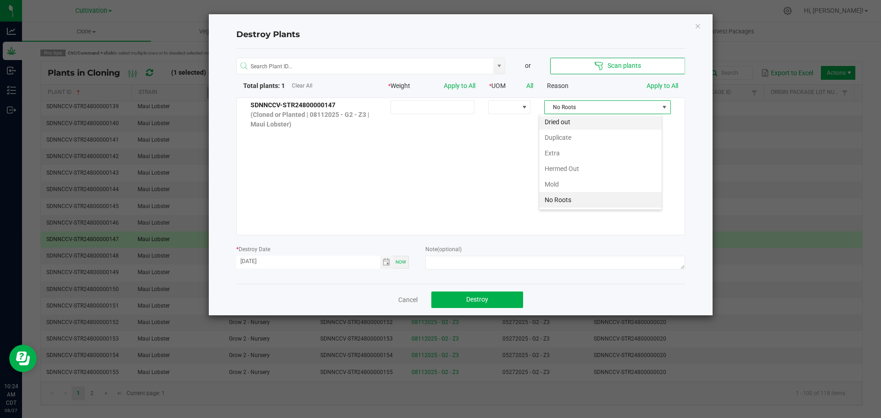
click at [616, 124] on li "Dried out" at bounding box center [600, 122] width 122 height 16
click at [385, 266] on span "Toggle calendar" at bounding box center [386, 262] width 13 height 13
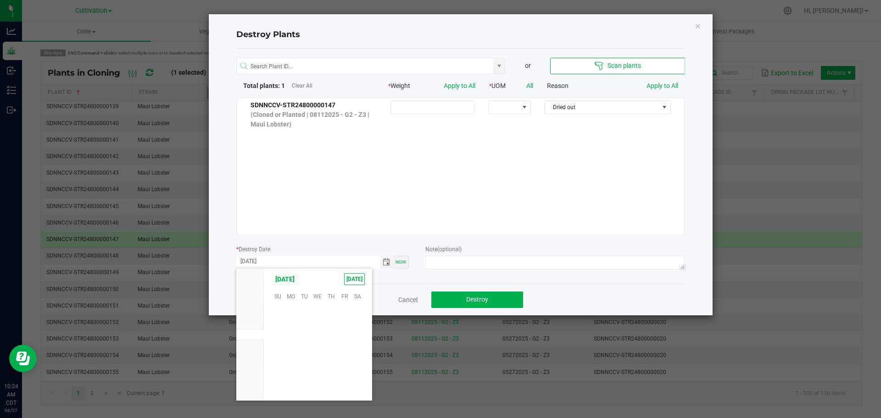
scroll to position [148695, 0]
click at [308, 366] on span "26" at bounding box center [304, 367] width 13 height 14
type input "[DATE]"
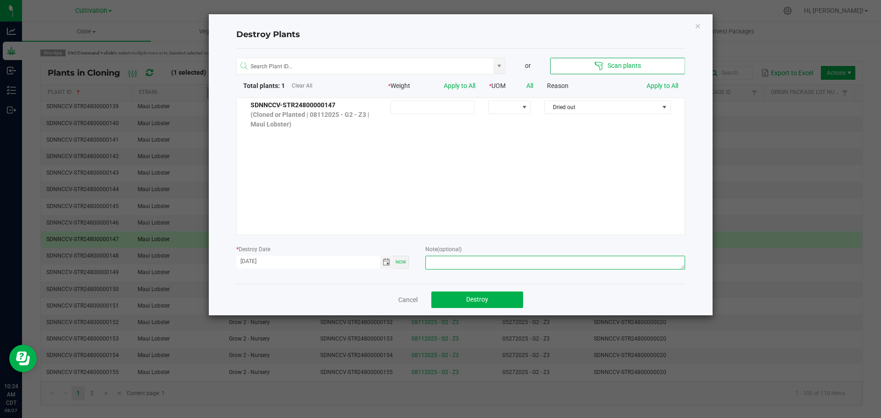
click at [510, 259] on textarea at bounding box center [554, 263] width 259 height 14
type textarea "Dried out - [PERSON_NAME]"
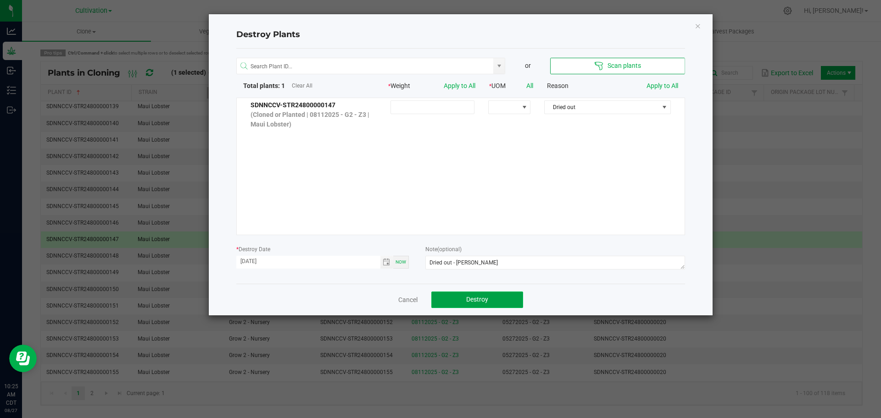
click at [499, 301] on button "Destroy" at bounding box center [477, 300] width 92 height 17
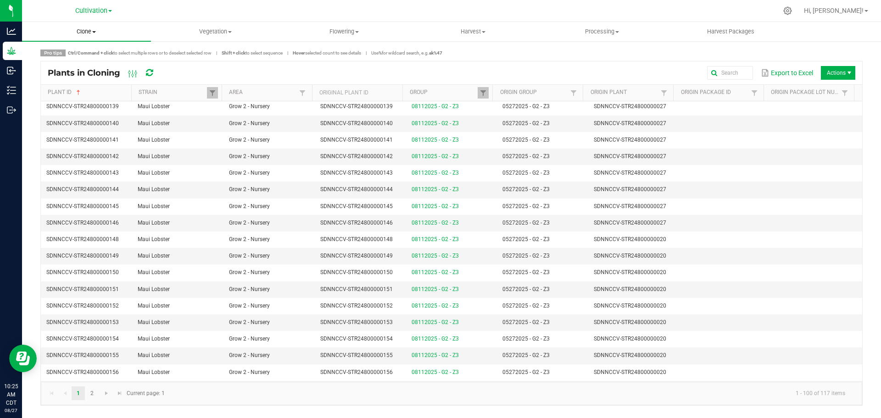
click at [100, 32] on span "Clone" at bounding box center [86, 32] width 129 height 8
click at [95, 71] on li "Cloning groups" at bounding box center [86, 66] width 129 height 11
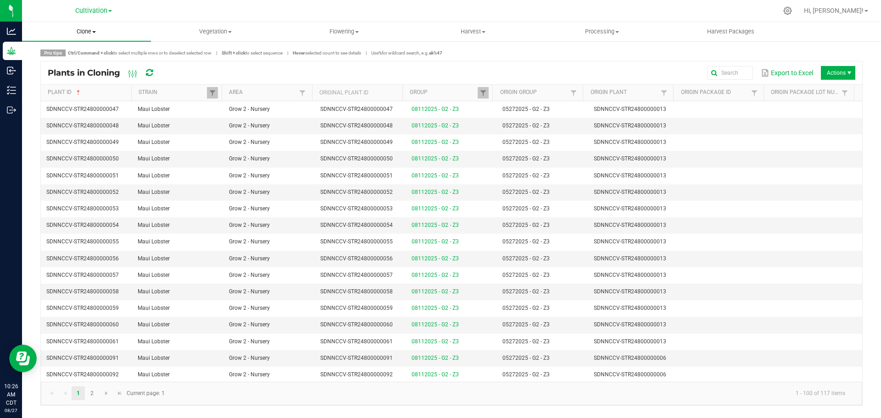
click at [107, 37] on uib-tab-heading "Clone Create plants Cloning groups Cloning plants Apply to plants" at bounding box center [86, 31] width 129 height 19
click at [100, 70] on li "Cloning groups" at bounding box center [86, 66] width 129 height 11
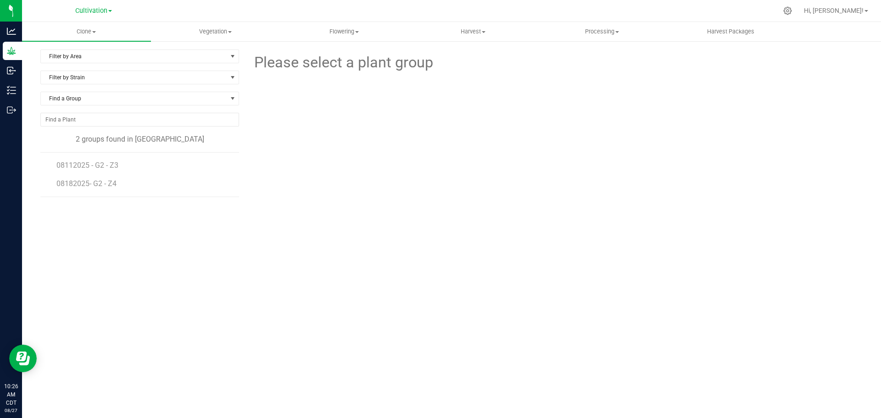
click at [78, 160] on li "08112025 - G2 - Z3" at bounding box center [144, 162] width 176 height 18
click at [81, 167] on span "08112025 - G2 - Z3" at bounding box center [88, 165] width 64 height 9
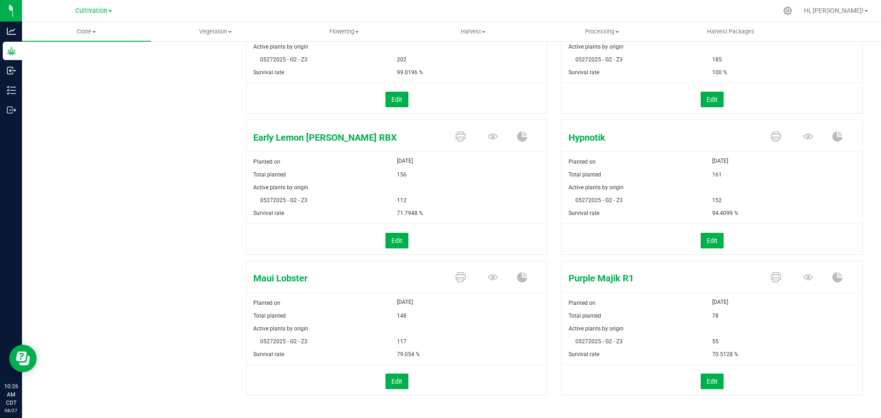
scroll to position [190, 0]
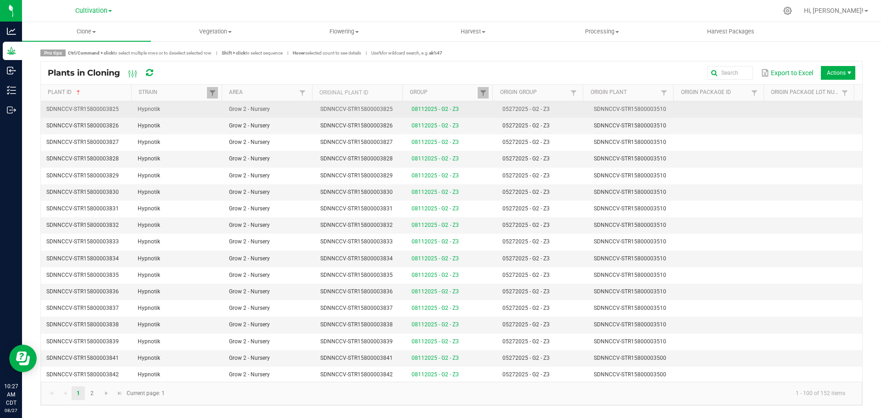
click at [688, 108] on td at bounding box center [724, 109] width 91 height 17
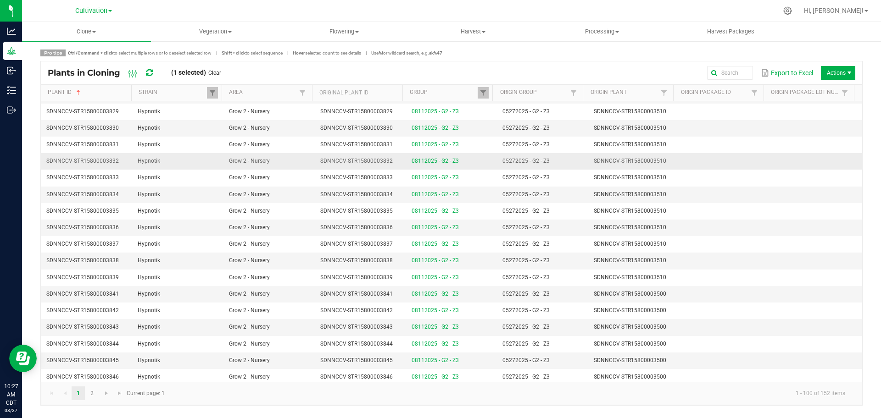
scroll to position [115, 0]
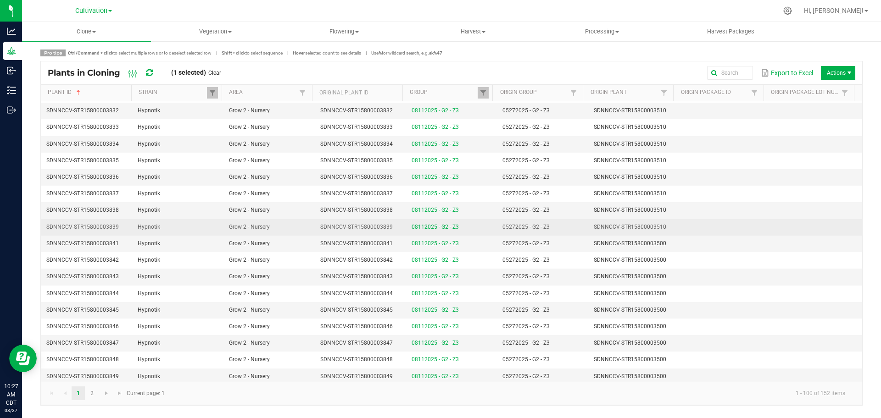
click at [711, 224] on td at bounding box center [724, 227] width 91 height 17
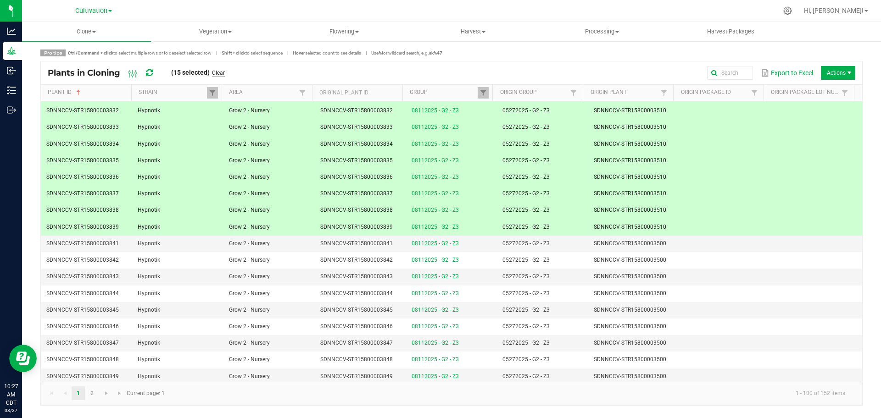
click at [223, 72] on link "Clear" at bounding box center [218, 73] width 13 height 8
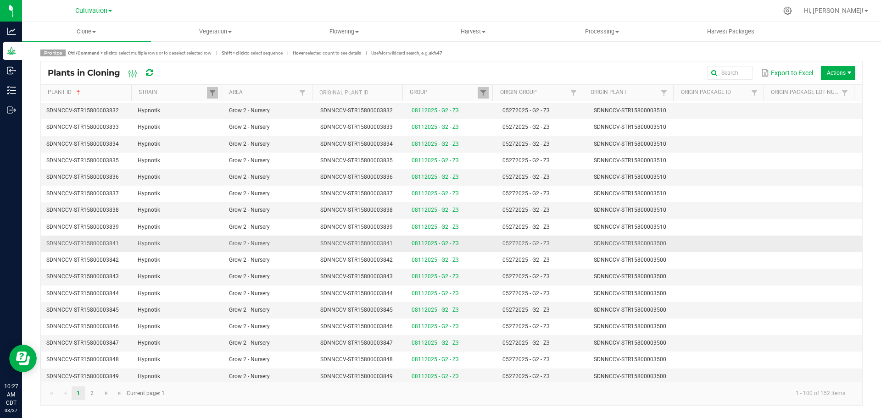
click at [679, 244] on td at bounding box center [724, 244] width 91 height 17
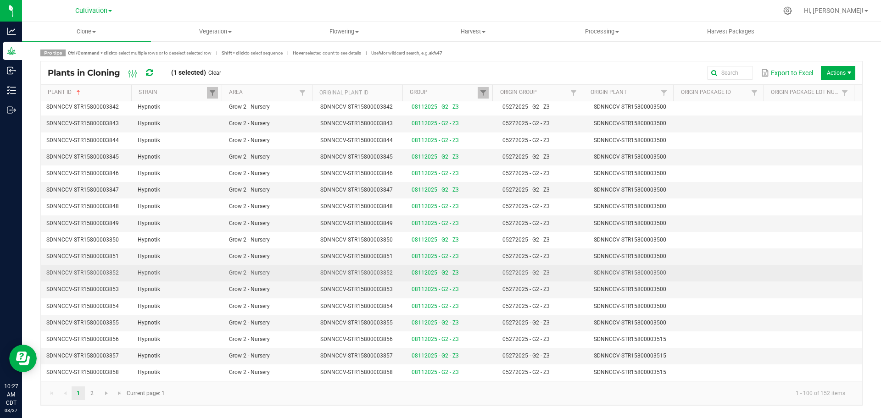
scroll to position [287, 0]
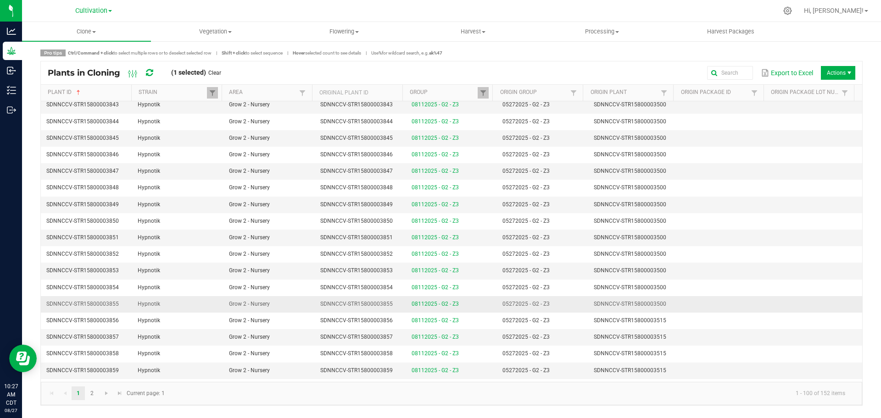
click at [692, 305] on td at bounding box center [724, 304] width 91 height 17
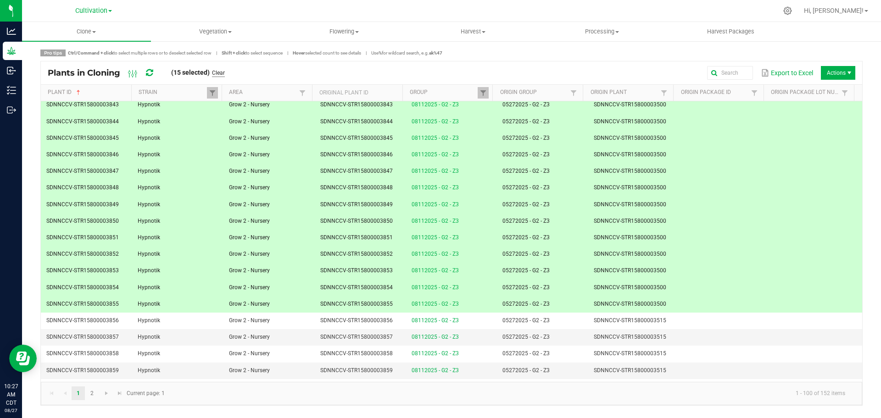
click at [224, 74] on link "Clear" at bounding box center [218, 73] width 13 height 8
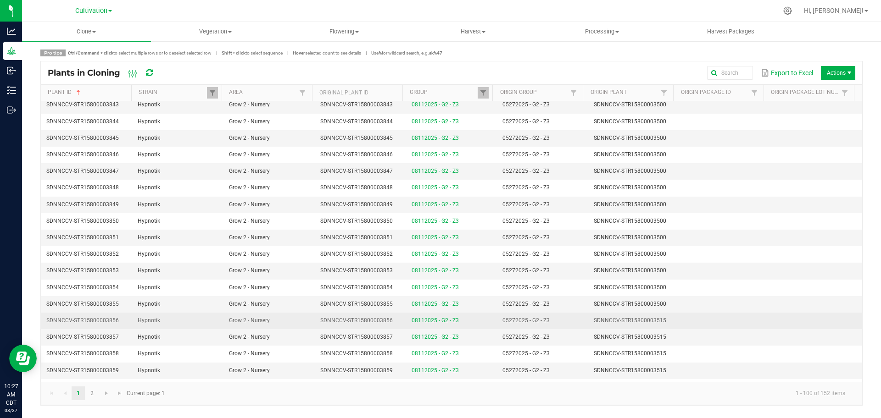
click at [263, 321] on span "Grow 2 - Nursery" at bounding box center [249, 320] width 41 height 6
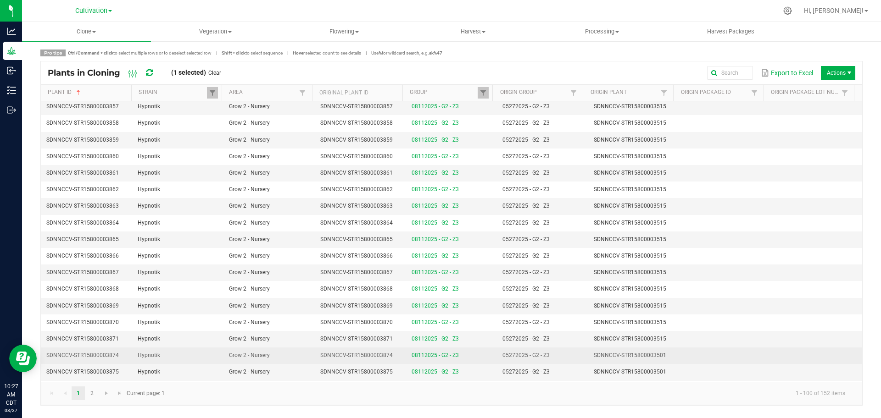
scroll to position [573, 0]
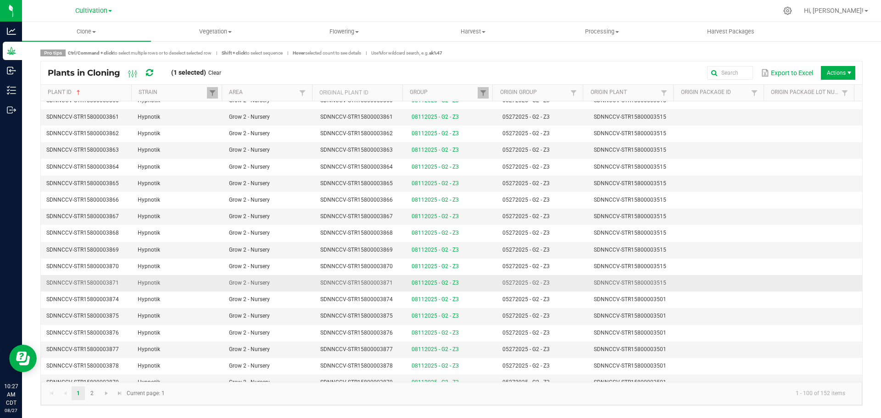
click at [264, 285] on span "Grow 2 - Nursery" at bounding box center [249, 283] width 41 height 6
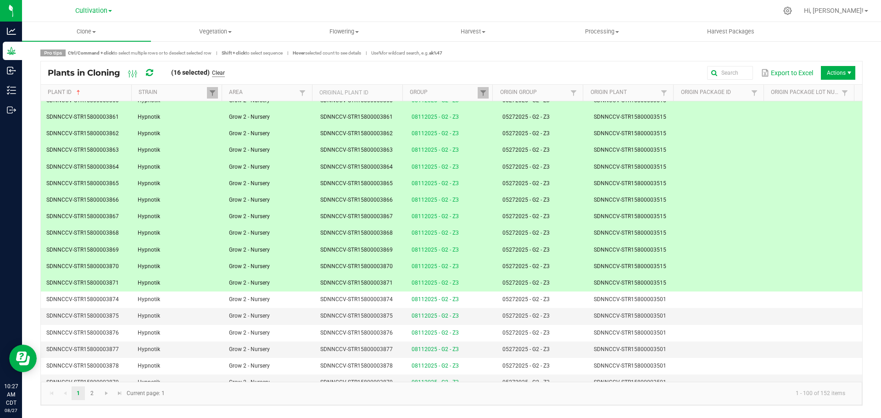
click at [218, 72] on link "Clear" at bounding box center [218, 73] width 13 height 8
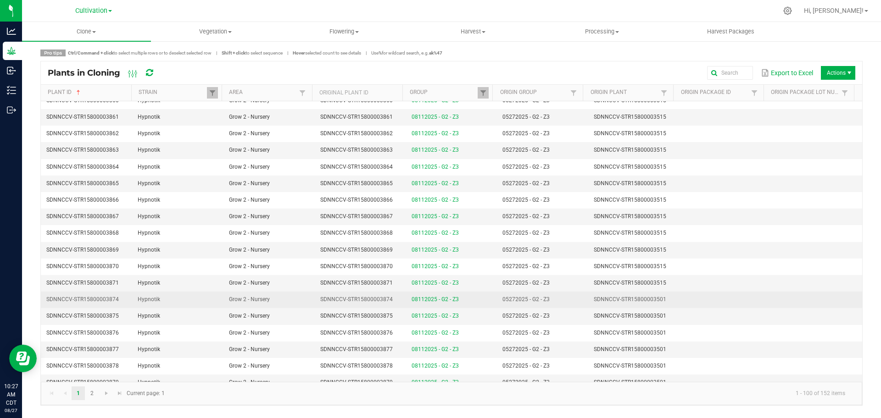
click at [161, 303] on td "Hypnotik" at bounding box center [177, 300] width 91 height 17
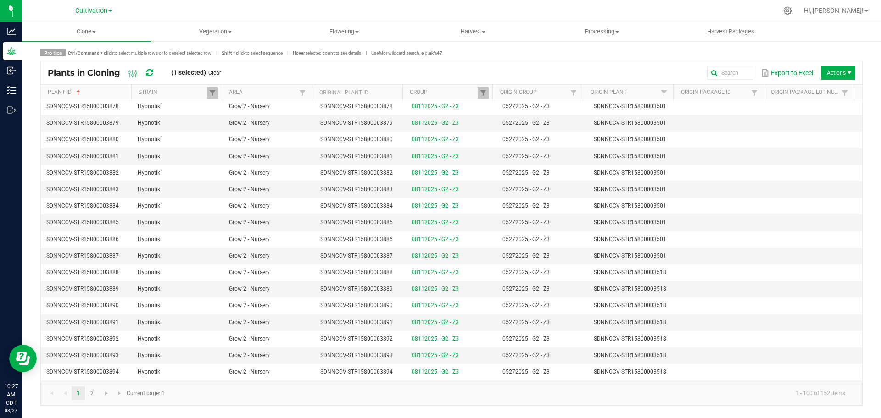
scroll to position [860, 0]
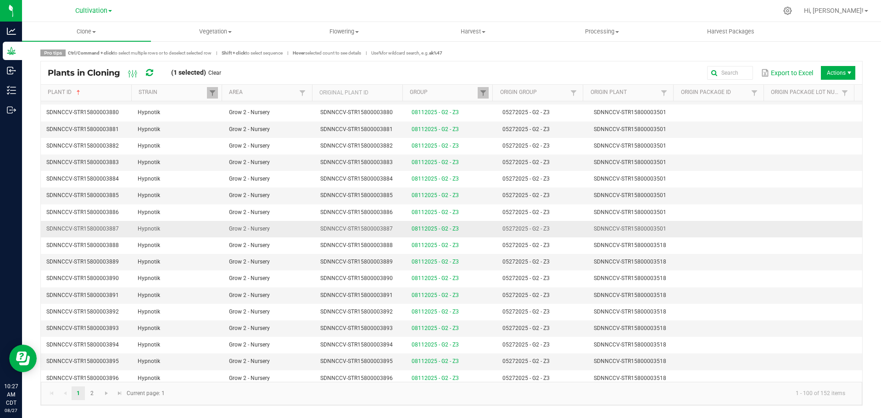
click at [164, 229] on td "Hypnotik" at bounding box center [177, 229] width 91 height 17
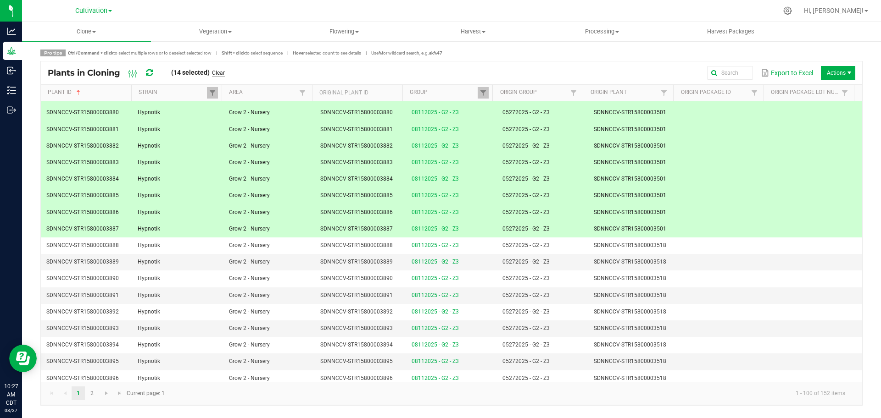
click at [221, 72] on link "Clear" at bounding box center [218, 73] width 13 height 8
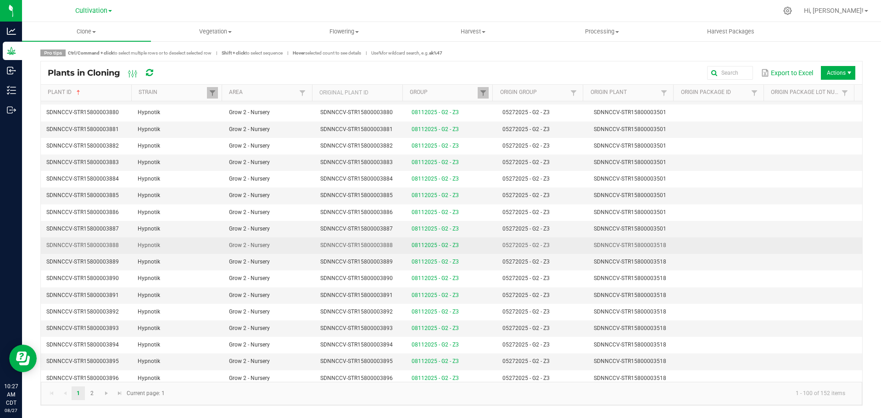
click at [189, 246] on td "Hypnotik" at bounding box center [177, 246] width 91 height 17
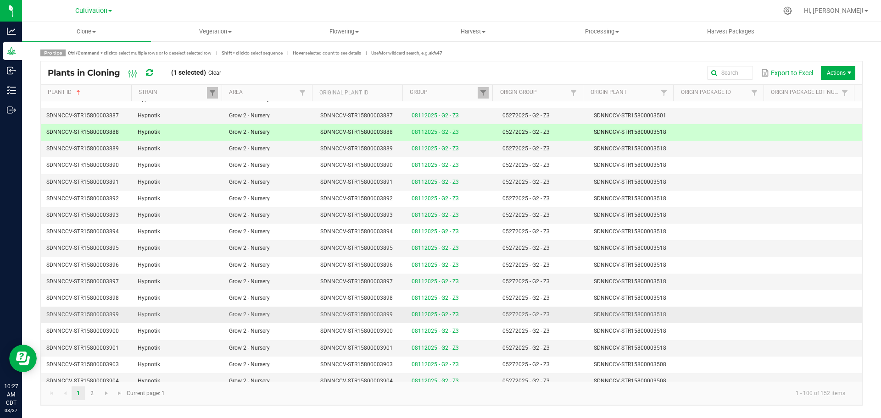
scroll to position [1032, 0]
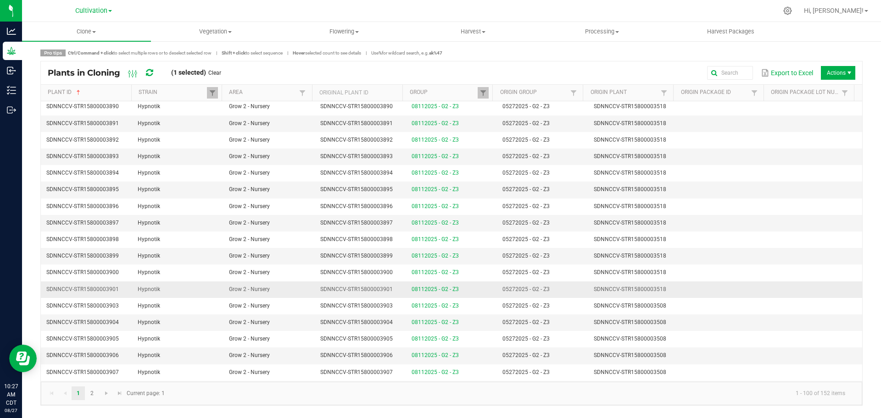
click at [190, 289] on td "Hypnotik" at bounding box center [177, 290] width 91 height 17
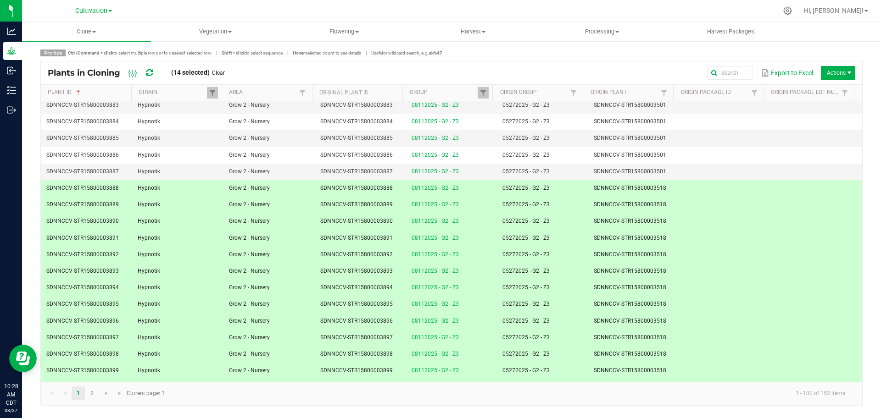
scroll to position [975, 0]
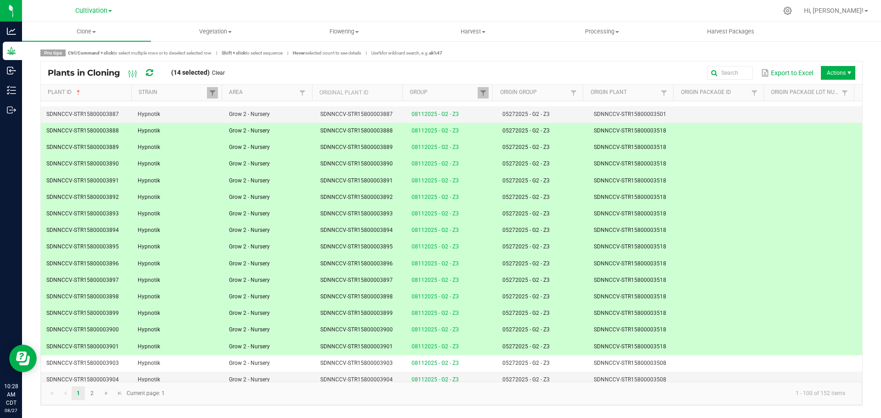
click at [228, 68] on div "Plants in Cloning (14 selected) Clear" at bounding box center [140, 73] width 184 height 16
click at [225, 72] on link "Clear" at bounding box center [218, 73] width 13 height 8
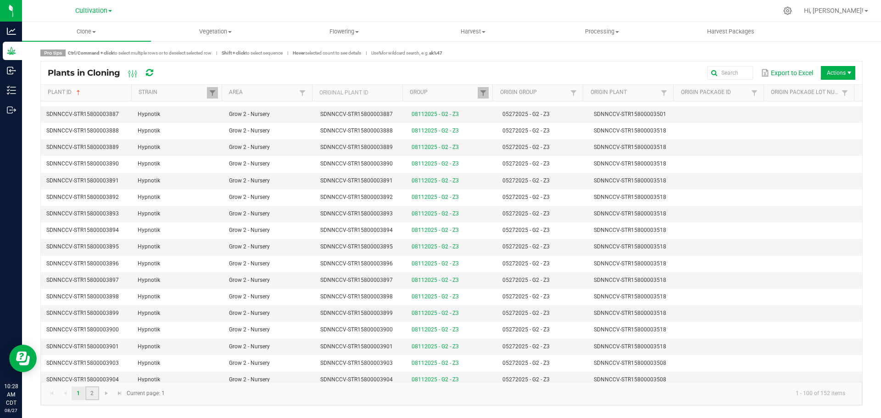
click at [92, 393] on link "2" at bounding box center [91, 394] width 13 height 14
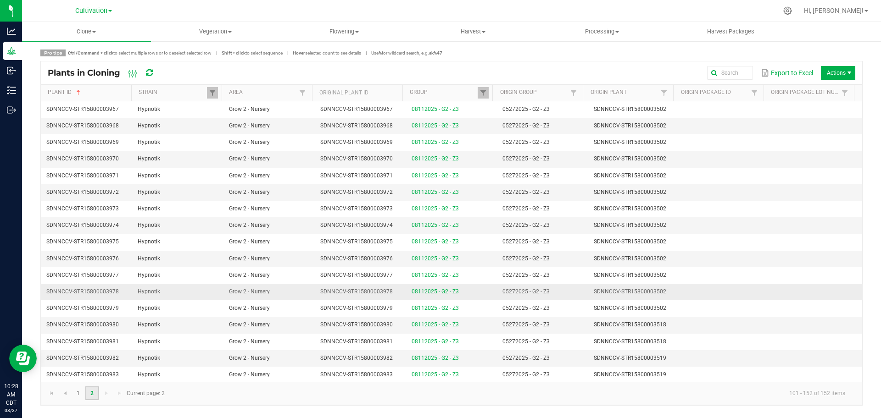
scroll to position [582, 0]
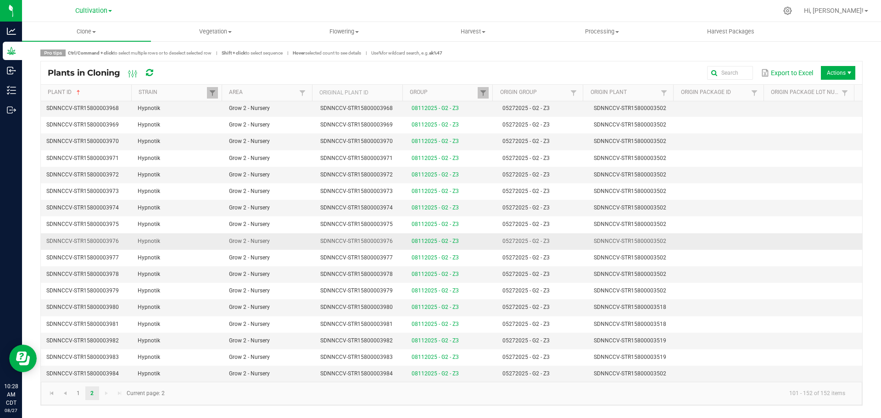
click at [546, 241] on td "05272025 - G2 - Z3" at bounding box center [542, 242] width 91 height 17
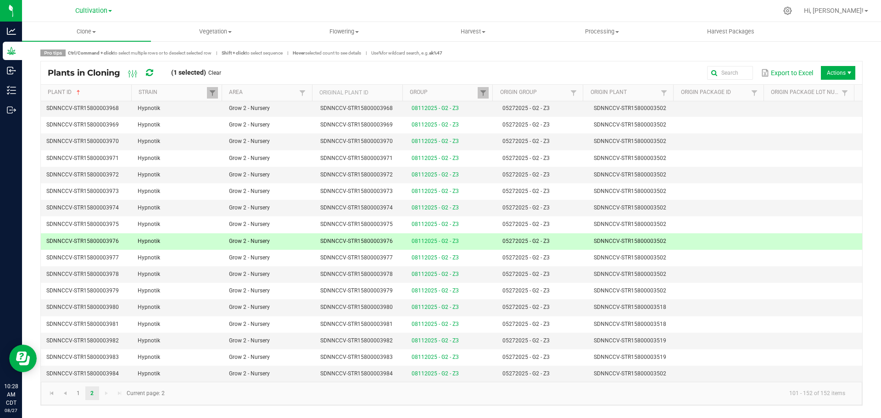
click at [570, 242] on td "05272025 - G2 - Z3" at bounding box center [542, 242] width 91 height 17
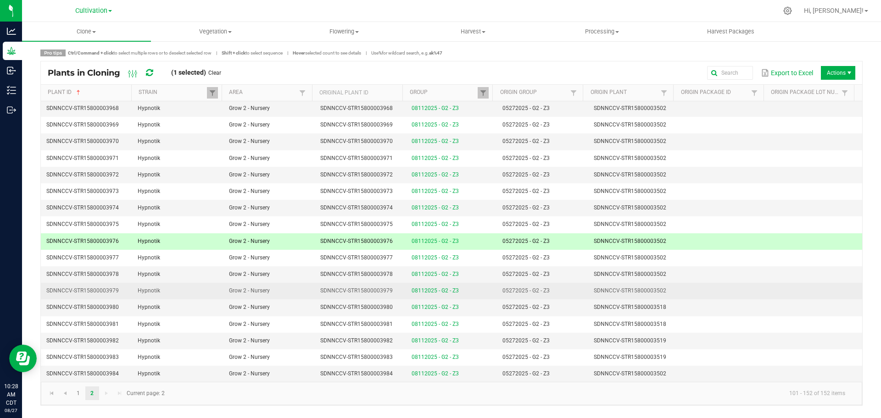
click at [588, 289] on td "SDNNCCV-STR15800003502" at bounding box center [633, 291] width 91 height 17
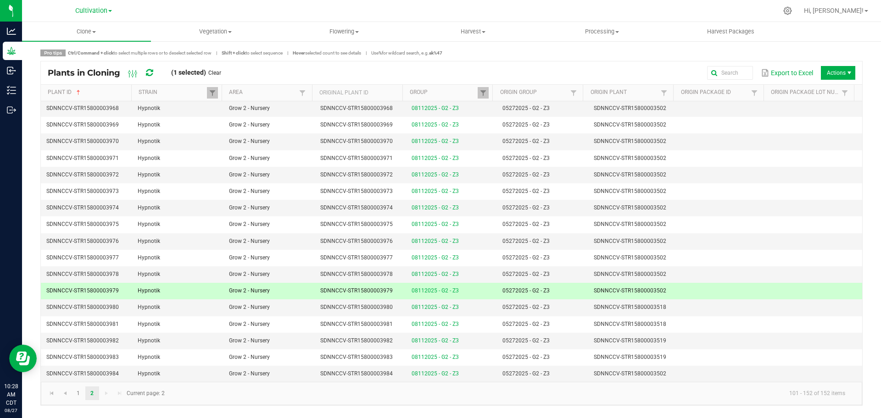
scroll to position [525, 0]
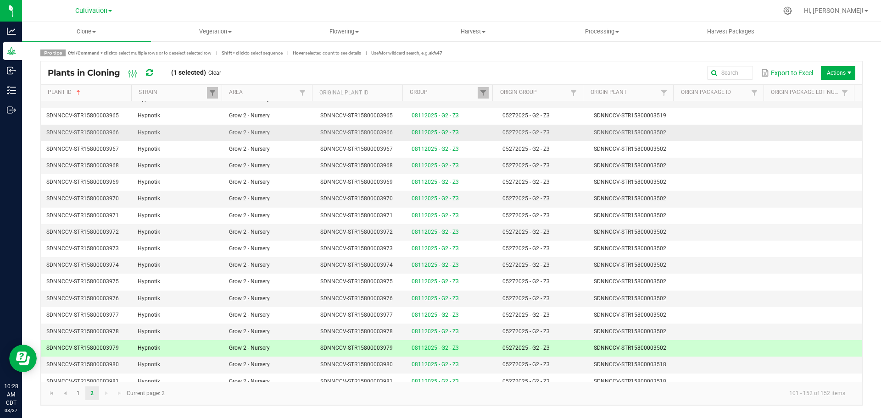
click at [563, 134] on td "05272025 - G2 - Z3" at bounding box center [542, 133] width 91 height 17
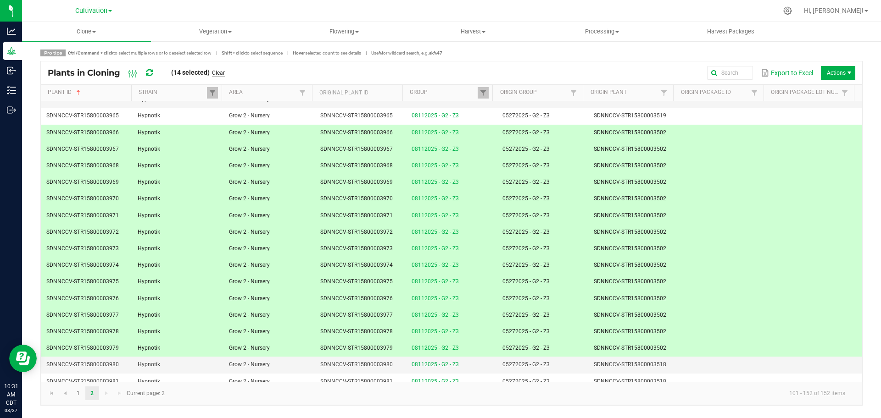
click at [222, 73] on link "Clear" at bounding box center [218, 73] width 13 height 8
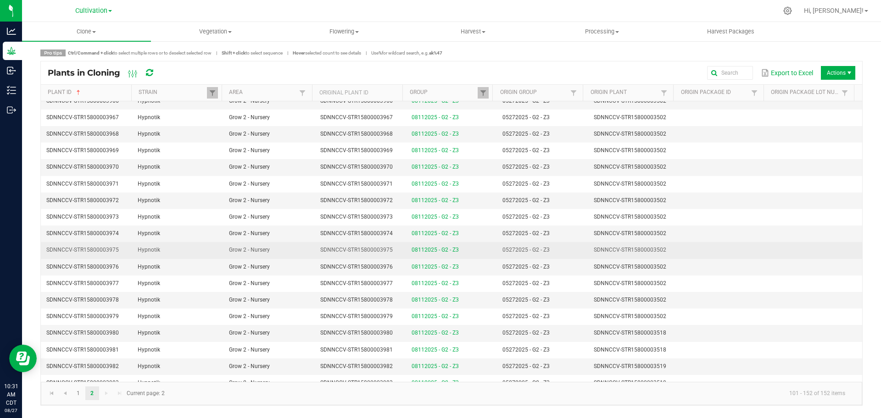
scroll to position [582, 0]
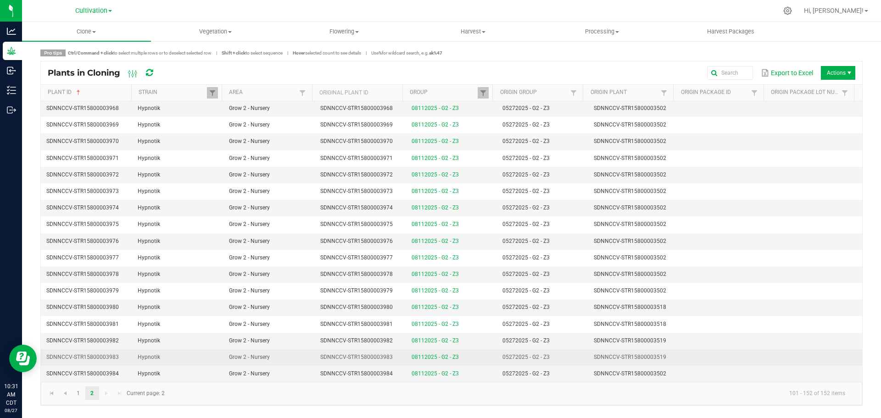
click at [502, 355] on span "05272025 - G2 - Z3" at bounding box center [525, 357] width 47 height 6
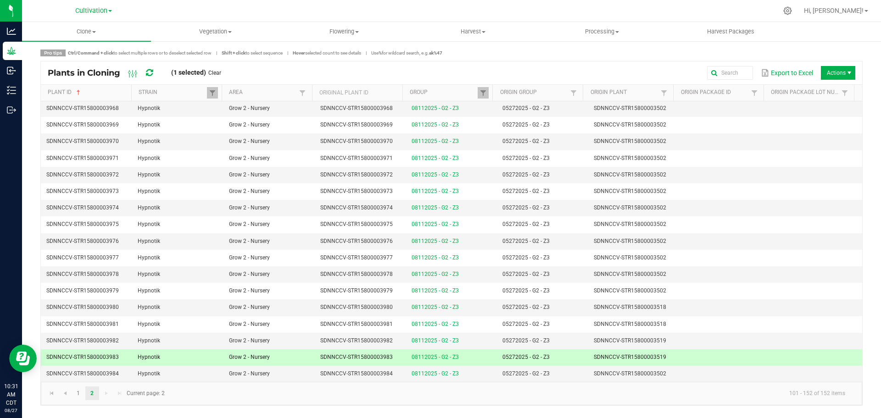
click at [640, 89] on th "Origin Plant" at bounding box center [628, 93] width 90 height 17
click at [649, 95] on link "Origin Plant" at bounding box center [624, 92] width 68 height 7
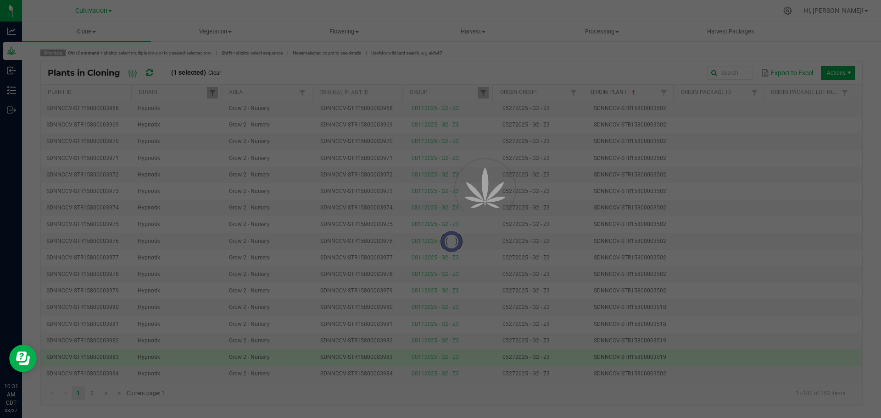
scroll to position [0, 0]
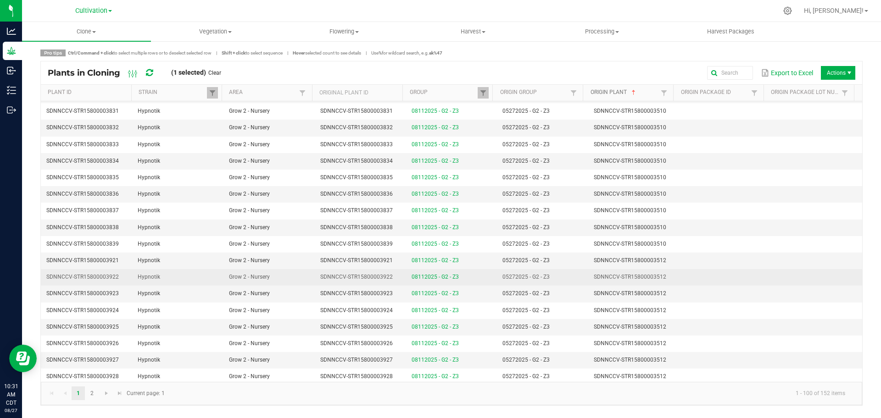
scroll to position [1380, 0]
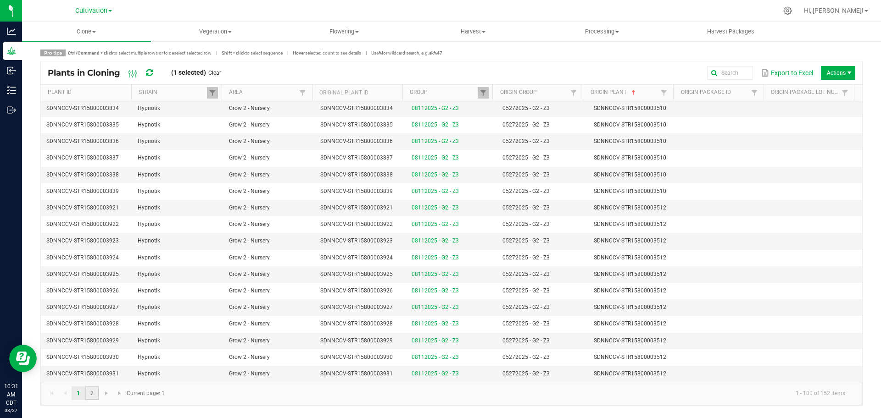
click at [94, 391] on link "2" at bounding box center [91, 394] width 13 height 14
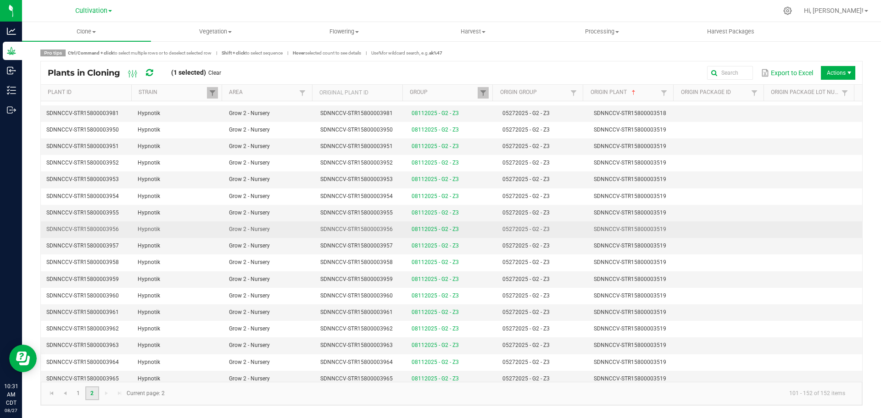
scroll to position [582, 0]
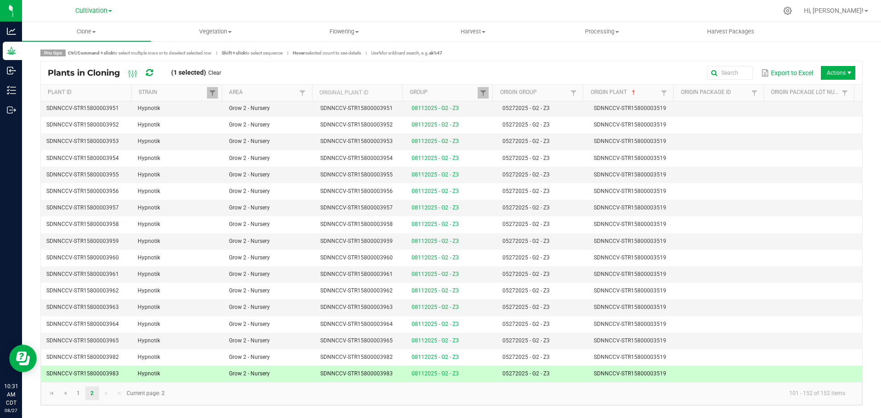
click at [710, 368] on td at bounding box center [724, 374] width 91 height 16
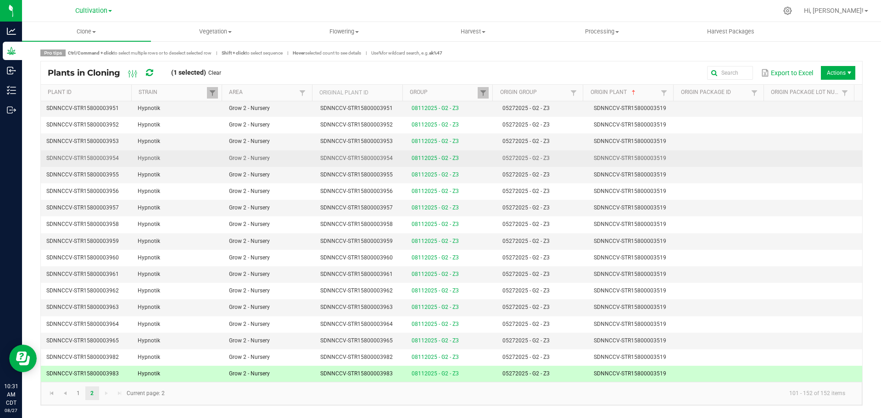
scroll to position [525, 0]
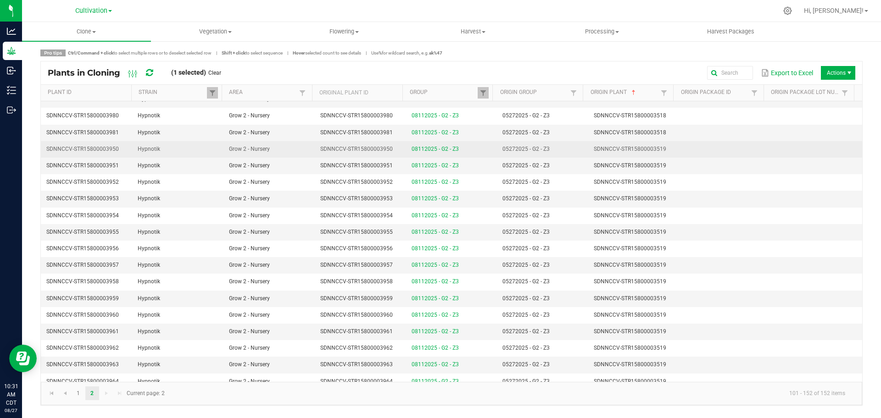
click at [756, 148] on td at bounding box center [724, 149] width 91 height 17
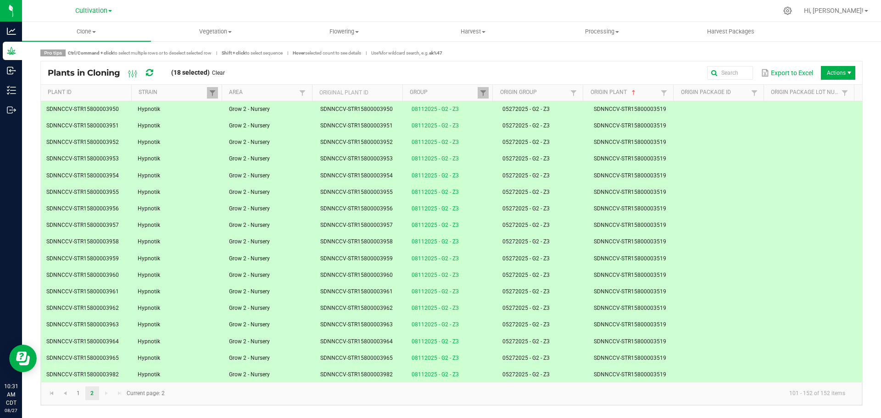
scroll to position [582, 0]
click at [218, 74] on link "Clear" at bounding box center [218, 73] width 13 height 8
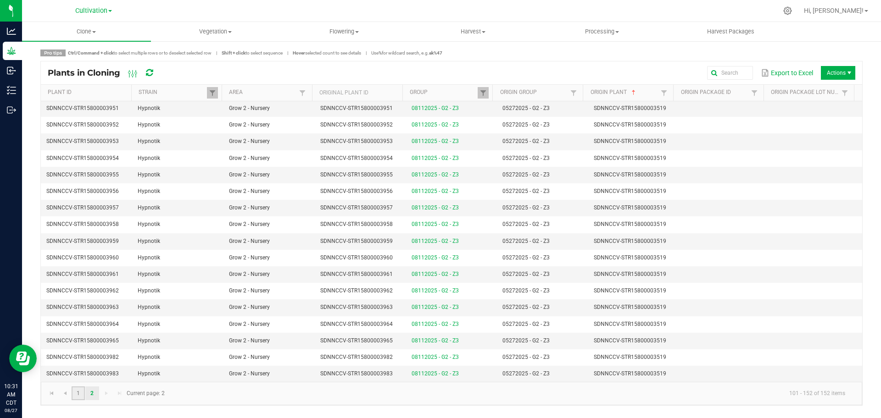
click at [78, 391] on link "1" at bounding box center [78, 394] width 13 height 14
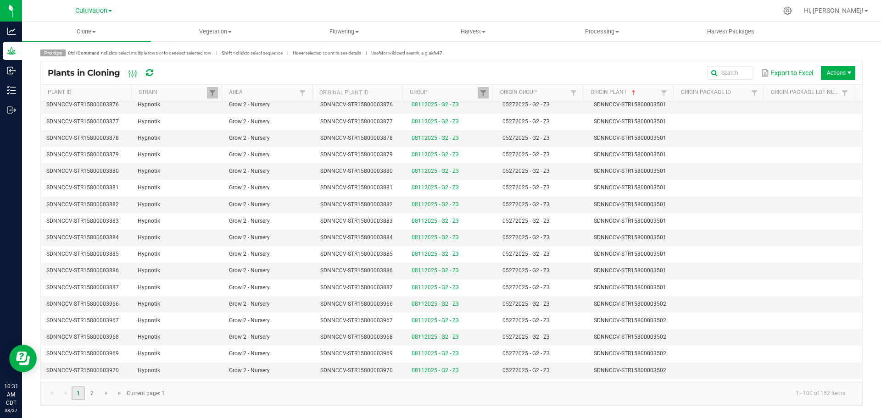
scroll to position [401, 0]
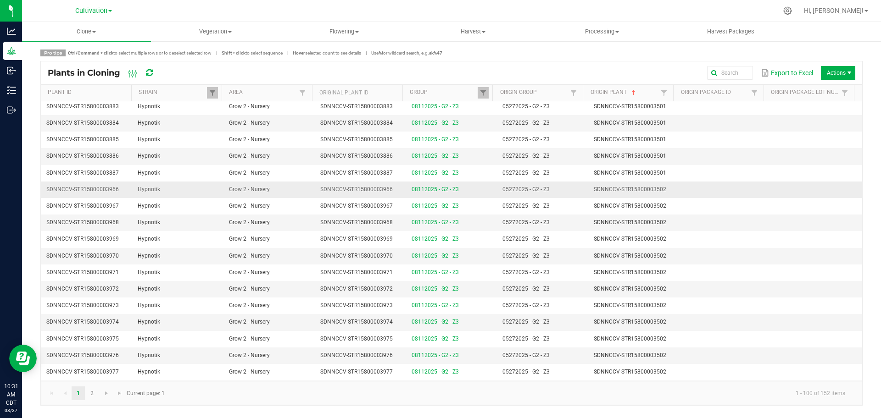
click at [627, 192] on span "SDNNCCV-STR15800003502" at bounding box center [630, 189] width 72 height 6
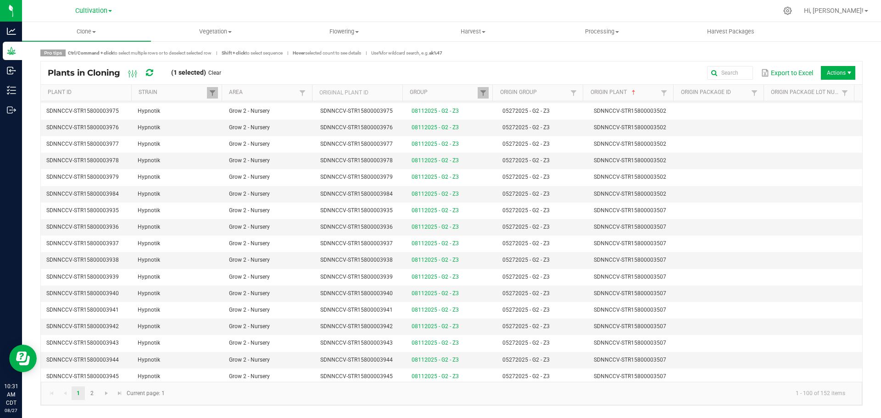
scroll to position [631, 0]
click at [633, 191] on span "SDNNCCV-STR15800003502" at bounding box center [630, 192] width 72 height 6
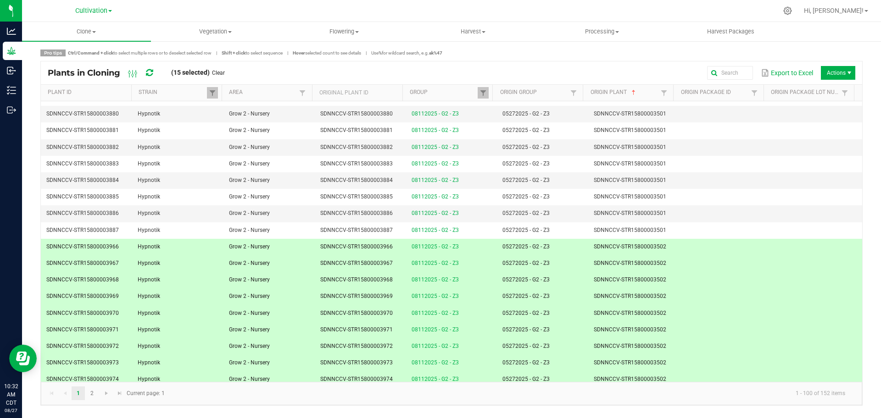
scroll to position [459, 0]
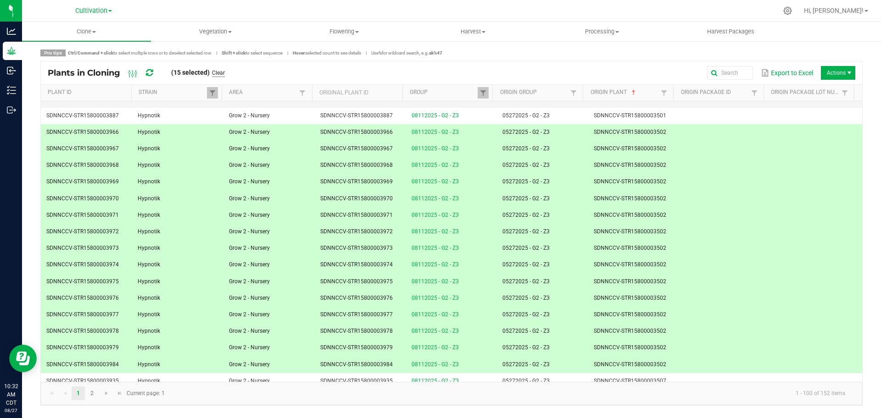
click at [224, 71] on link "Clear" at bounding box center [218, 73] width 13 height 8
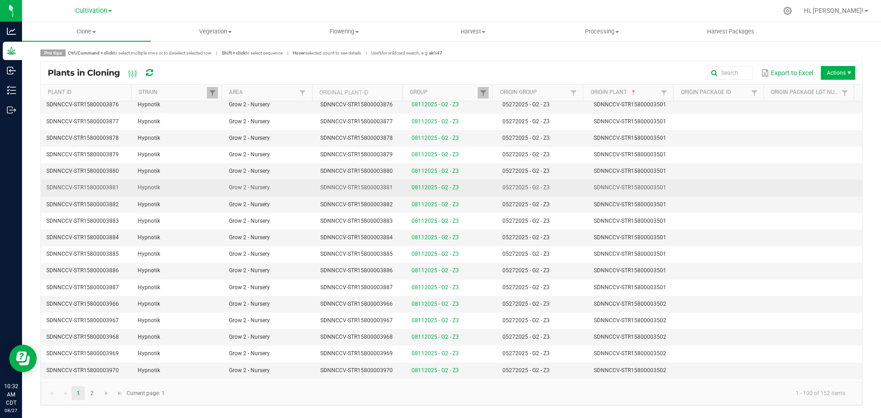
scroll to position [573, 0]
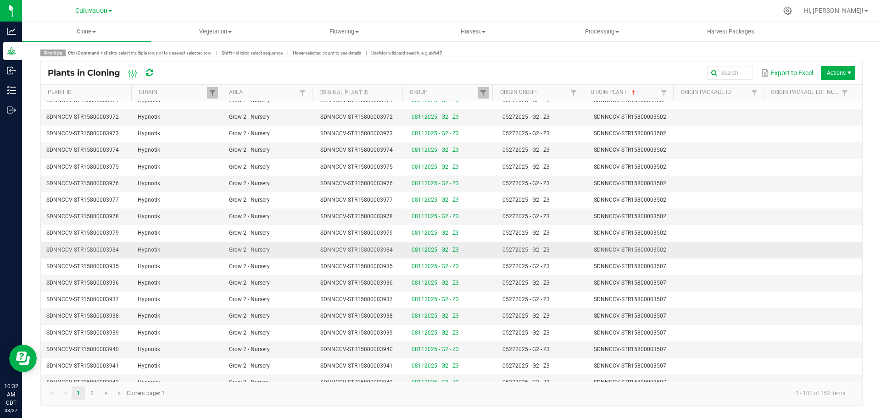
click at [670, 250] on td "SDNNCCV-STR15800003502" at bounding box center [633, 250] width 91 height 17
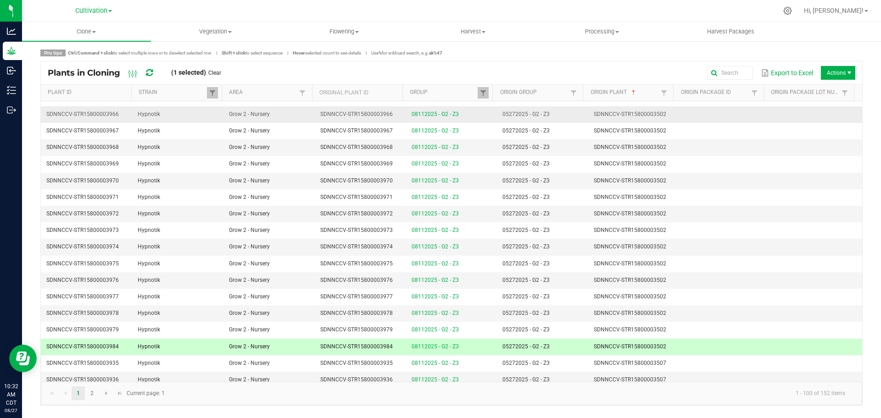
scroll to position [459, 0]
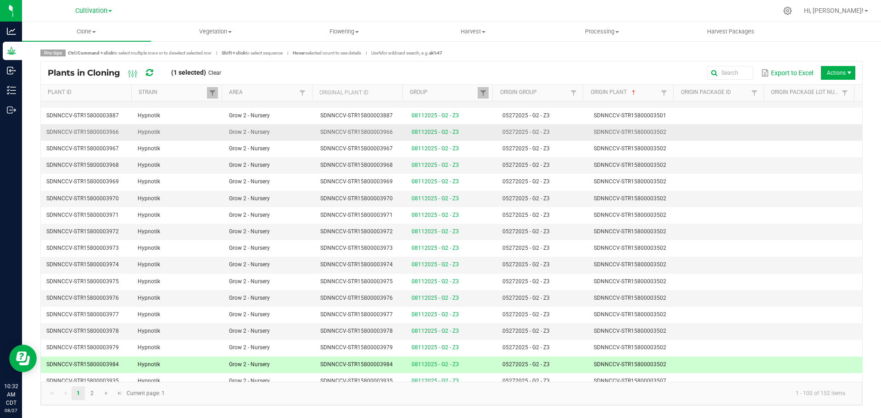
click at [665, 131] on td "SDNNCCV-STR15800003502" at bounding box center [633, 132] width 91 height 17
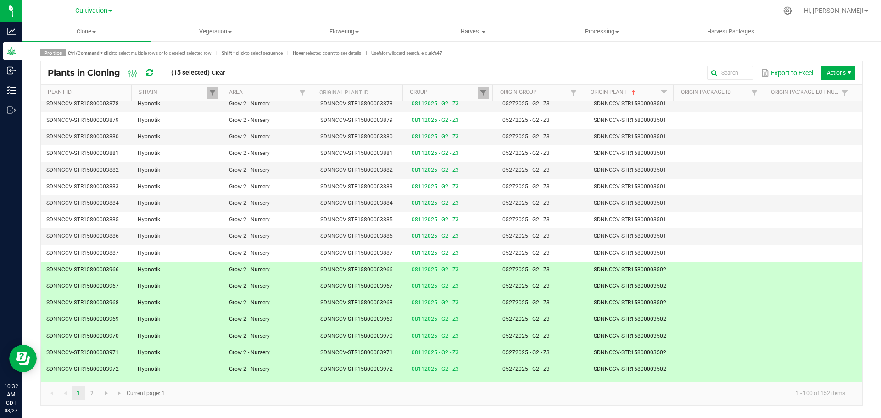
scroll to position [401, 0]
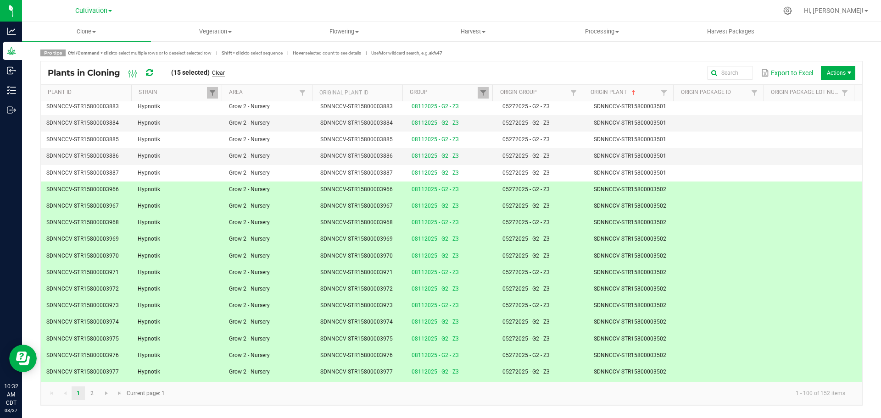
click at [224, 71] on link "Clear" at bounding box center [218, 73] width 13 height 8
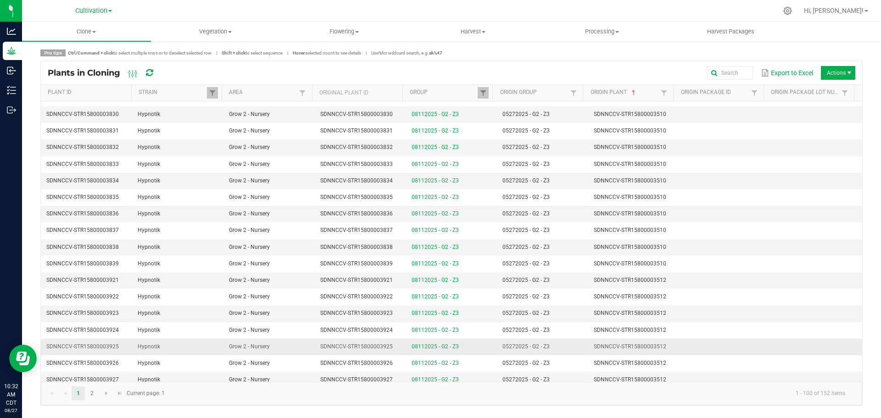
scroll to position [1380, 0]
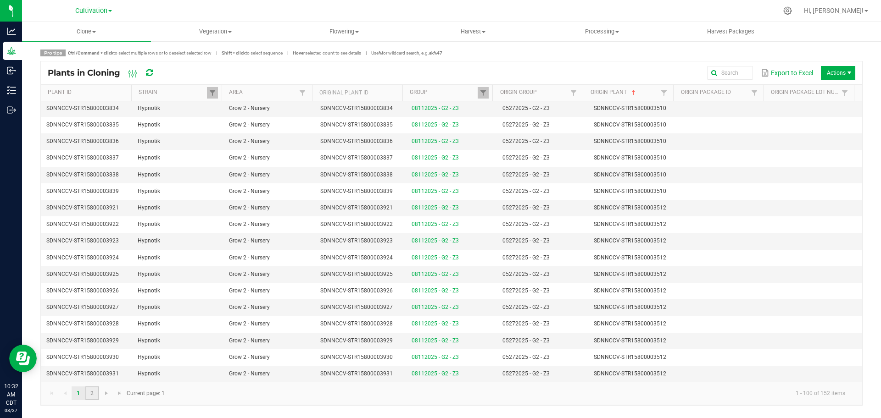
click at [92, 395] on link "2" at bounding box center [91, 394] width 13 height 14
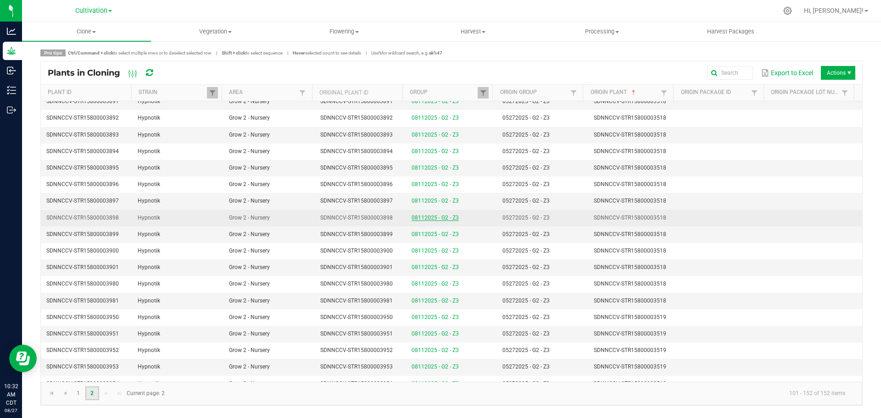
scroll to position [344, 0]
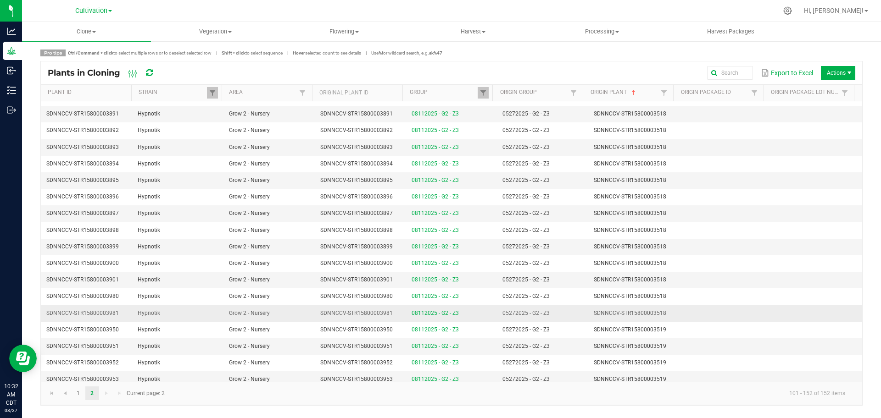
click at [596, 310] on span "SDNNCCV-STR15800003518" at bounding box center [630, 313] width 72 height 6
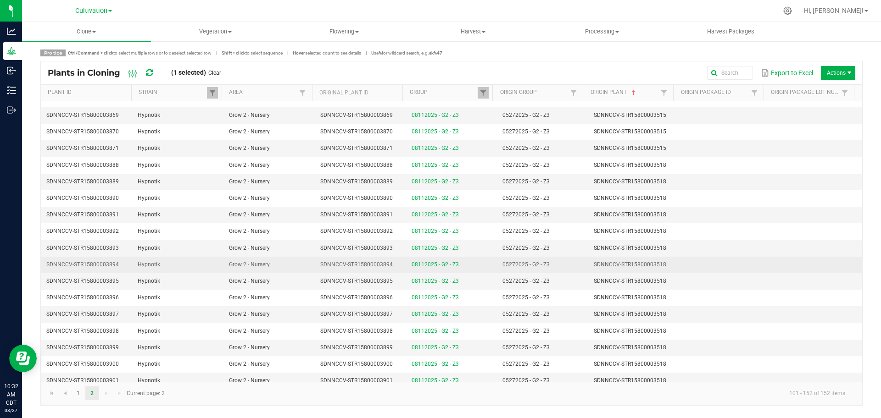
scroll to position [229, 0]
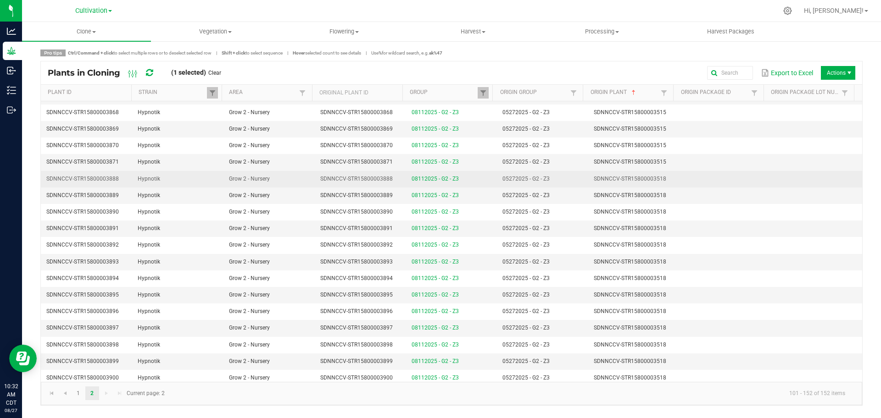
click at [598, 176] on span "SDNNCCV-STR15800003518" at bounding box center [630, 179] width 72 height 6
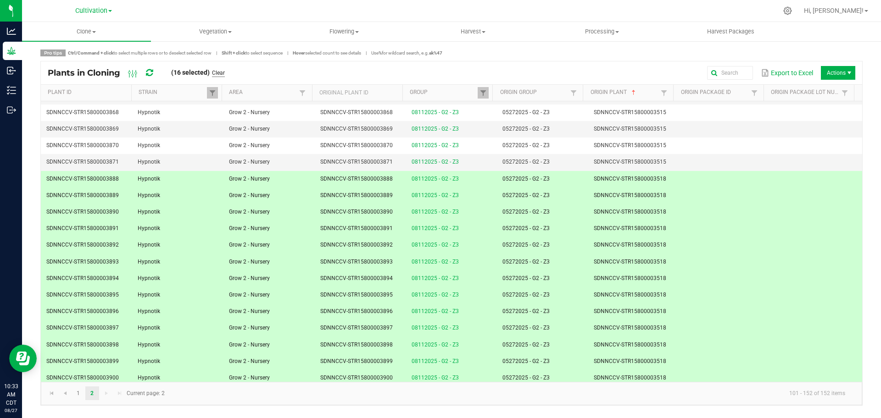
click at [223, 70] on link "Clear" at bounding box center [218, 73] width 13 height 8
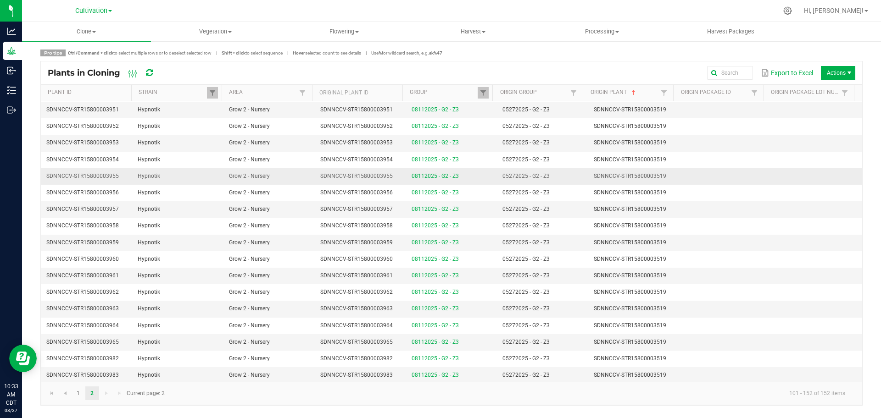
scroll to position [582, 0]
click at [95, 30] on span "Clone" at bounding box center [86, 32] width 129 height 8
click at [95, 67] on li "Cloning groups" at bounding box center [86, 66] width 129 height 11
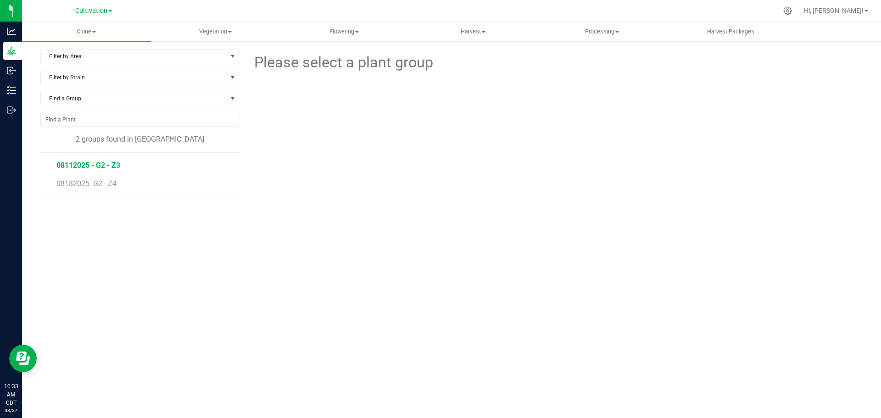
click at [104, 164] on span "08112025 - G2 - Z3" at bounding box center [88, 165] width 64 height 9
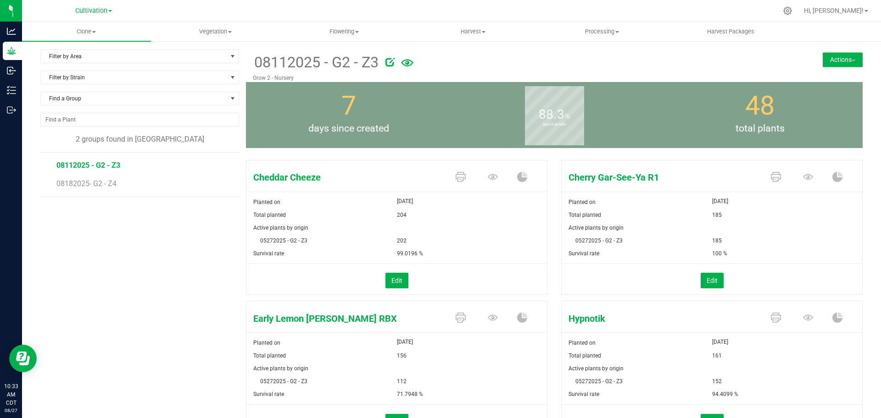
scroll to position [190, 0]
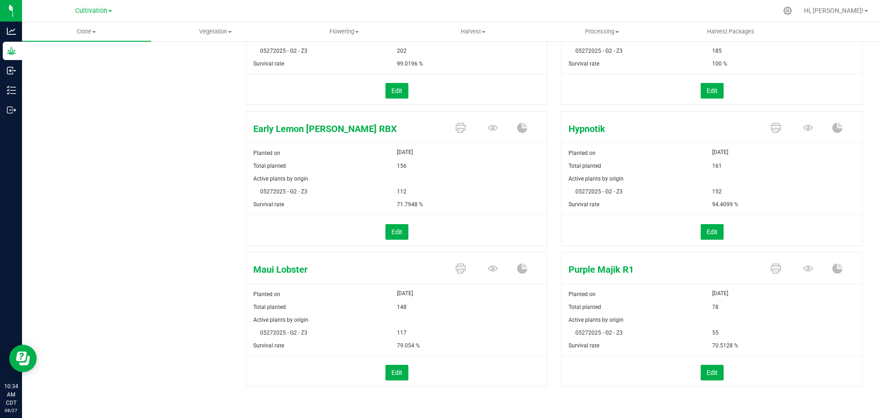
click at [173, 157] on div "Filter by Area Filter by Area All Clone Audit Grow 2 - Nursery Filter by Strain…" at bounding box center [143, 135] width 206 height 551
